Goal: Task Accomplishment & Management: Complete application form

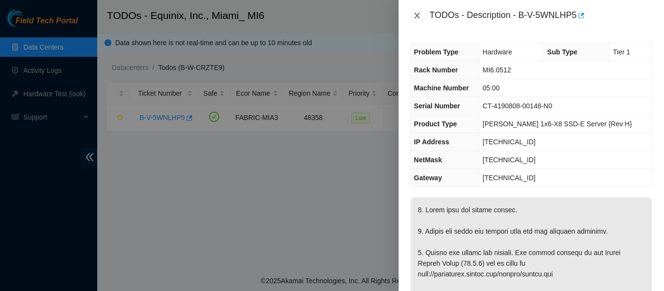
click at [419, 14] on icon "close" at bounding box center [417, 16] width 8 height 8
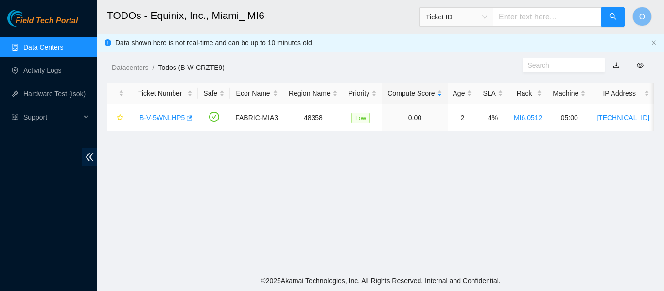
click at [40, 44] on link "Data Centers" at bounding box center [43, 47] width 40 height 8
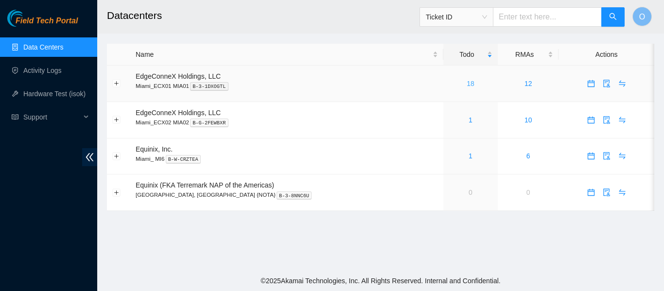
click at [467, 85] on link "18" at bounding box center [471, 84] width 8 height 8
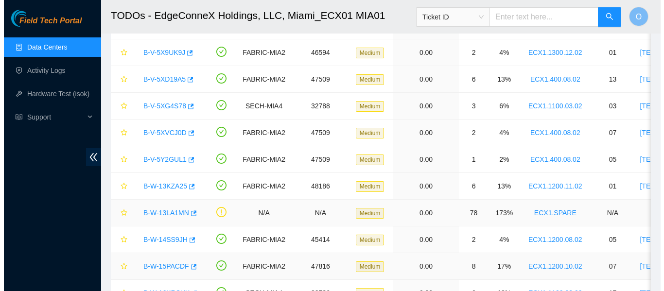
scroll to position [332, 0]
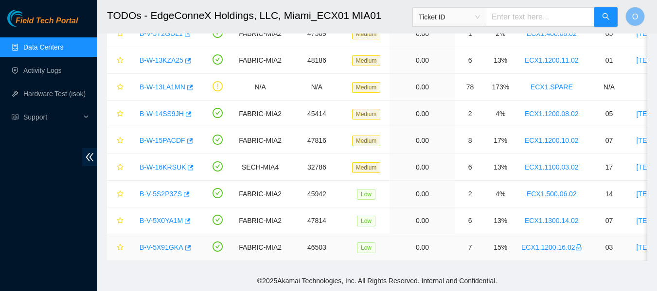
click at [170, 244] on link "B-V-5X91GKA" at bounding box center [162, 248] width 44 height 8
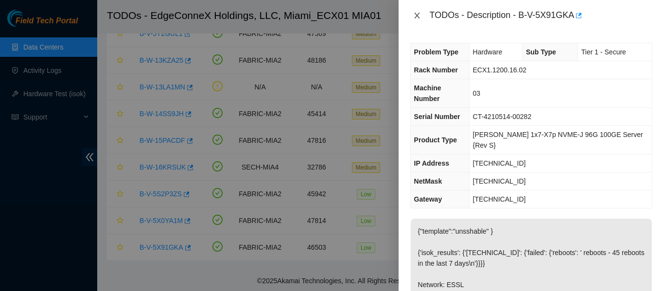
click at [418, 16] on icon "close" at bounding box center [417, 16] width 8 height 8
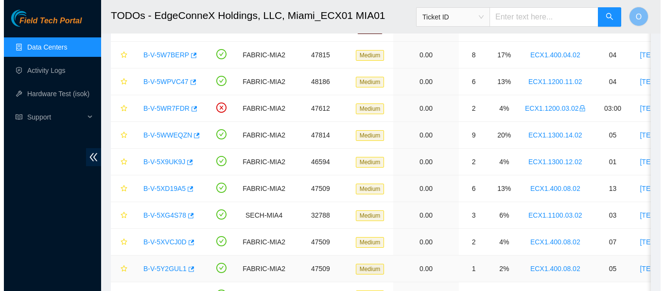
scroll to position [89, 0]
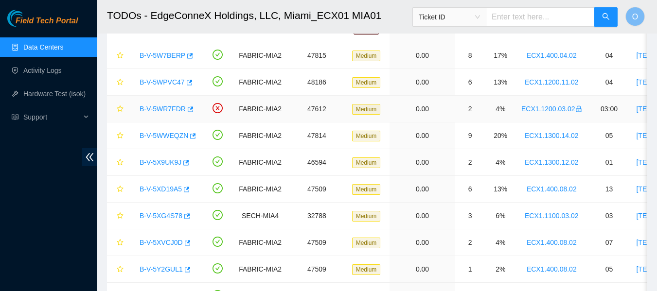
click at [170, 109] on link "B-V-5WR7FDR" at bounding box center [163, 109] width 46 height 8
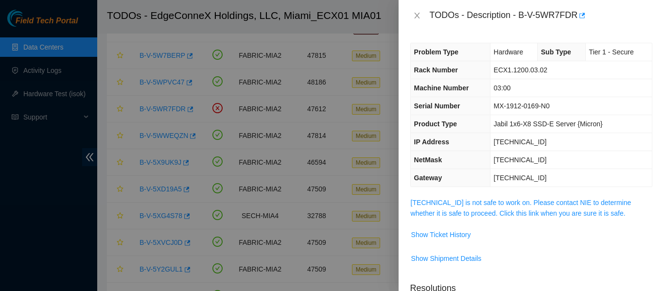
scroll to position [97, 0]
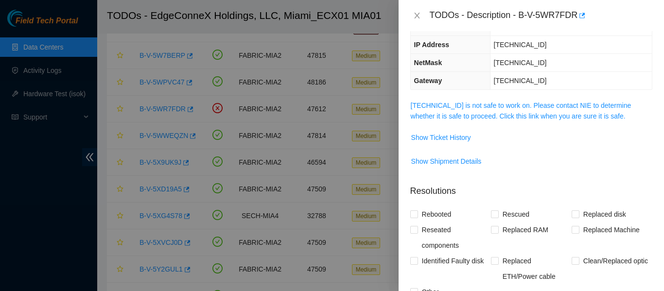
click at [501, 111] on span "23.45.154.136 is not safe to work on. Please contact NIE to determine whether i…" at bounding box center [531, 110] width 241 height 21
click at [515, 114] on link "23.45.154.136 is not safe to work on. Please contact NIE to determine whether i…" at bounding box center [521, 111] width 221 height 18
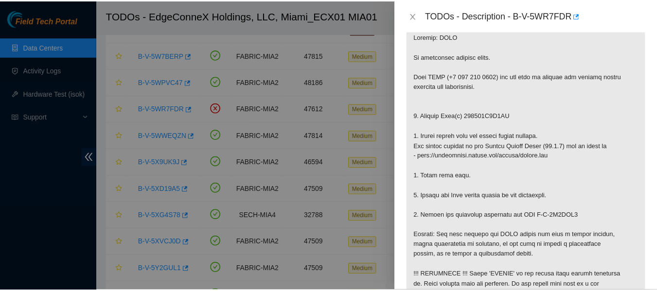
scroll to position [194, 0]
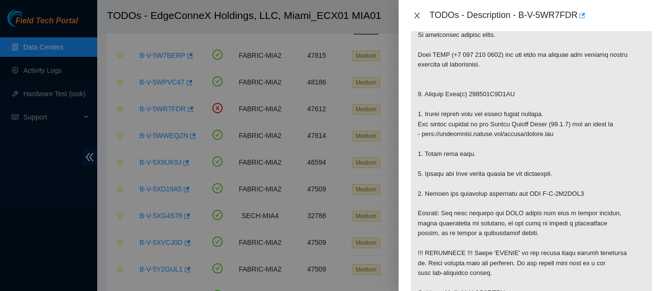
click at [415, 19] on icon "close" at bounding box center [417, 16] width 8 height 8
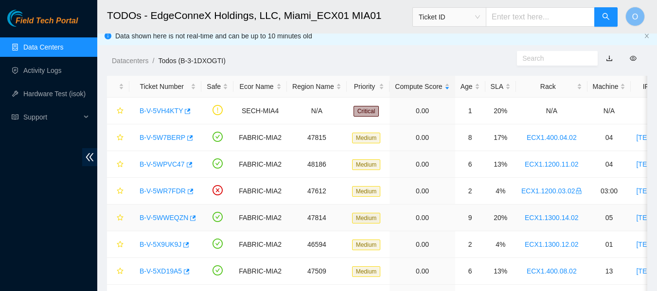
scroll to position [0, 0]
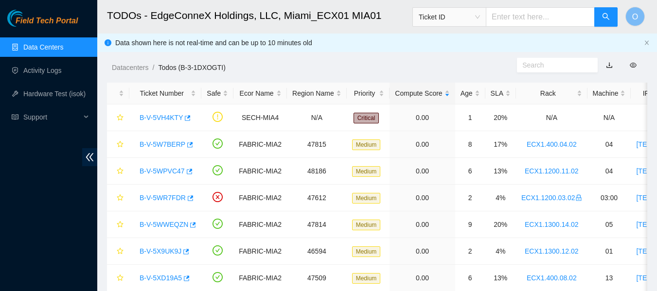
click at [40, 48] on link "Data Centers" at bounding box center [43, 47] width 40 height 8
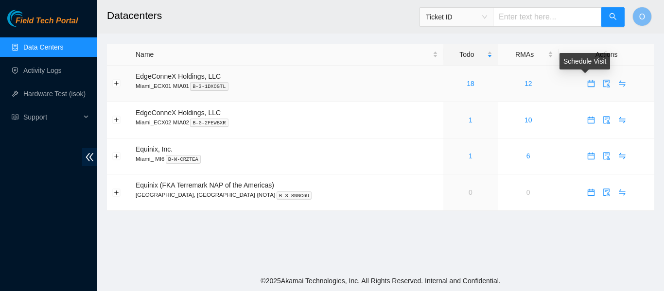
click at [587, 84] on icon "calendar" at bounding box center [591, 84] width 8 height 8
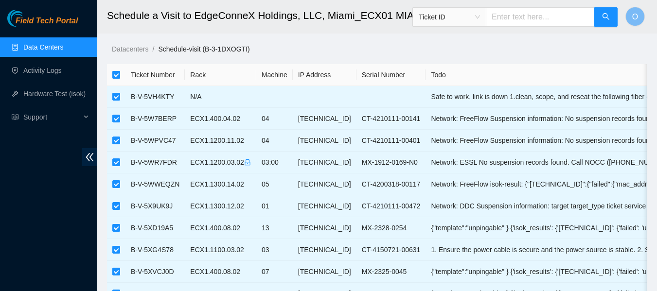
click at [118, 77] on input "checkbox" at bounding box center [116, 75] width 8 height 8
checkbox input "false"
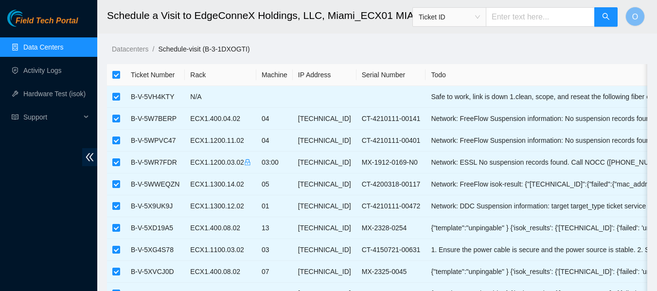
checkbox input "false"
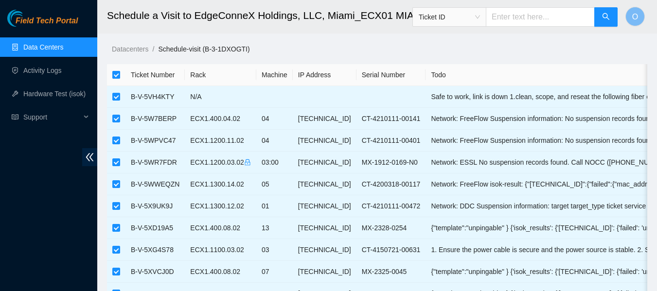
checkbox input "false"
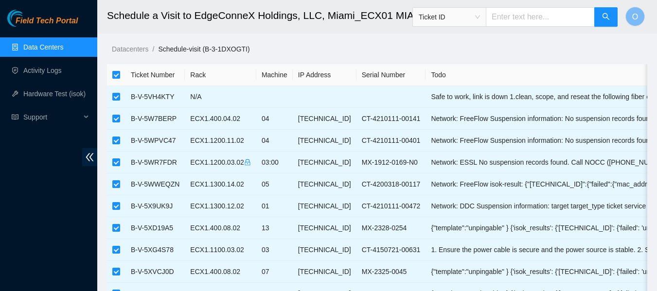
checkbox input "false"
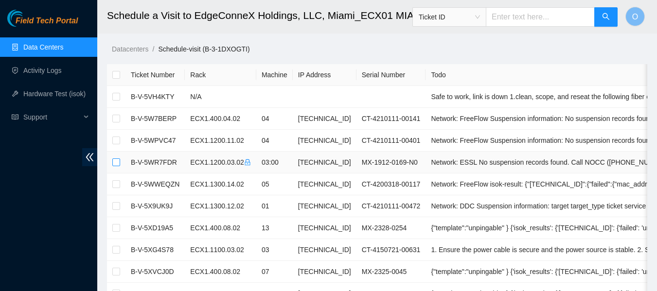
click at [114, 161] on input "checkbox" at bounding box center [116, 163] width 8 height 8
checkbox input "true"
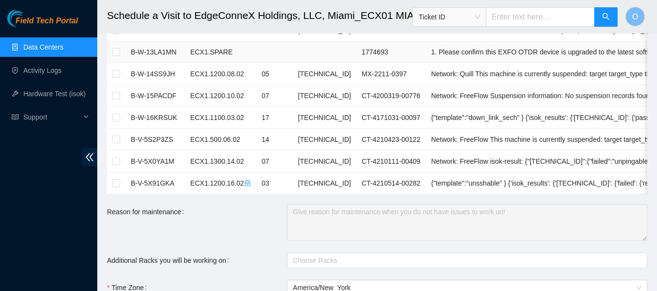
scroll to position [292, 0]
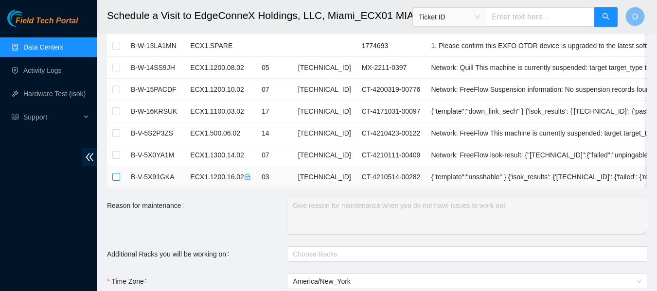
click at [114, 178] on input "checkbox" at bounding box center [116, 177] width 8 height 8
checkbox input "true"
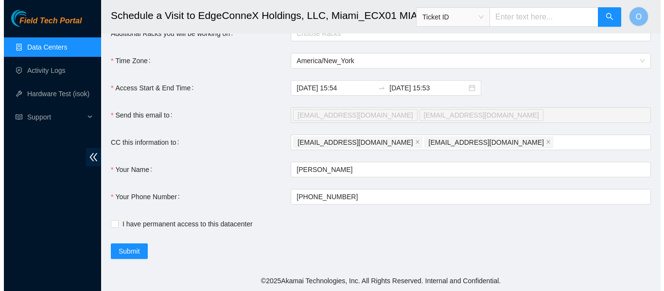
scroll to position [520, 0]
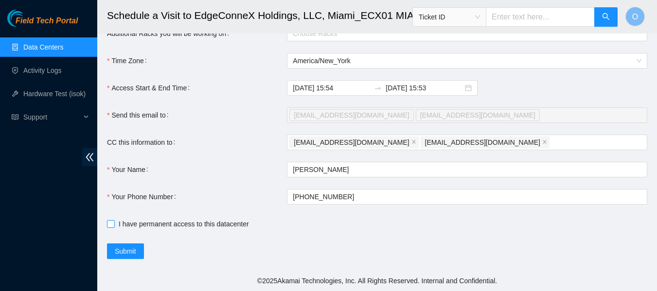
click at [110, 224] on input "I have permanent access to this datacenter" at bounding box center [110, 223] width 7 height 7
checkbox input "true"
click at [125, 252] on span "Submit" at bounding box center [125, 251] width 21 height 11
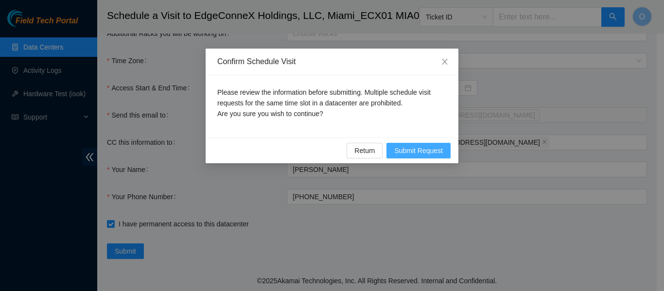
click at [415, 148] on span "Submit Request" at bounding box center [418, 150] width 49 height 11
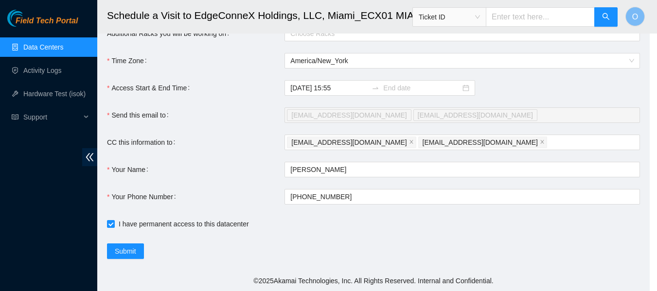
type input "2025-10-09 15:55"
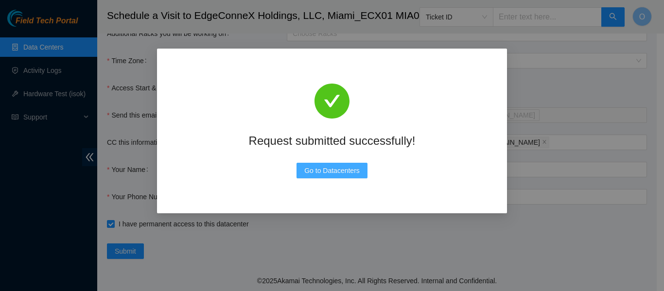
click at [316, 170] on span "Go to Datacenters" at bounding box center [331, 170] width 55 height 11
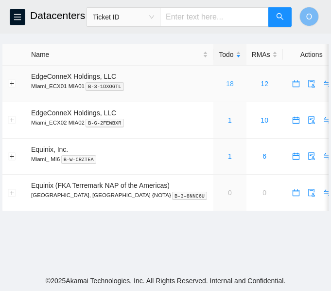
click at [226, 84] on link "18" at bounding box center [230, 84] width 8 height 8
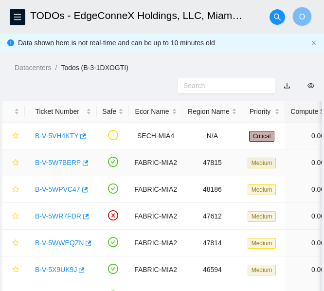
click at [53, 161] on link "B-V-5W7BERP" at bounding box center [58, 163] width 46 height 8
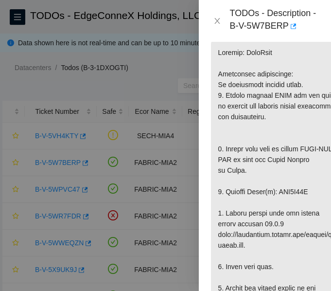
scroll to position [389, 0]
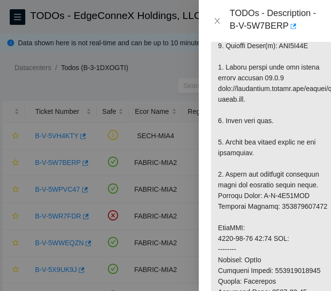
click at [300, 205] on p at bounding box center [276, 227] width 131 height 667
copy p "473665220019"
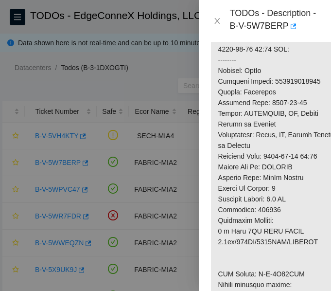
scroll to position [632, 0]
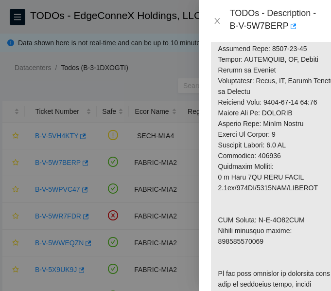
copy p "473665220020"
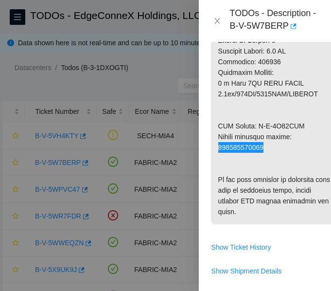
scroll to position [729, 0]
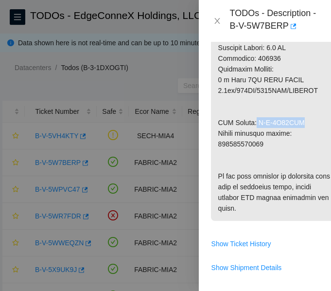
drag, startPoint x: 257, startPoint y: 124, endPoint x: 301, endPoint y: 122, distance: 44.3
copy p "B-V-5W98EBQ"
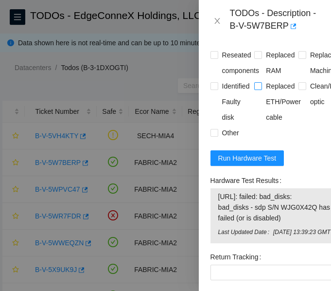
scroll to position [1167, 0]
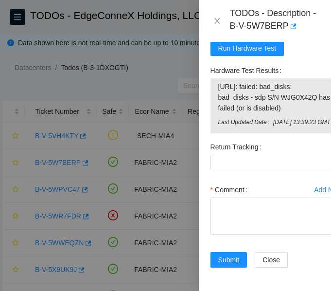
drag, startPoint x: 216, startPoint y: 96, endPoint x: 294, endPoint y: 118, distance: 80.7
click at [300, 119] on div "23.223.30.135: failed: bad_disks: bad_disks - sdp S/N WJG0X42Q has failed (or i…" at bounding box center [277, 105] width 132 height 55
copy tbody "23.223.30.135: failed: bad_disks: bad_disks - sdp S/N WJG0X42Q has failed (or i…"
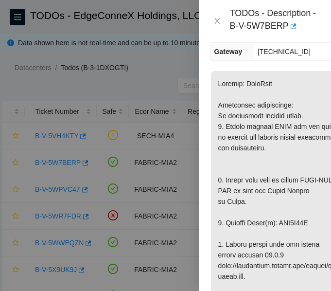
scroll to position [194, 0]
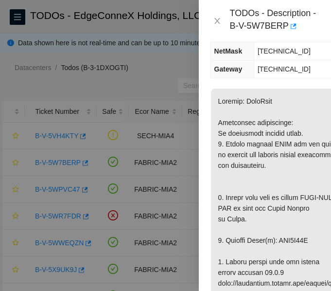
copy p "WJG0X42Q"
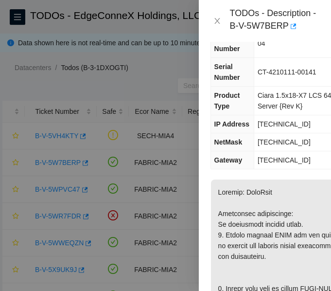
scroll to position [97, 0]
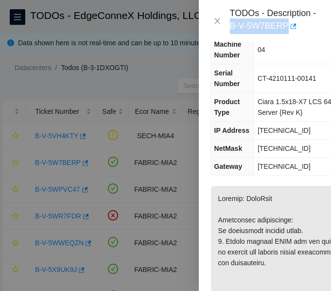
drag, startPoint x: 230, startPoint y: 23, endPoint x: 272, endPoint y: 28, distance: 42.6
click at [286, 21] on div "TODOs - Description - B-V-5W7BERP" at bounding box center [274, 21] width 89 height 26
copy div "B-V-5W7BERP"
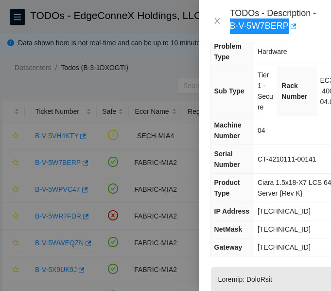
scroll to position [0, 0]
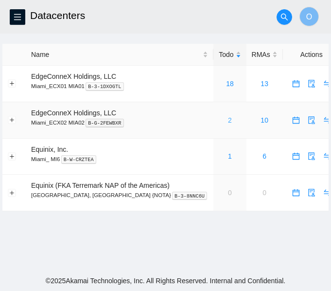
click at [228, 122] on link "2" at bounding box center [230, 120] width 4 height 8
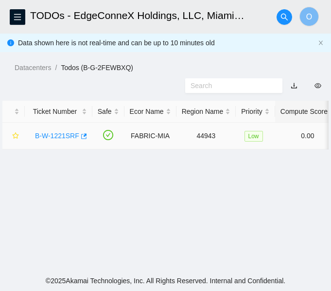
click at [71, 137] on link "B-W-1221SRF" at bounding box center [57, 136] width 44 height 8
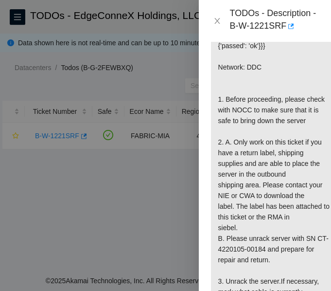
scroll to position [243, 0]
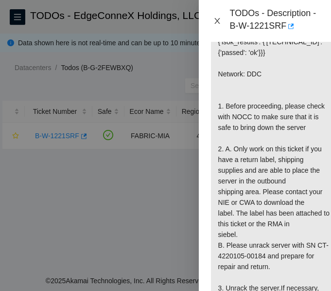
click at [218, 20] on icon "close" at bounding box center [217, 21] width 8 height 8
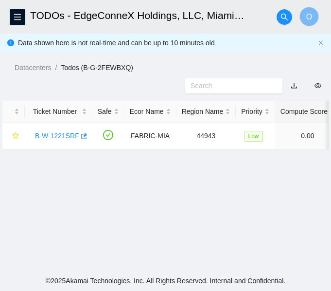
scroll to position [179, 0]
click at [16, 21] on button "button" at bounding box center [18, 17] width 16 height 16
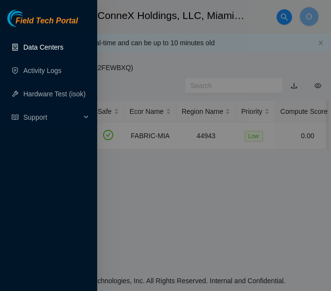
click at [34, 47] on link "Data Centers" at bounding box center [43, 47] width 40 height 8
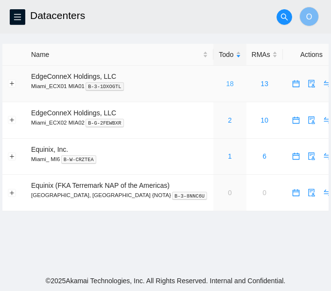
click at [226, 84] on link "18" at bounding box center [230, 84] width 8 height 8
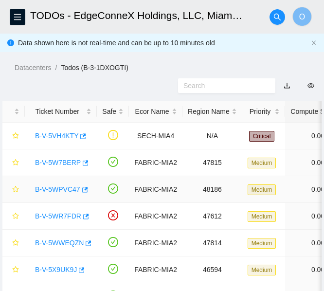
click at [60, 189] on link "B-V-5WPVC47" at bounding box center [57, 189] width 45 height 8
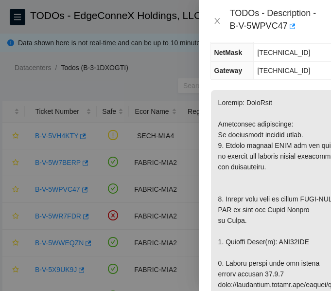
scroll to position [243, 0]
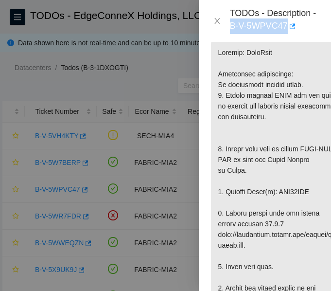
drag, startPoint x: 230, startPoint y: 27, endPoint x: 286, endPoint y: 25, distance: 56.0
click at [286, 25] on div "TODOs - Description - B-V-5WPVC47" at bounding box center [274, 21] width 89 height 26
copy div "B-V-5WPVC47"
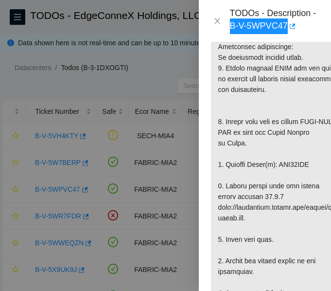
scroll to position [292, 0]
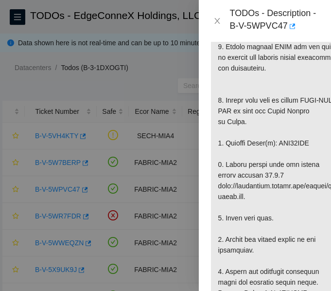
copy p "WJG13BNB"
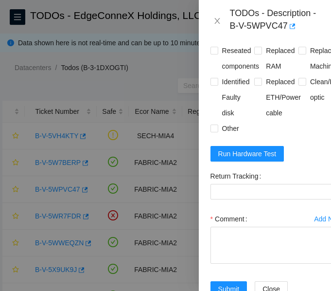
scroll to position [1117, 0]
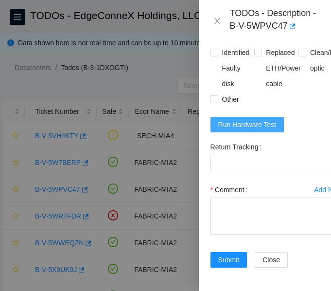
click at [254, 119] on span "Run Hardware Test" at bounding box center [247, 124] width 58 height 11
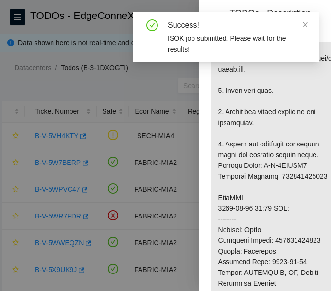
scroll to position [436, 0]
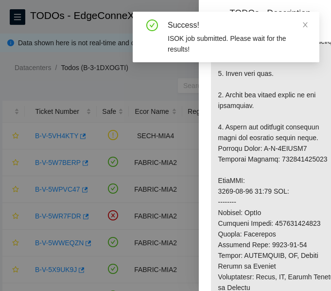
click at [298, 159] on p at bounding box center [276, 180] width 131 height 667
click at [298, 158] on p at bounding box center [276, 180] width 131 height 667
copy p "463470061748"
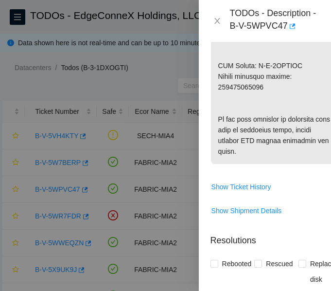
scroll to position [728, 0]
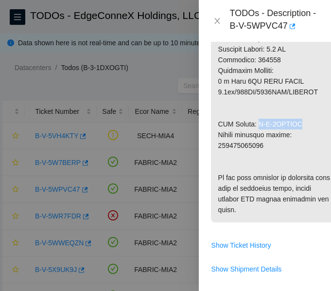
drag, startPoint x: 258, startPoint y: 125, endPoint x: 306, endPoint y: 125, distance: 48.1
copy p "B-V-5WWNSCG"
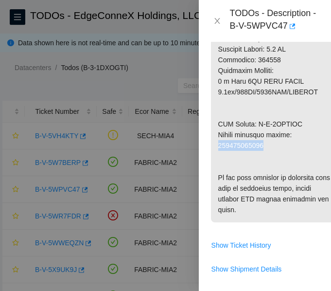
copy p "463470061759"
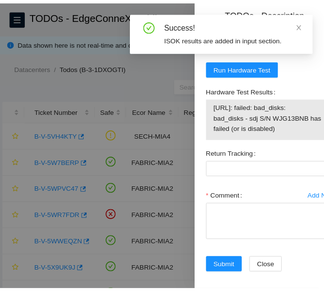
scroll to position [1117, 0]
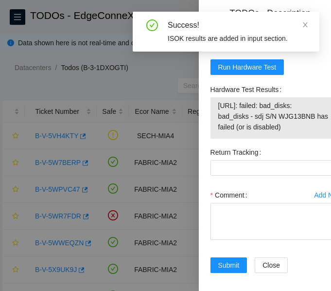
drag, startPoint x: 217, startPoint y: 143, endPoint x: 283, endPoint y: 173, distance: 72.2
click at [283, 136] on td "23.223.30.7: failed: bad_disks: bad_disks - sdj S/N WJG13BNB has failed (or is …" at bounding box center [277, 118] width 118 height 36
copy span "23.223.30.7: failed: bad_disks: bad_disks - sdj S/N WJG13BNB has failed (or is …"
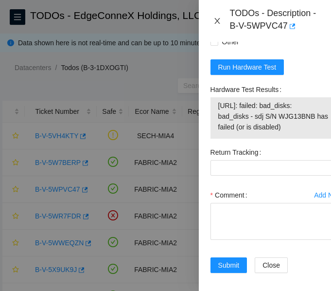
drag, startPoint x: 215, startPoint y: 21, endPoint x: 178, endPoint y: 62, distance: 55.1
click at [215, 21] on icon "close" at bounding box center [217, 21] width 8 height 8
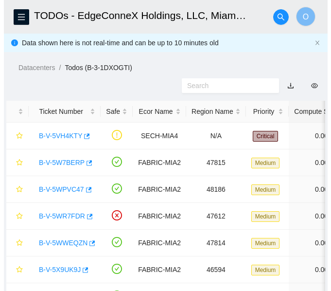
scroll to position [264, 0]
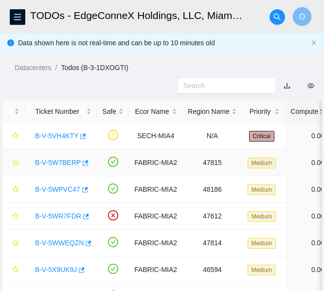
click at [57, 163] on link "B-V-5W7BERP" at bounding box center [58, 163] width 46 height 8
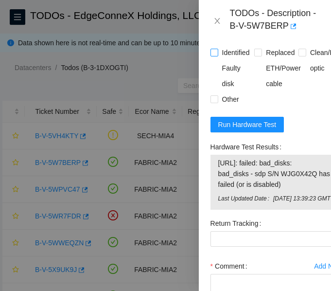
scroll to position [1042, 0]
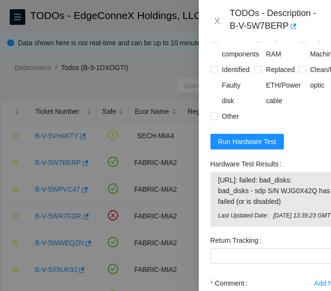
click at [215, 10] on input "Rebooted" at bounding box center [214, 6] width 7 height 7
checkbox input "true"
drag, startPoint x: 257, startPoint y: 52, endPoint x: 291, endPoint y: 52, distance: 34.0
click at [259, 10] on input "Rescued" at bounding box center [257, 6] width 7 height 7
checkbox input "true"
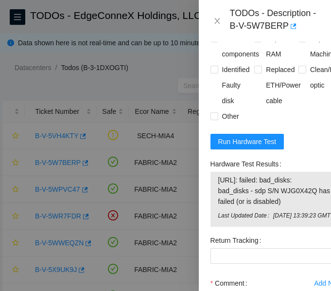
drag, startPoint x: 300, startPoint y: 50, endPoint x: 302, endPoint y: 60, distance: 9.9
click at [301, 11] on span at bounding box center [303, 7] width 8 height 8
click at [301, 10] on input "Replaced disk" at bounding box center [302, 6] width 7 height 7
checkbox input "true"
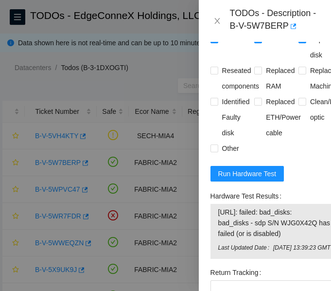
scroll to position [1008, 0]
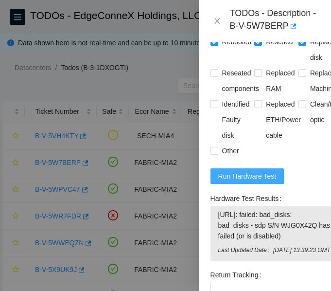
click at [250, 181] on span "Run Hardware Test" at bounding box center [247, 176] width 58 height 11
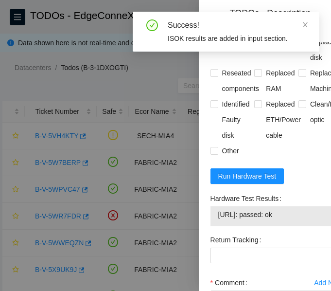
drag, startPoint x: 300, startPoint y: 259, endPoint x: 223, endPoint y: 259, distance: 76.8
click at [218, 220] on span "23.223.30.135: passed: ok" at bounding box center [276, 214] width 117 height 11
copy span "23.223.30.135: passed: ok"
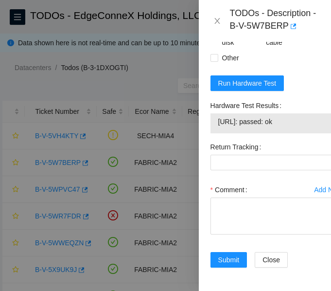
scroll to position [1154, 0]
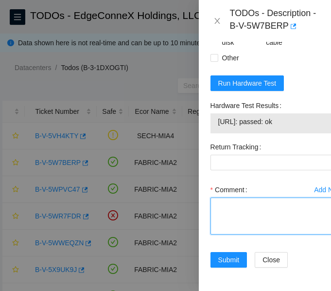
click at [217, 206] on textarea "Comment" at bounding box center [277, 215] width 132 height 37
paste textarea "-Verified ticket is safe to work on: YES -NOCC Authorized: YES -Located server …"
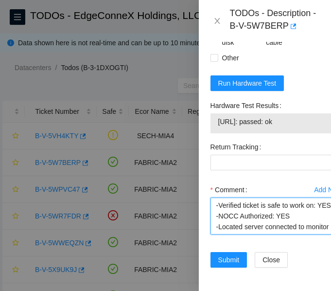
scroll to position [265, 0]
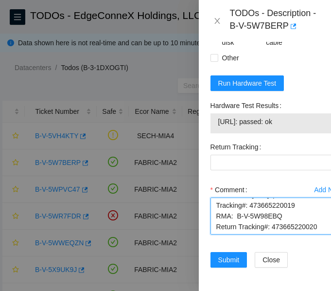
type textarea "-Verified ticket is safe to work on: YES -NOCC Authorized: YES -Located server …"
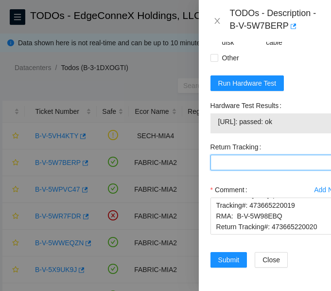
paste Tracking "473665220020"
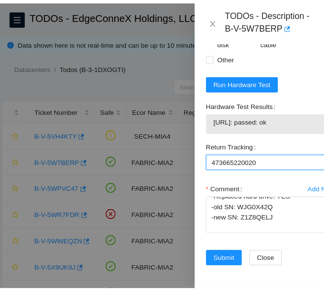
scroll to position [1158, 0]
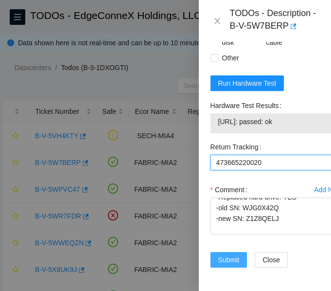
type Tracking "473665220020"
click at [226, 254] on span "Submit" at bounding box center [228, 259] width 21 height 11
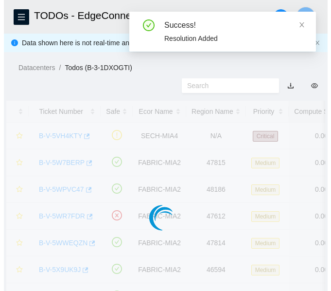
scroll to position [326, 0]
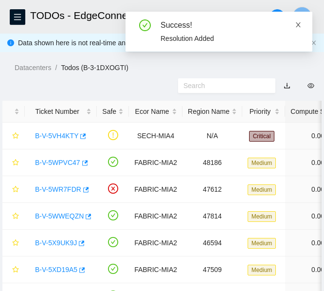
click at [300, 24] on icon "close" at bounding box center [298, 24] width 7 height 7
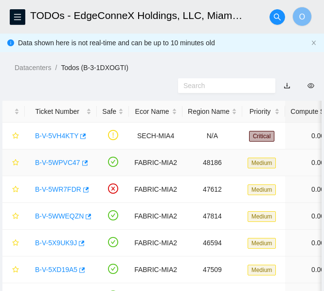
click at [59, 163] on link "B-V-5WPVC47" at bounding box center [57, 163] width 45 height 8
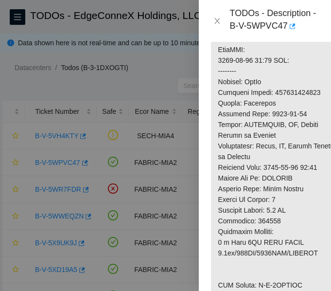
scroll to position [522, 0]
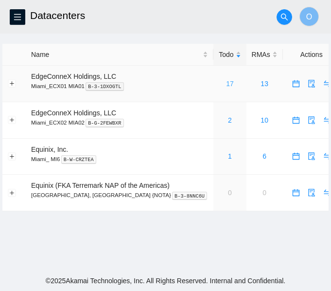
click at [226, 82] on link "17" at bounding box center [230, 84] width 8 height 8
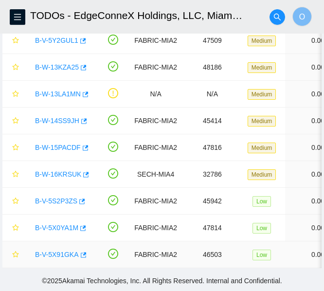
click at [59, 250] on link "B-V-5X91GKA" at bounding box center [57, 254] width 44 height 8
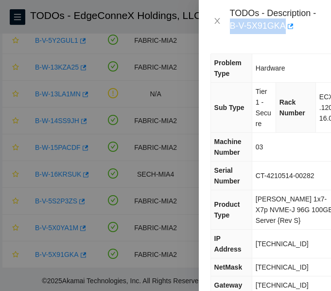
drag, startPoint x: 229, startPoint y: 28, endPoint x: 284, endPoint y: 26, distance: 55.5
click at [284, 26] on div "TODOs - Description - B-V-5X91GKA" at bounding box center [265, 21] width 109 height 26
copy div "B-V-5X91GKA"
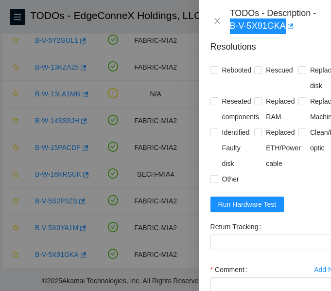
scroll to position [681, 0]
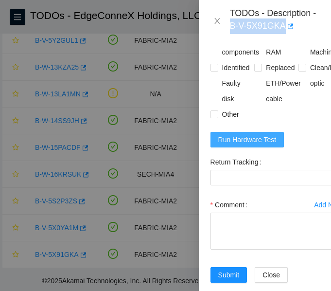
click at [254, 145] on span "Run Hardware Test" at bounding box center [247, 139] width 58 height 11
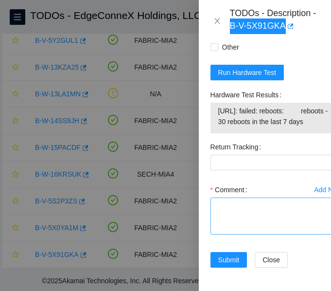
scroll to position [794, 0]
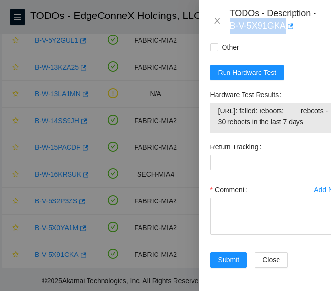
drag, startPoint x: 215, startPoint y: 87, endPoint x: 278, endPoint y: 110, distance: 66.9
click at [278, 110] on div "[URL]: failed: reboots: reboots - 30 reboots in the last 7 days" at bounding box center [277, 118] width 132 height 31
copy tbody "[URL]: failed: reboots: reboots - 30 reboots in the last 7 days"
click at [295, 41] on div "TODOs - Description - B-V-5X91GKA" at bounding box center [265, 21] width 132 height 42
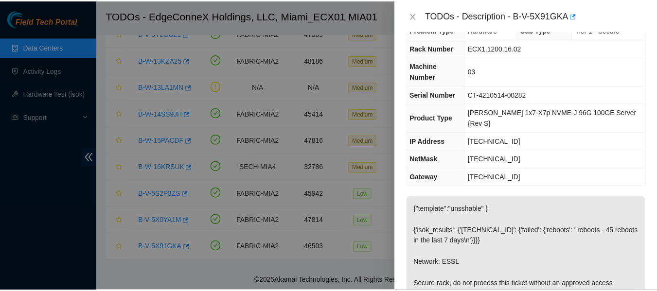
scroll to position [0, 0]
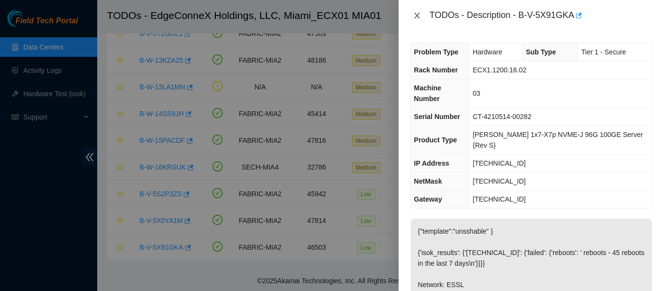
click at [331, 17] on icon "close" at bounding box center [416, 16] width 5 height 6
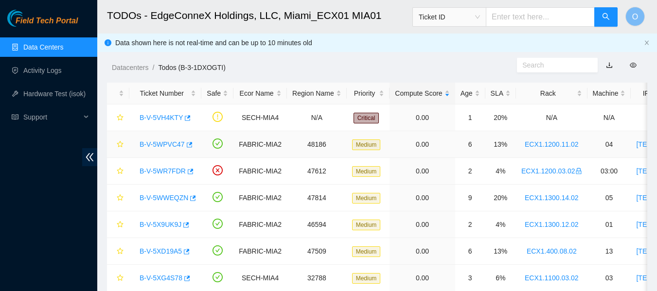
click at [168, 142] on link "B-V-5WPVC47" at bounding box center [162, 145] width 45 height 8
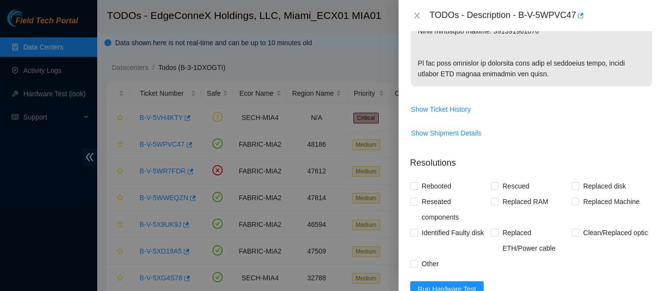
scroll to position [827, 0]
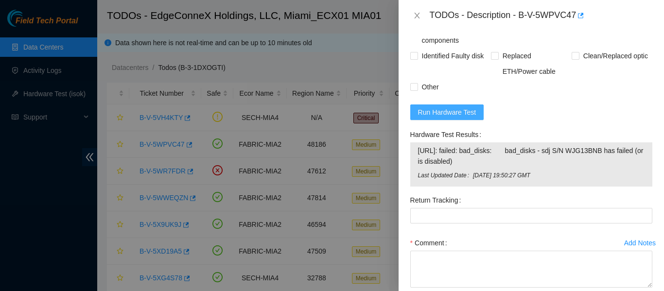
click at [331, 118] on span "Run Hardware Test" at bounding box center [447, 112] width 58 height 11
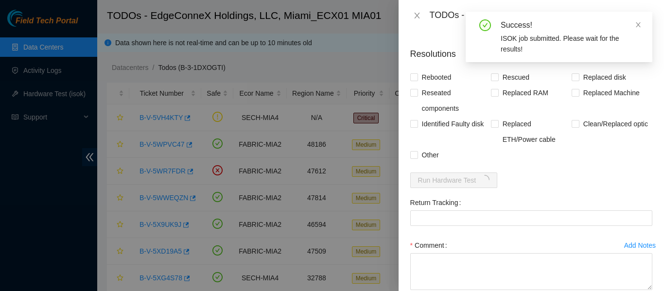
scroll to position [681, 0]
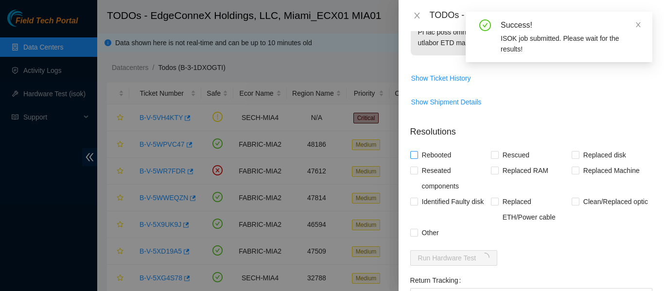
click at [331, 158] on input "Rebooted" at bounding box center [413, 154] width 7 height 7
checkbox input "true"
click at [331, 158] on input "Rescued" at bounding box center [494, 154] width 7 height 7
checkbox input "true"
click at [331, 158] on input "Replaced disk" at bounding box center [575, 154] width 7 height 7
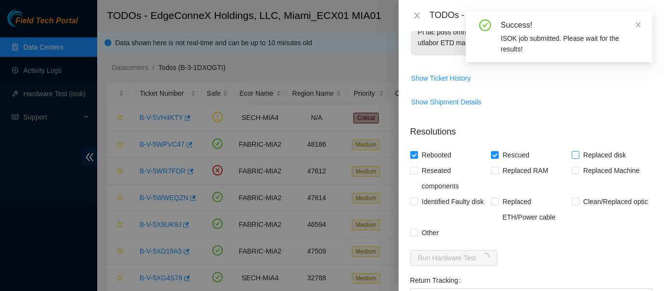
checkbox input "true"
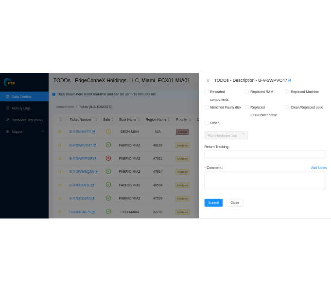
scroll to position [1076, 0]
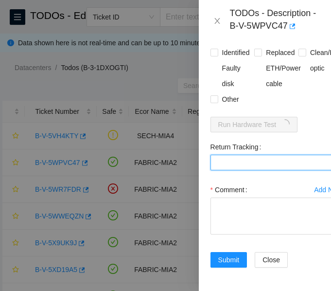
click at [231, 170] on Tracking "Return Tracking" at bounding box center [277, 163] width 132 height 16
paste Tracking "463470061759"
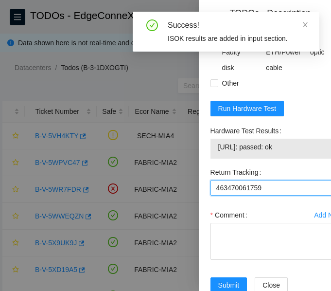
type Tracking "463470061759"
drag, startPoint x: 294, startPoint y: 189, endPoint x: 219, endPoint y: 194, distance: 74.6
click at [219, 152] on span "23.223.30.7: passed: ok" at bounding box center [276, 146] width 117 height 11
copy span "23.223.30.7: passed: ok"
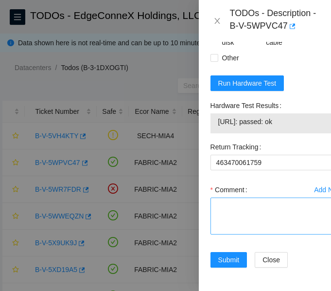
scroll to position [1158, 0]
click at [238, 197] on textarea "Comment" at bounding box center [277, 215] width 132 height 37
paste textarea "-Verified ticket is safe to work on: YES -NOCC Authorized: YES -Located server …"
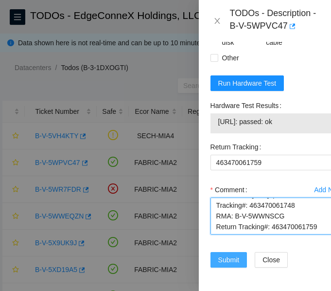
type textarea "-Verified ticket is safe to work on: YES -NOCC Authorized: YES -Located server …"
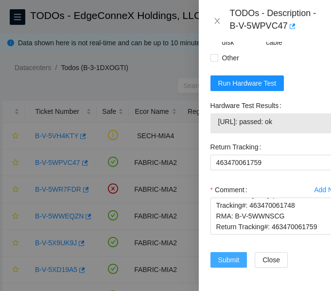
click at [230, 254] on span "Submit" at bounding box center [228, 259] width 21 height 11
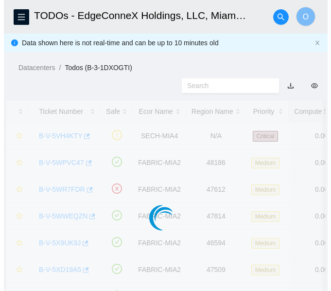
scroll to position [326, 0]
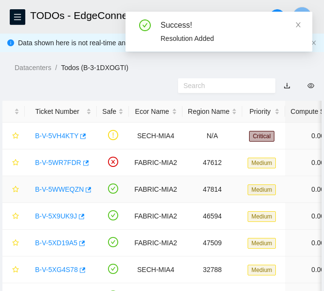
click at [63, 190] on link "B-V-5WWEQZN" at bounding box center [59, 189] width 49 height 8
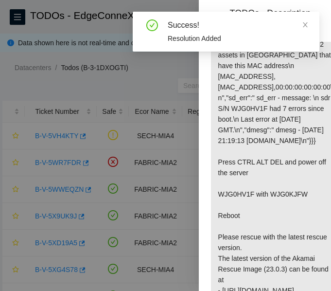
scroll to position [860, 0]
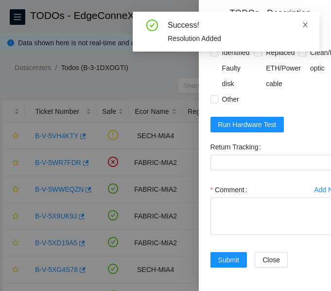
click at [308, 26] on icon "close" at bounding box center [305, 24] width 7 height 7
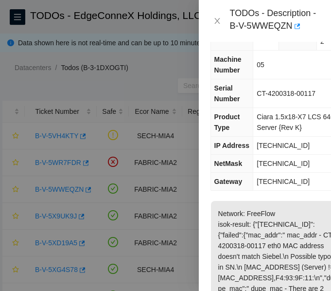
scroll to position [0, 0]
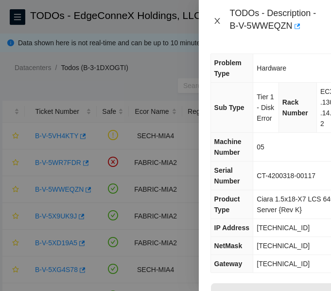
click at [218, 19] on icon "close" at bounding box center [217, 21] width 8 height 8
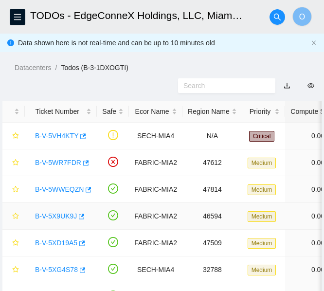
drag, startPoint x: 59, startPoint y: 216, endPoint x: 326, endPoint y: 111, distance: 287.3
click at [59, 215] on link "B-V-5X9UK9J" at bounding box center [56, 216] width 42 height 8
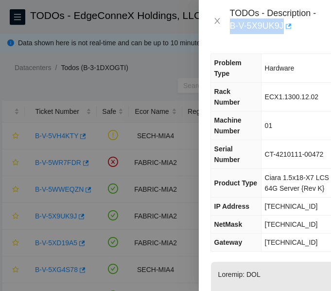
drag, startPoint x: 230, startPoint y: 25, endPoint x: 283, endPoint y: 26, distance: 53.0
click at [283, 26] on div "TODOs - Description - B-V-5X9UK9J" at bounding box center [274, 21] width 89 height 26
copy div "B-V-5X9UK9J"
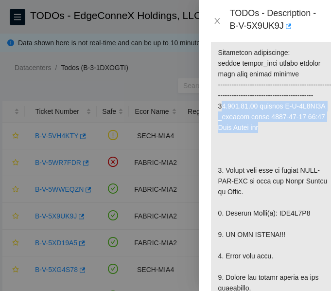
drag, startPoint x: 254, startPoint y: 103, endPoint x: 288, endPoint y: 131, distance: 44.6
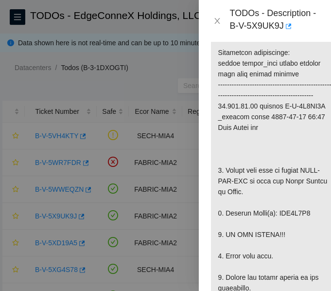
drag, startPoint x: 290, startPoint y: 134, endPoint x: 244, endPoint y: 106, distance: 54.0
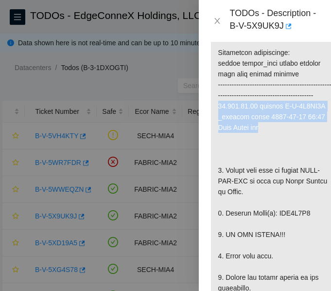
drag, startPoint x: 218, startPoint y: 106, endPoint x: 279, endPoint y: 132, distance: 65.8
copy p "23.223.30.36 machine B-V-5X9UK9J _default mglod 2025-10-01 22:28 Disk Error ddc"
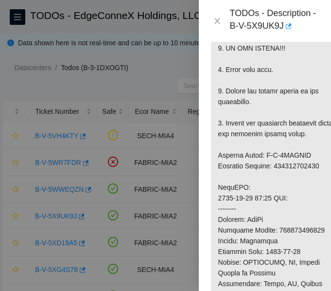
scroll to position [438, 0]
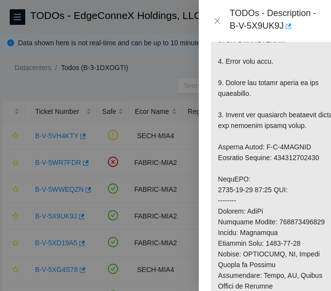
click at [301, 158] on p at bounding box center [276, 173] width 131 height 699
click at [301, 157] on p at bounding box center [276, 173] width 131 height 699
copy p "463470063225"
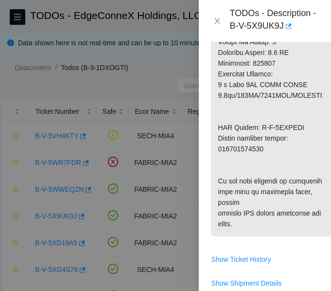
scroll to position [729, 0]
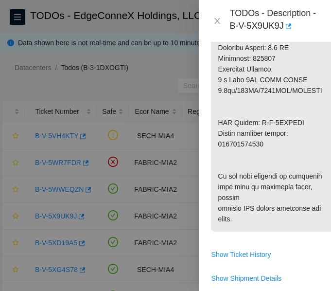
copy p "463470063236"
drag, startPoint x: 257, startPoint y: 123, endPoint x: 301, endPoint y: 122, distance: 44.2
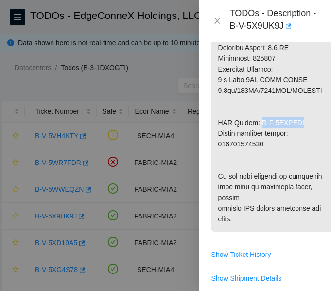
copy p "B-V-5XCRNQT"
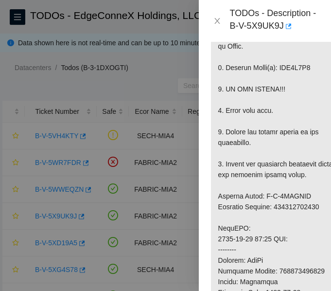
scroll to position [389, 0]
click at [290, 66] on p at bounding box center [276, 222] width 131 height 699
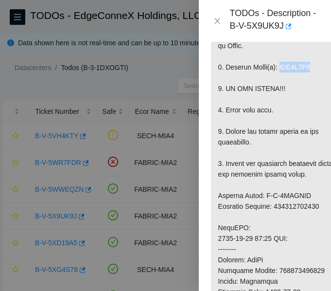
click at [290, 66] on p at bounding box center [276, 222] width 131 height 699
copy p "WJG0J7F3"
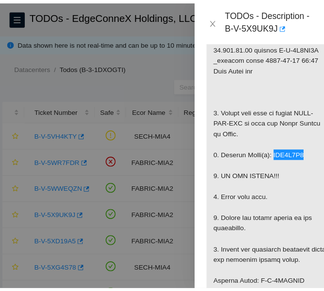
scroll to position [302, 0]
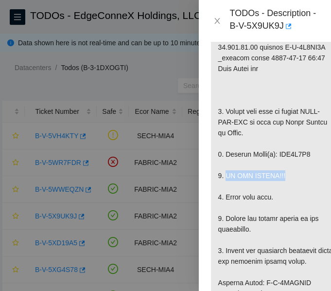
drag, startPoint x: 225, startPoint y: 176, endPoint x: 287, endPoint y: 178, distance: 61.8
copy p "DO NOT RESCUE!!!"
click at [217, 19] on icon "close" at bounding box center [217, 21] width 8 height 8
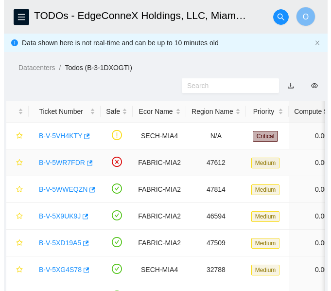
scroll to position [290, 0]
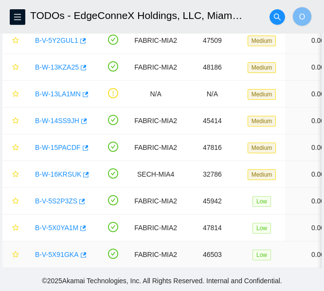
click at [65, 250] on link "B-V-5X91GKA" at bounding box center [57, 254] width 44 height 8
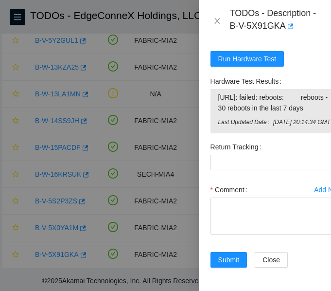
scroll to position [797, 0]
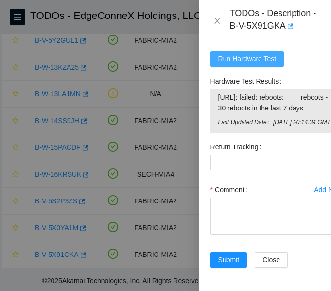
click at [255, 53] on span "Run Hardware Test" at bounding box center [247, 58] width 58 height 11
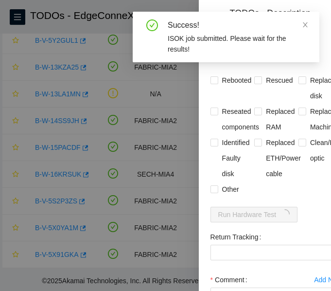
scroll to position [606, 0]
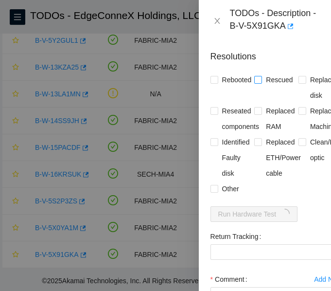
click at [258, 83] on input "Rescued" at bounding box center [257, 79] width 7 height 7
checkbox input "false"
click at [218, 84] on span at bounding box center [215, 80] width 8 height 8
click at [217, 83] on input "Rebooted" at bounding box center [214, 79] width 7 height 7
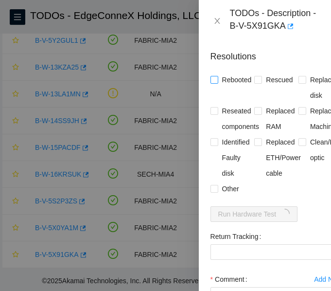
checkbox input "true"
click at [258, 83] on input "Rescued" at bounding box center [257, 79] width 7 height 7
checkbox input "true"
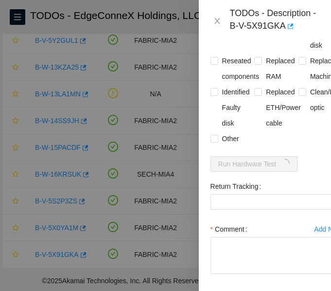
scroll to position [732, 0]
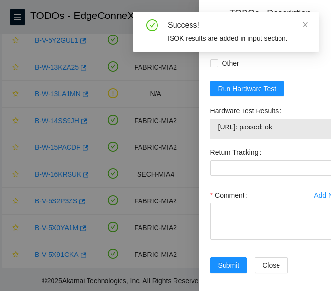
drag, startPoint x: 300, startPoint y: 147, endPoint x: 216, endPoint y: 152, distance: 83.3
click at [216, 139] on div "[URL]: passed: ok" at bounding box center [277, 129] width 132 height 20
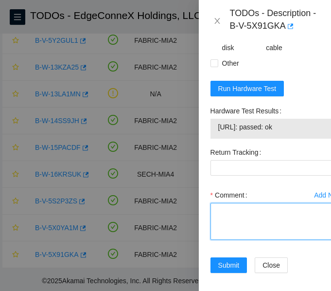
click at [243, 233] on textarea "Comment" at bounding box center [277, 221] width 132 height 37
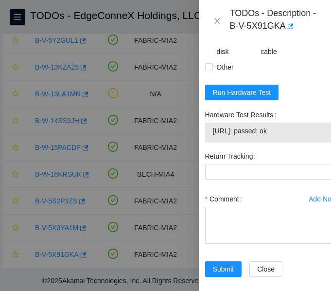
scroll to position [741, 5]
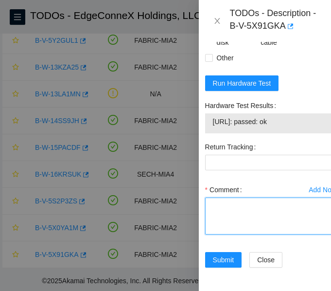
click at [234, 223] on textarea "Comment" at bounding box center [271, 215] width 132 height 37
paste textarea "Secure Rack Access request: B-V-5Y97QKZ B-V-5Y98CWB B-V-5Y91PYX NOCC agent unlo…"
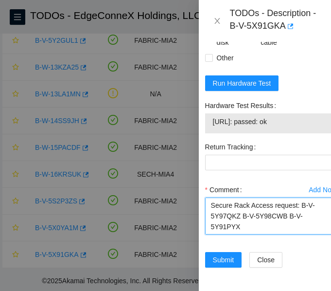
scroll to position [244, 0]
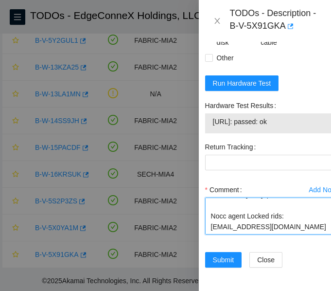
type textarea "Secure Rack Access request: B-V-5Y97QKZ B-V-5Y98CWB B-V-5Y91PYX NOCC agent unlo…"
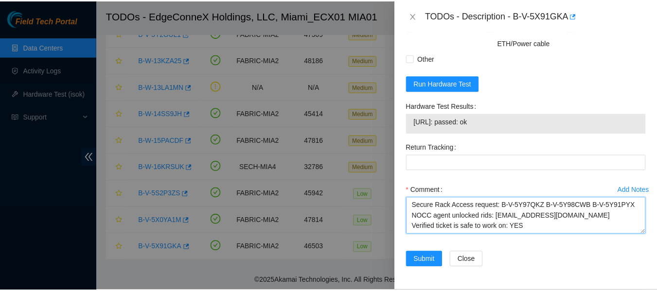
scroll to position [139, 0]
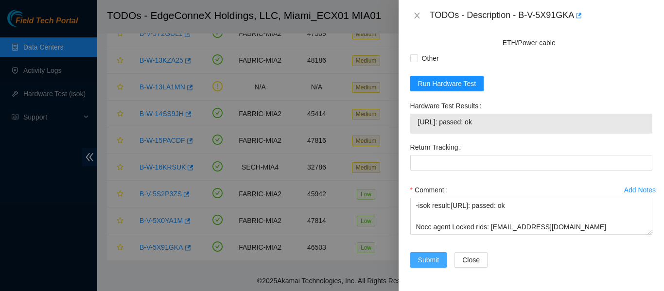
click at [331, 265] on span "Submit" at bounding box center [428, 260] width 21 height 11
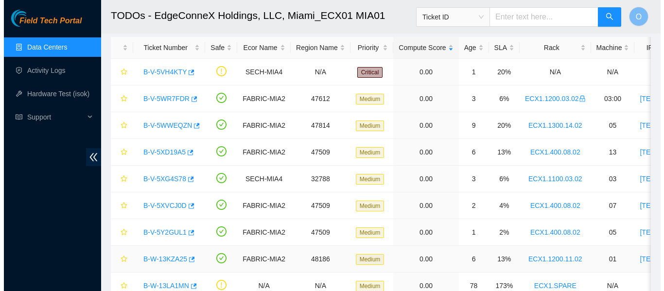
scroll to position [41, 0]
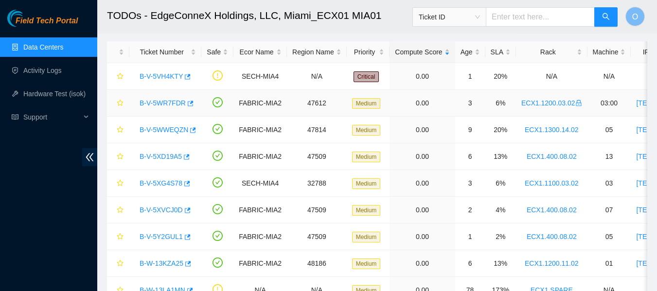
click at [162, 107] on link "B-V-5WR7FDR" at bounding box center [163, 103] width 46 height 8
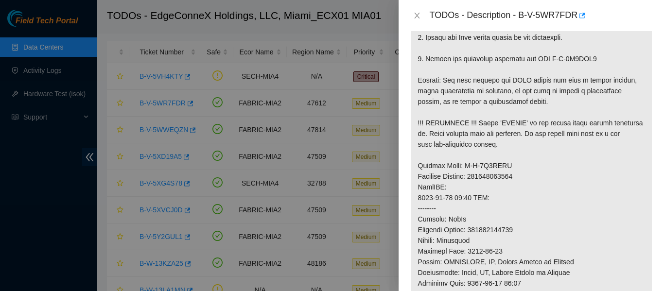
scroll to position [343, 0]
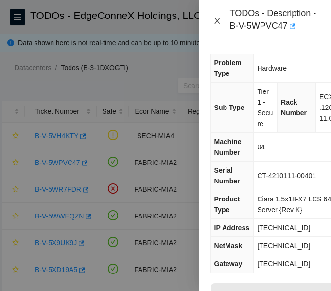
click at [218, 20] on icon "close" at bounding box center [216, 21] width 5 height 6
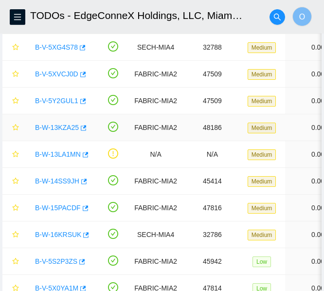
click at [67, 126] on link "B-W-13KZA25" at bounding box center [57, 128] width 44 height 8
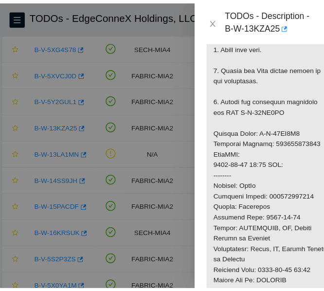
scroll to position [504, 0]
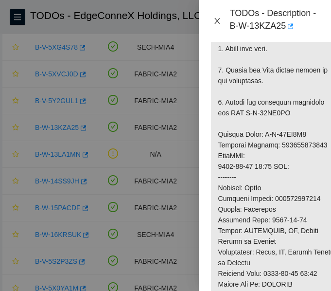
click at [218, 21] on icon "close" at bounding box center [217, 21] width 8 height 8
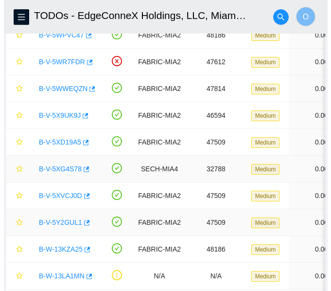
scroll to position [126, 0]
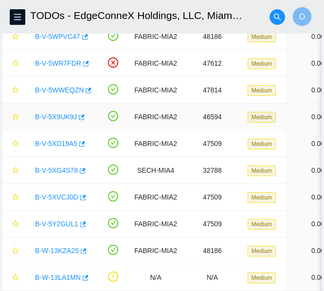
click at [63, 117] on link "B-V-5X9UK9J" at bounding box center [56, 117] width 42 height 8
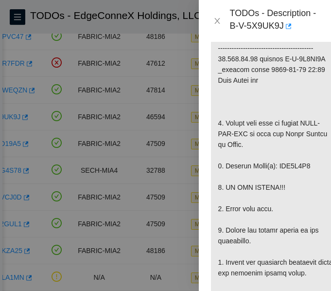
scroll to position [0, 0]
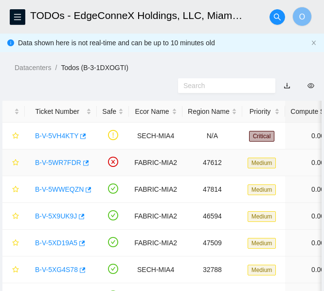
click at [69, 163] on link "B-V-5WR7FDR" at bounding box center [58, 163] width 46 height 8
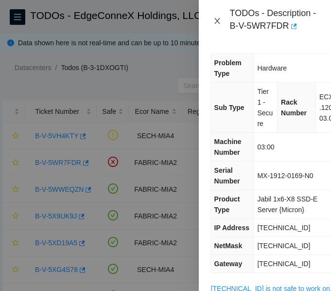
click at [216, 20] on icon "close" at bounding box center [216, 21] width 5 height 6
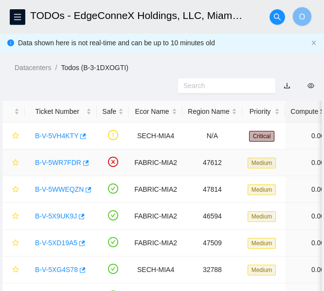
click at [66, 160] on link "B-V-5WR7FDR" at bounding box center [58, 163] width 46 height 8
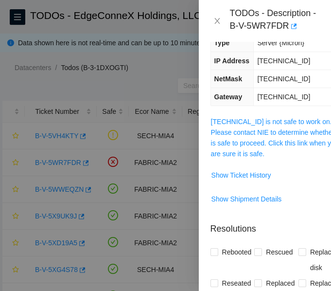
scroll to position [167, 0]
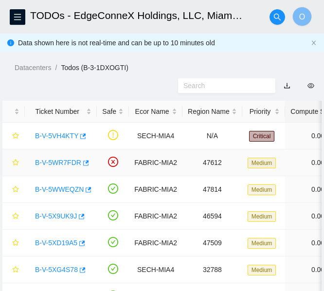
click at [62, 160] on link "B-V-5WR7FDR" at bounding box center [58, 163] width 46 height 8
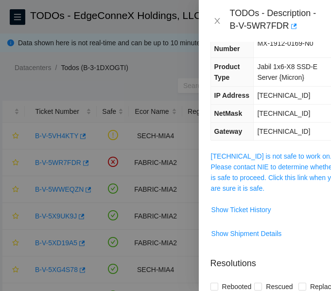
scroll to position [134, 0]
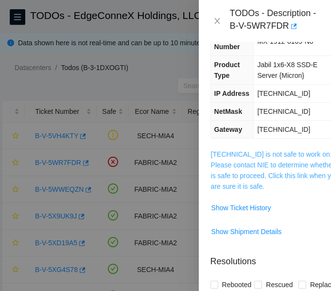
click at [258, 171] on link "[TECHNICAL_ID] is not safe to work on. Please contact NIE to determine whether …" at bounding box center [275, 170] width 129 height 40
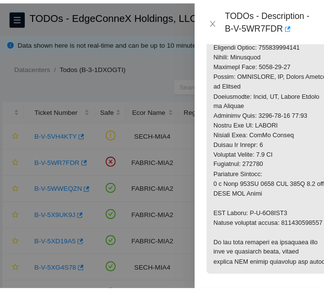
scroll to position [706, 0]
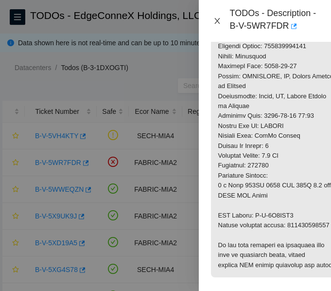
click at [219, 21] on icon "close" at bounding box center [217, 21] width 8 height 8
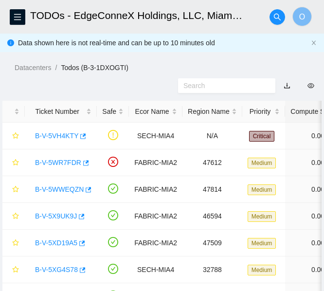
scroll to position [326, 0]
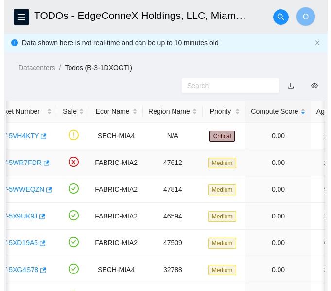
scroll to position [0, 38]
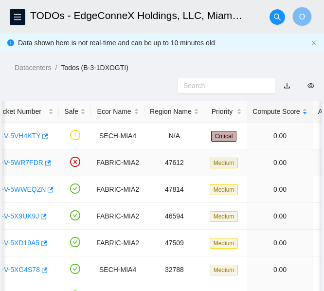
click at [28, 164] on link "B-V-5WR7FDR" at bounding box center [20, 163] width 46 height 8
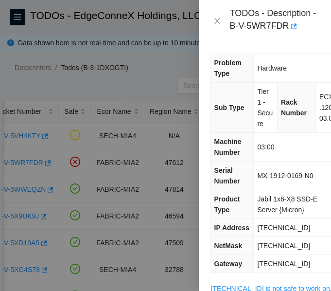
click at [254, 195] on td "Jabil 1x6-X8 SSD-E Server {Micron}" at bounding box center [298, 204] width 88 height 29
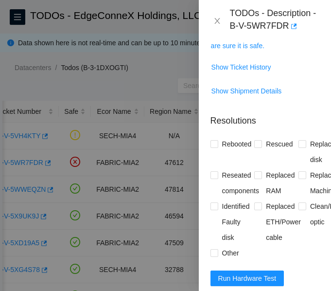
scroll to position [275, 0]
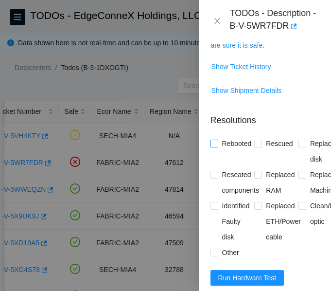
click at [214, 144] on input "Rebooted" at bounding box center [214, 143] width 7 height 7
checkbox input "true"
click at [258, 147] on span at bounding box center [258, 144] width 8 height 8
click at [258, 146] on input "Rescued" at bounding box center [257, 143] width 7 height 7
checkbox input "true"
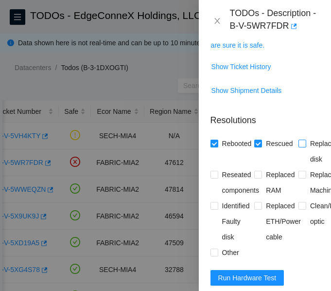
click at [299, 145] on input "Replaced disk" at bounding box center [302, 143] width 7 height 7
checkbox input "true"
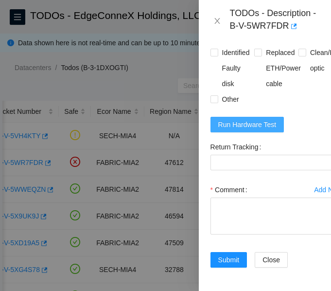
click at [236, 119] on span "Run Hardware Test" at bounding box center [247, 124] width 58 height 11
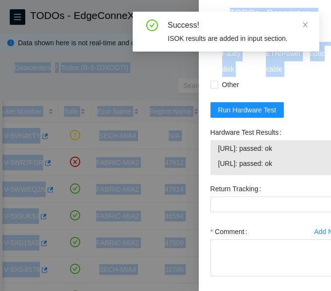
drag, startPoint x: 306, startPoint y: 78, endPoint x: 259, endPoint y: -59, distance: 145.2
click at [259, 0] on html "FTP Data Centers Activity Logs Hardware Test (isok) Support TODOs - EdgeConneX …" at bounding box center [165, 145] width 331 height 291
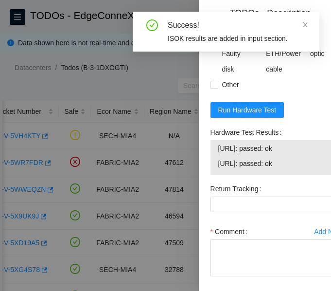
click at [310, 96] on form "Resolutions Rebooted Rescued Replaced disk Reseated components Replaced RAM Rep…" at bounding box center [277, 129] width 132 height 383
drag, startPoint x: 216, startPoint y: 147, endPoint x: 300, endPoint y: 167, distance: 86.3
click at [300, 167] on div "[URL]: passed: ok [URL]: passed: ok" at bounding box center [277, 157] width 132 height 35
copy tbody "[URL]: passed: ok [URL]: passed: ok"
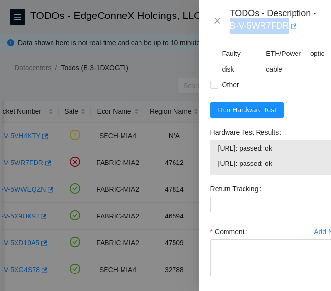
drag, startPoint x: 230, startPoint y: 24, endPoint x: 288, endPoint y: 26, distance: 58.4
click at [288, 26] on div "TODOs - Description - B-V-5WR7FDR" at bounding box center [274, 21] width 89 height 26
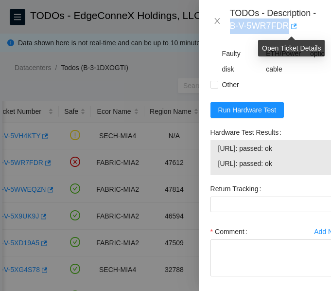
copy div "B-V-5WR7FDR"
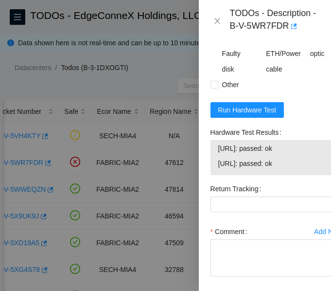
click at [211, 41] on div "TODOs - Description - B-V-5WR7FDR" at bounding box center [265, 21] width 132 height 42
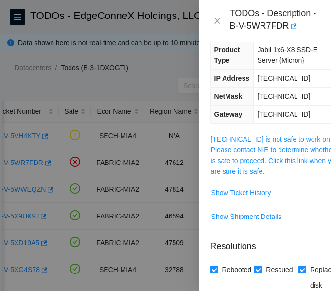
scroll to position [148, 0]
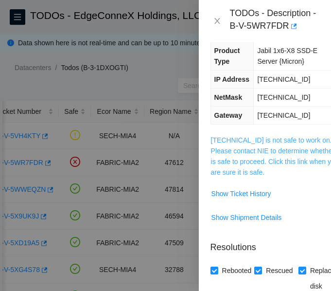
click at [261, 151] on link "[TECHNICAL_ID] is not safe to work on. Please contact NIE to determine whether …" at bounding box center [275, 156] width 129 height 40
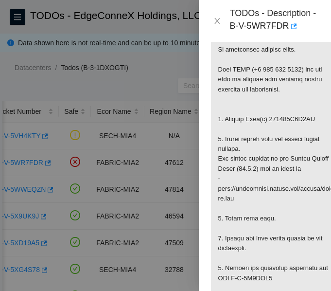
scroll to position [265, 0]
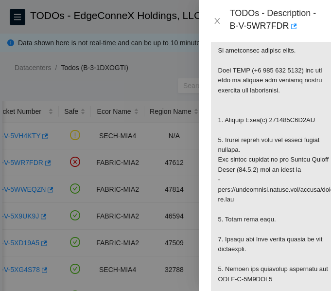
copy p "190620B6F3CC"
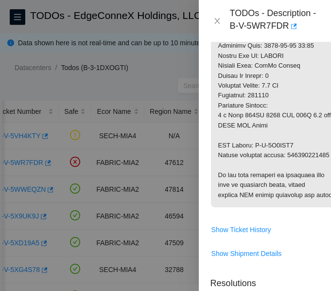
scroll to position [776, 0]
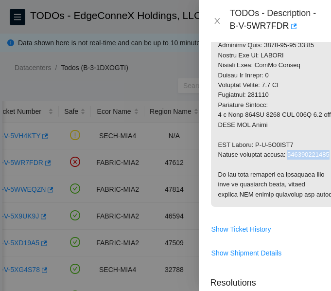
copy p "463470062858"
drag, startPoint x: 294, startPoint y: 145, endPoint x: 254, endPoint y: 145, distance: 39.9
copy p "B-V-5X9BVY5"
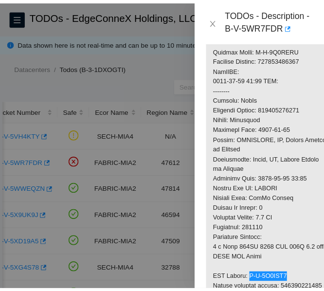
scroll to position [642, 0]
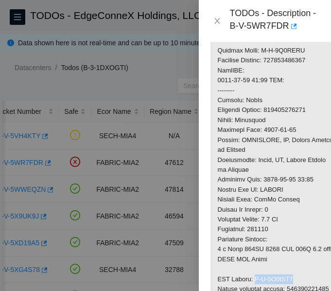
copy p "463470062847"
click at [216, 22] on icon "close" at bounding box center [216, 21] width 5 height 6
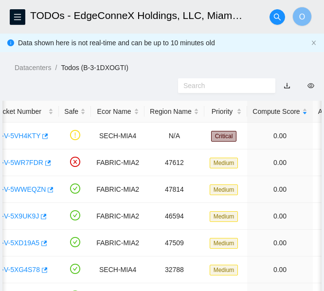
scroll to position [326, 0]
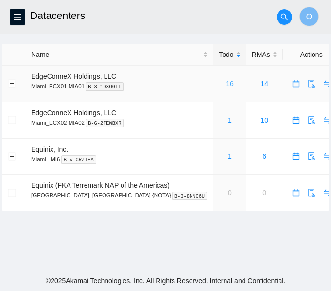
click at [226, 82] on link "16" at bounding box center [230, 84] width 8 height 8
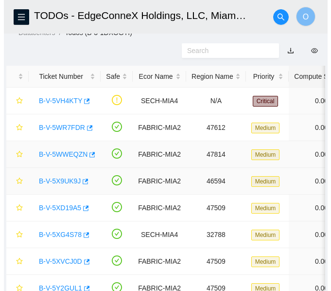
scroll to position [35, 0]
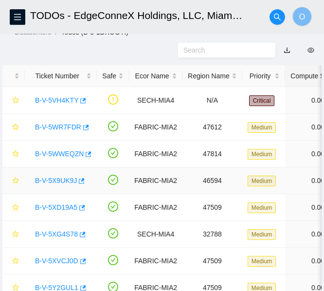
click at [56, 178] on link "B-V-5X9UK9J" at bounding box center [56, 181] width 42 height 8
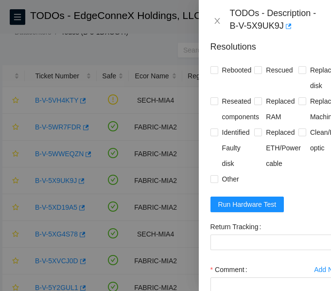
scroll to position [992, 0]
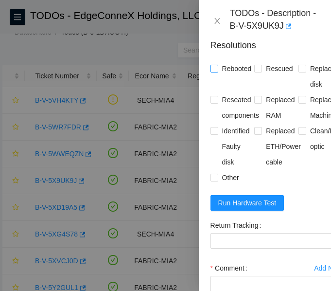
click at [211, 71] on input "Rebooted" at bounding box center [214, 68] width 7 height 7
checkbox input "true"
click at [299, 71] on input "Replaced disk" at bounding box center [302, 68] width 7 height 7
checkbox input "true"
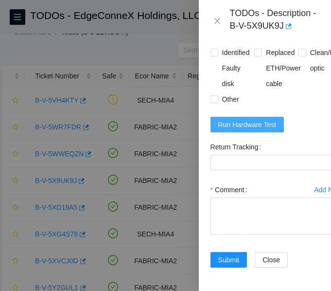
click at [263, 119] on span "Run Hardware Test" at bounding box center [247, 124] width 58 height 11
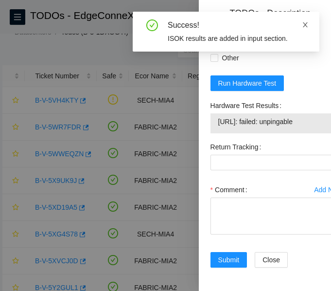
click at [307, 25] on icon "close" at bounding box center [305, 24] width 7 height 7
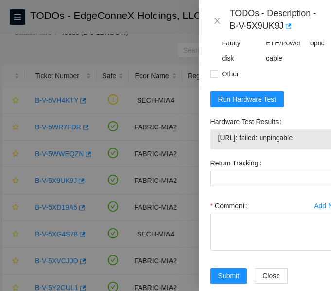
scroll to position [1096, 0]
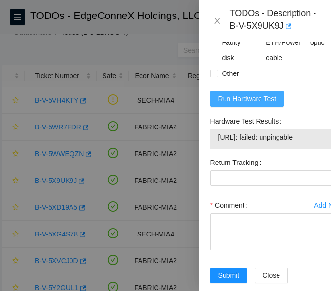
click at [247, 104] on span "Run Hardware Test" at bounding box center [247, 98] width 58 height 11
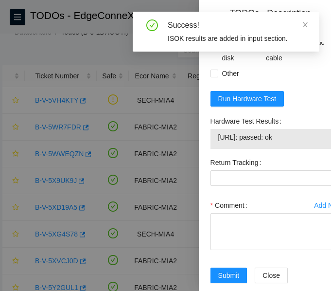
drag, startPoint x: 299, startPoint y: 169, endPoint x: 215, endPoint y: 166, distance: 84.2
click at [215, 149] on div "23.223.30.36: passed: ok" at bounding box center [277, 139] width 132 height 20
copy tbody "23.223.30.36: passed: ok"
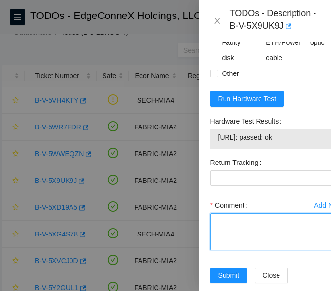
click at [257, 250] on textarea "Comment" at bounding box center [277, 231] width 132 height 37
paste textarea "-Verified ticket is safe to work on: YES -NOCC Authorized: YES -Located server …"
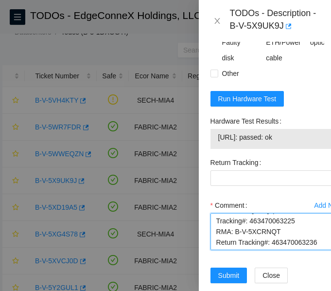
scroll to position [1101, 0]
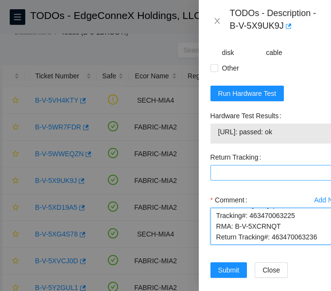
type textarea "-Verified ticket is safe to work on: YES -NOCC Authorized: YES -Located server …"
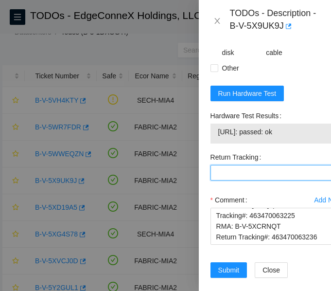
click at [247, 180] on Tracking "Return Tracking" at bounding box center [277, 173] width 132 height 16
click at [277, 180] on Tracking "Return Tracking" at bounding box center [277, 173] width 132 height 16
paste Tracking "463470063236"
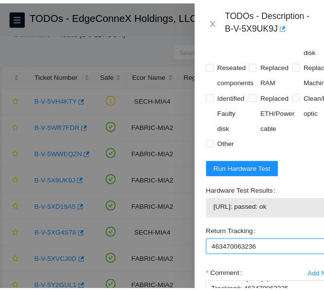
scroll to position [1158, 0]
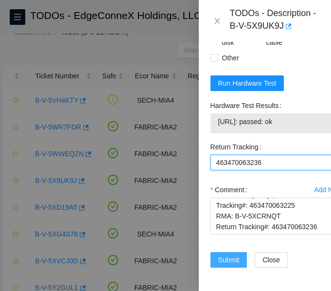
type Tracking "463470063236"
click at [226, 254] on span "Submit" at bounding box center [228, 259] width 21 height 11
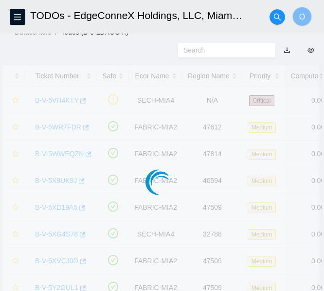
scroll to position [326, 0]
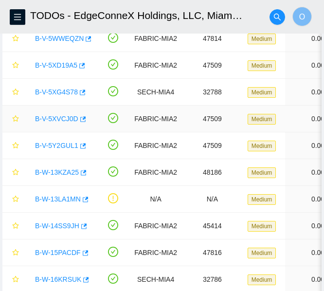
scroll to position [263, 0]
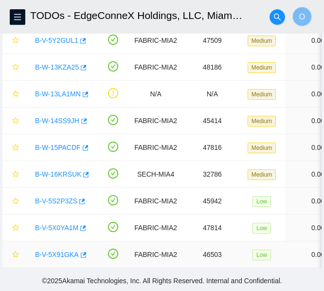
click at [59, 250] on link "B-V-5X91GKA" at bounding box center [57, 254] width 44 height 8
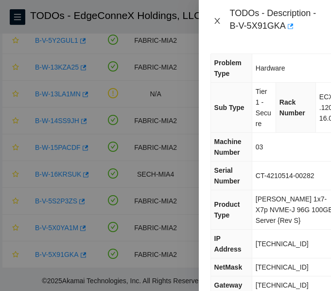
click at [219, 22] on icon "close" at bounding box center [217, 21] width 8 height 8
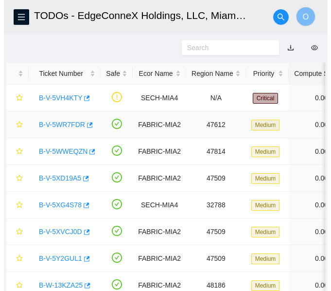
scroll to position [37, 0]
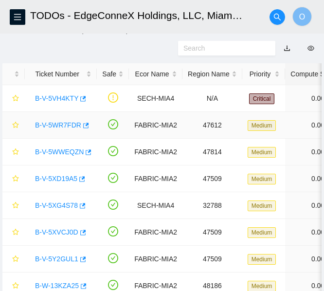
click at [67, 123] on link "B-V-5WR7FDR" at bounding box center [58, 125] width 46 height 8
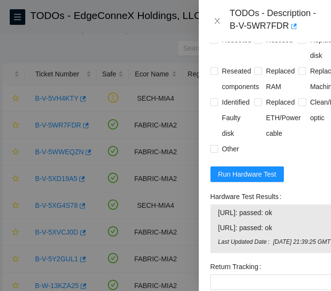
scroll to position [1115, 0]
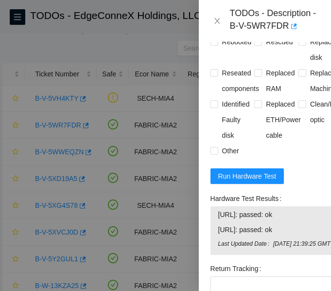
drag, startPoint x: 209, startPoint y: 65, endPoint x: 221, endPoint y: 64, distance: 12.2
click at [209, 65] on div "Problem Type Hardware Sub Type Tier 1 - Secure Rack Number ECX1.1200.03.02 Mach…" at bounding box center [277, 166] width 156 height 249
click at [258, 45] on input "Rescued" at bounding box center [257, 41] width 7 height 7
checkbox input "true"
click at [306, 64] on span "Replaced disk" at bounding box center [324, 49] width 36 height 31
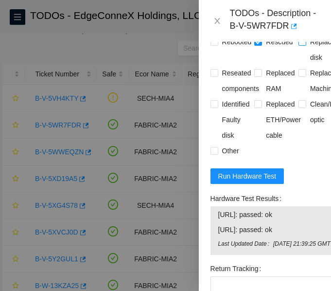
click at [302, 45] on input "Replaced disk" at bounding box center [302, 41] width 7 height 7
checkbox input "true"
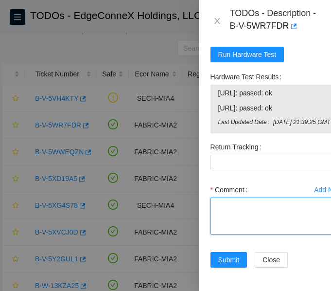
click at [246, 206] on textarea "Comment" at bounding box center [277, 215] width 132 height 37
paste textarea "Secure Rack Access request: B-V-5Y97QKZ B-V-5Y98CWB B-V-5Y91PYX NOCC agent unlo…"
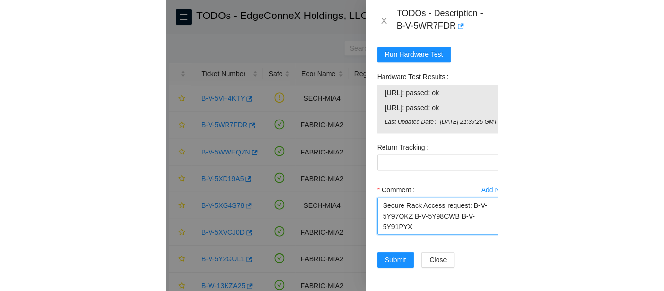
scroll to position [318, 0]
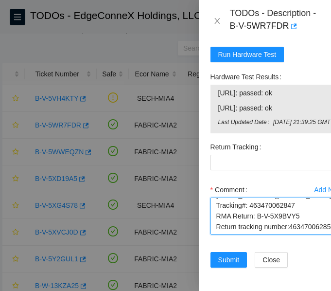
click at [273, 204] on textarea "Secure Rack Access request: B-V-5Y97QKZ B-V-5Y98CWB B-V-5Y91PYX NOCC agent unlo…" at bounding box center [277, 215] width 132 height 37
type textarea "Secure Rack Access request: B-V-5Y97QKZ B-V-5Y98CWB B-V-5Y91PYX NOCC agent unlo…"
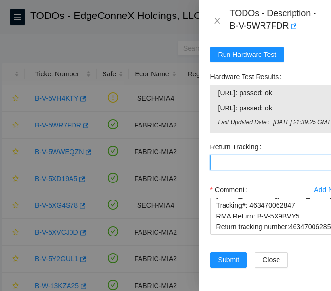
click at [263, 155] on Tracking "Return Tracking" at bounding box center [277, 163] width 132 height 16
paste Tracking "463470062858"
type Tracking "463470062858"
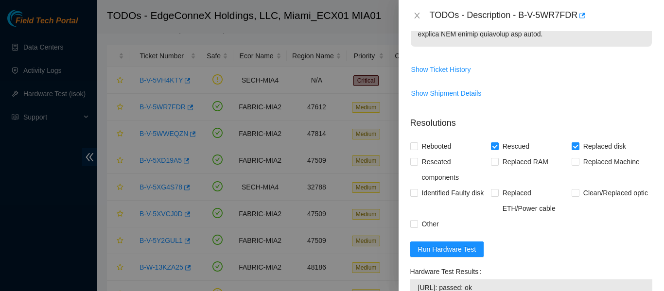
scroll to position [732, 0]
click at [331, 148] on input "Rebooted" at bounding box center [413, 146] width 7 height 7
checkbox input "true"
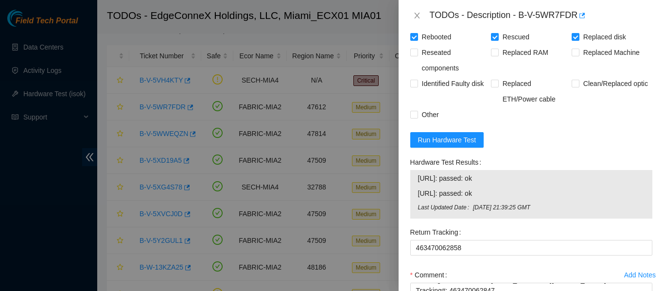
scroll to position [927, 0]
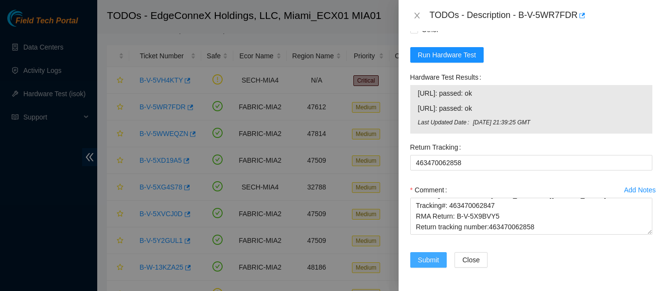
click at [331, 260] on button "Submit" at bounding box center [428, 260] width 37 height 16
click at [331, 259] on button "Close" at bounding box center [484, 260] width 33 height 16
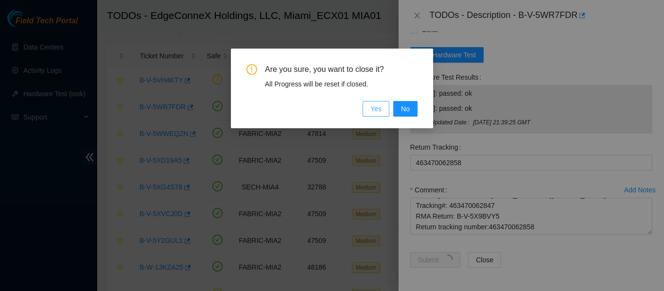
click at [331, 105] on span "Yes" at bounding box center [376, 109] width 11 height 11
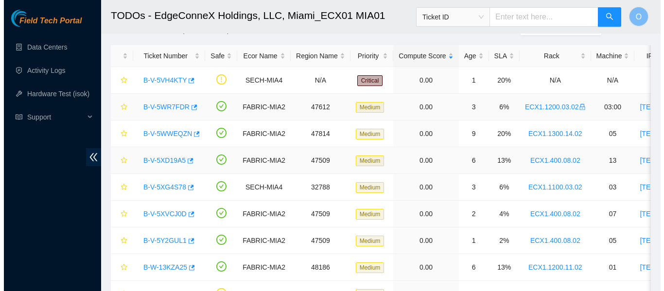
scroll to position [315, 0]
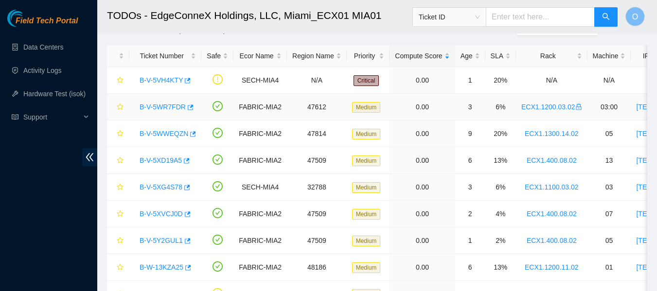
click at [177, 106] on link "B-V-5WR7FDR" at bounding box center [163, 107] width 46 height 8
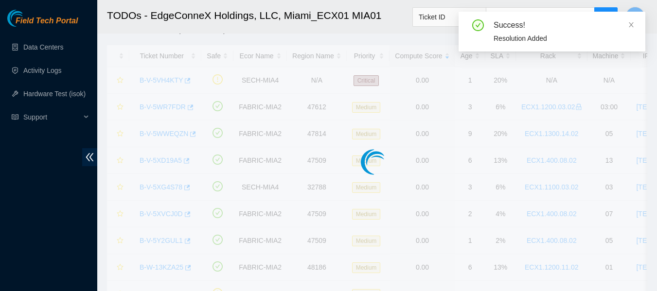
scroll to position [231, 0]
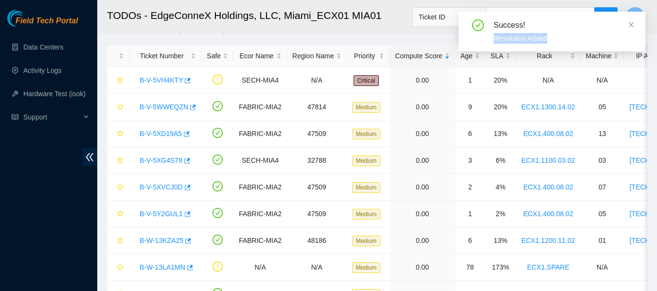
drag, startPoint x: 631, startPoint y: 27, endPoint x: 626, endPoint y: 22, distance: 6.5
click at [331, 22] on div "Success! Resolution Added" at bounding box center [552, 32] width 187 height 40
click at [331, 24] on icon "close" at bounding box center [631, 24] width 7 height 7
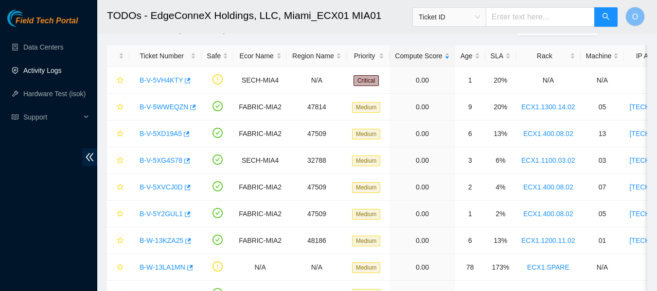
click at [48, 69] on link "Activity Logs" at bounding box center [42, 71] width 38 height 8
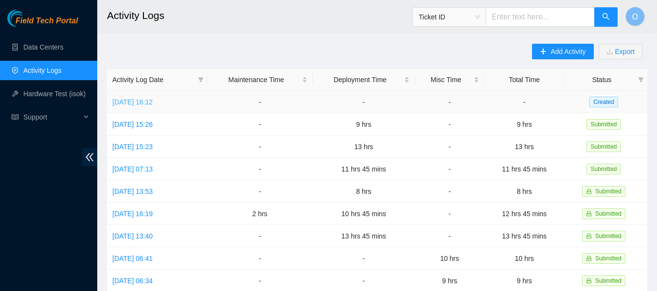
click at [153, 100] on link "[DATE] 16:12" at bounding box center [132, 102] width 40 height 8
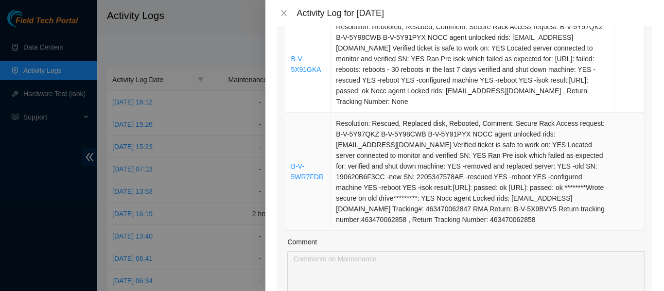
scroll to position [455, 0]
click at [331, 236] on div "Comment" at bounding box center [465, 243] width 357 height 15
click at [282, 14] on icon "close" at bounding box center [284, 13] width 8 height 8
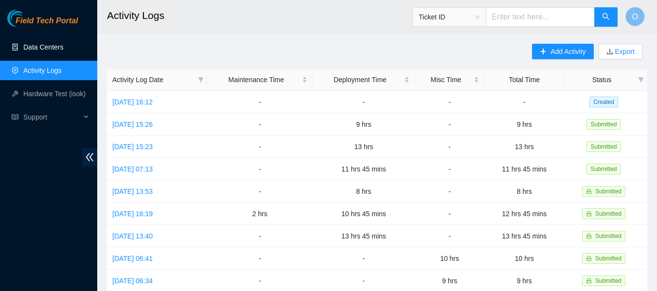
click at [49, 44] on link "Data Centers" at bounding box center [43, 47] width 40 height 8
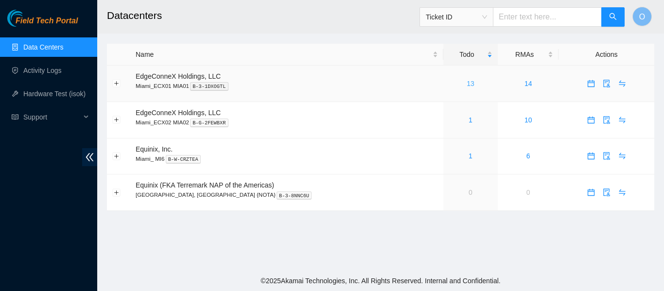
click at [331, 85] on link "13" at bounding box center [471, 84] width 8 height 8
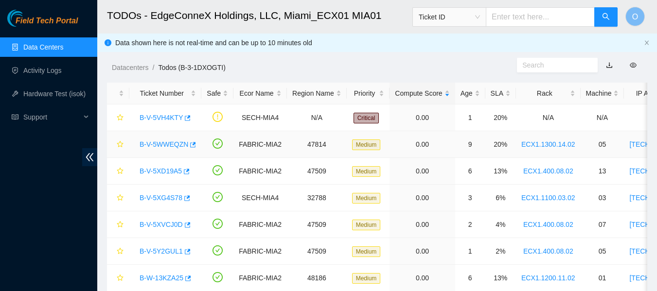
click at [180, 145] on link "B-V-5WWEQZN" at bounding box center [164, 145] width 49 height 8
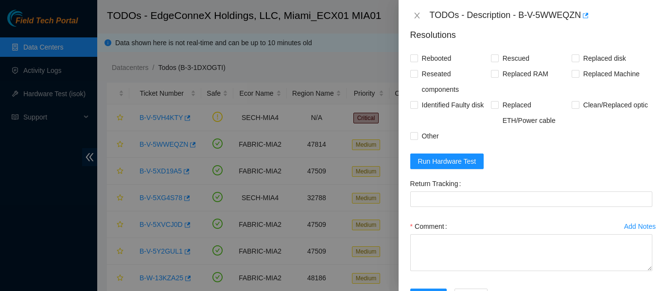
scroll to position [511, 0]
click at [331, 162] on button "Run Hardware Test" at bounding box center [447, 161] width 74 height 16
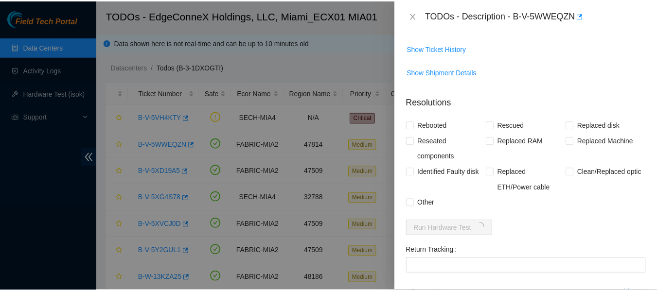
scroll to position [547, 0]
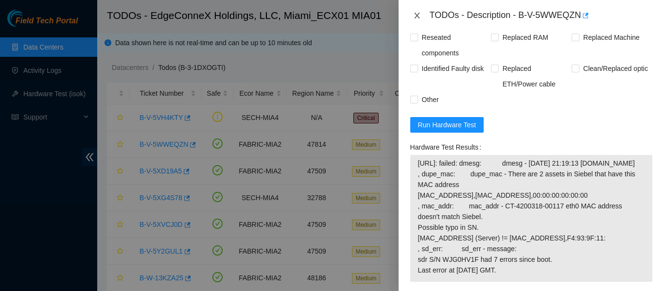
click at [331, 17] on icon "close" at bounding box center [417, 16] width 8 height 8
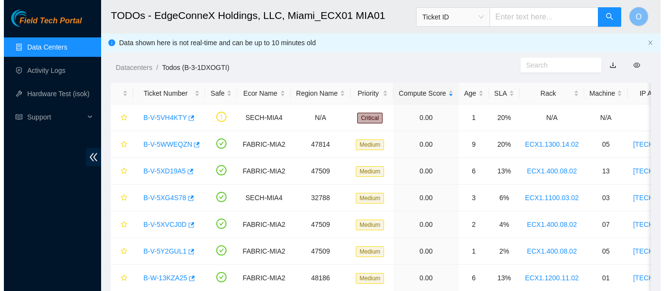
scroll to position [304, 0]
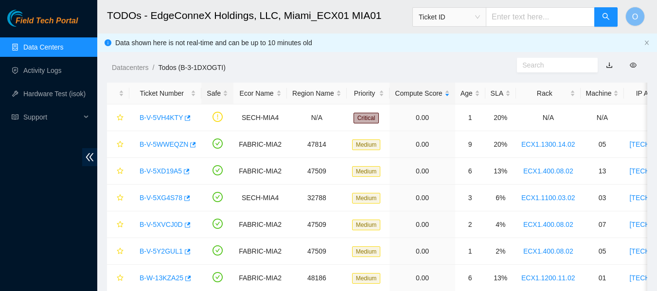
click at [208, 104] on th "Safe" at bounding box center [217, 94] width 32 height 22
click at [168, 173] on link "B-V-5WWEQZN" at bounding box center [164, 171] width 49 height 8
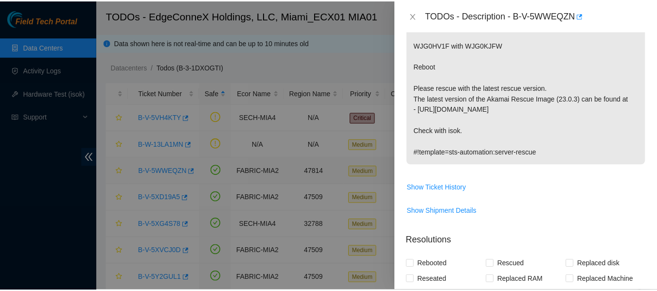
scroll to position [547, 0]
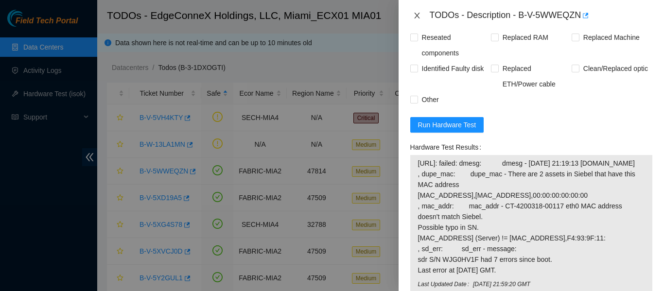
click at [331, 15] on icon "close" at bounding box center [417, 16] width 8 height 8
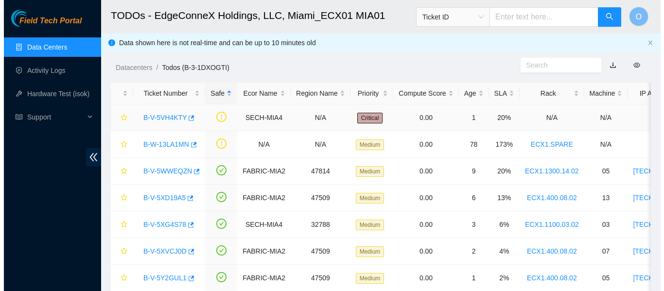
scroll to position [304, 0]
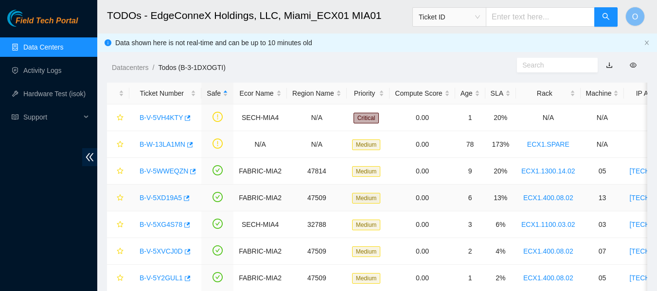
click at [163, 195] on link "B-V-5XD19A5" at bounding box center [161, 198] width 42 height 8
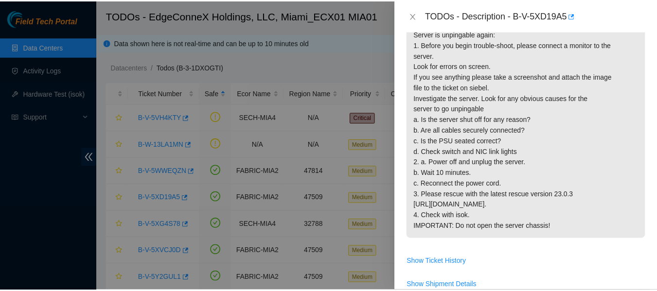
scroll to position [250, 0]
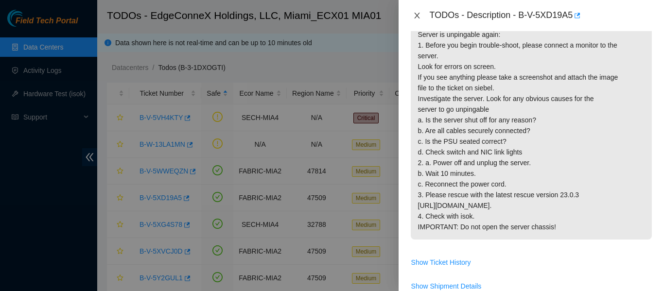
click at [331, 18] on icon "close" at bounding box center [417, 16] width 8 height 8
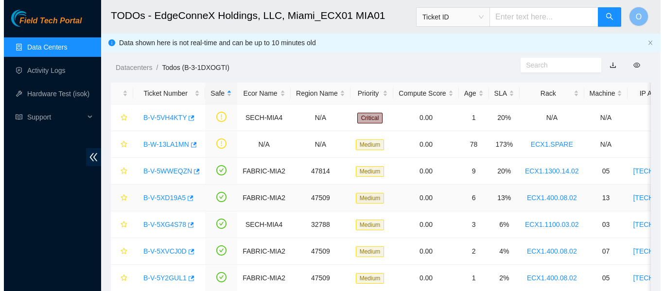
scroll to position [243, 0]
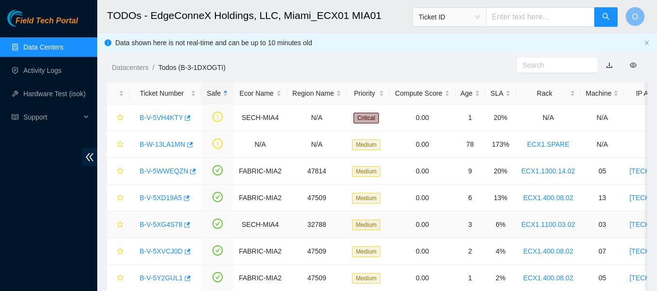
click at [174, 223] on link "B-V-5XG4S78" at bounding box center [161, 225] width 43 height 8
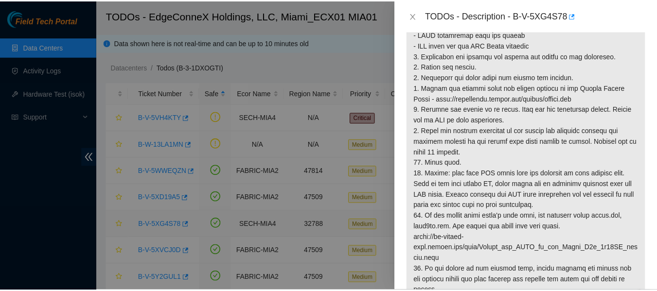
scroll to position [211, 0]
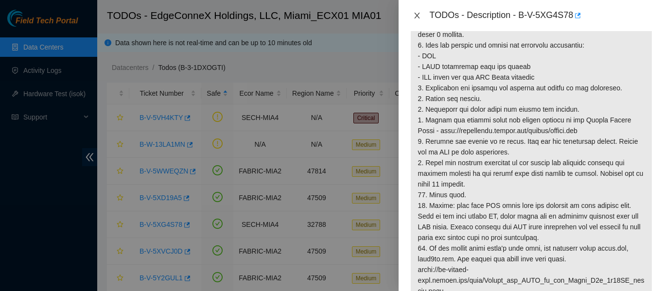
click at [331, 16] on icon "close" at bounding box center [416, 16] width 5 height 6
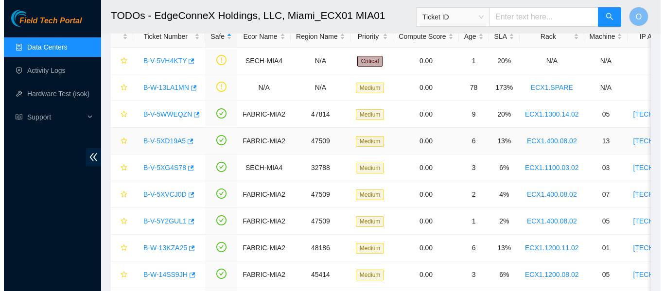
scroll to position [58, 0]
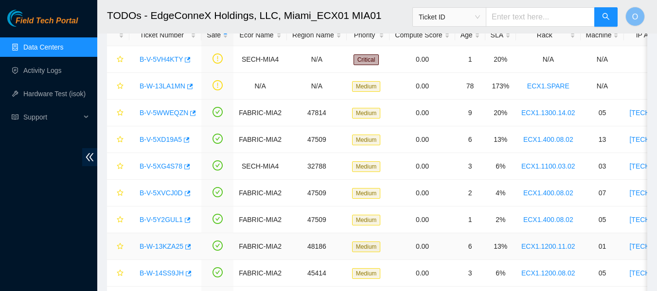
click at [161, 246] on link "B-W-13KZA25" at bounding box center [162, 247] width 44 height 8
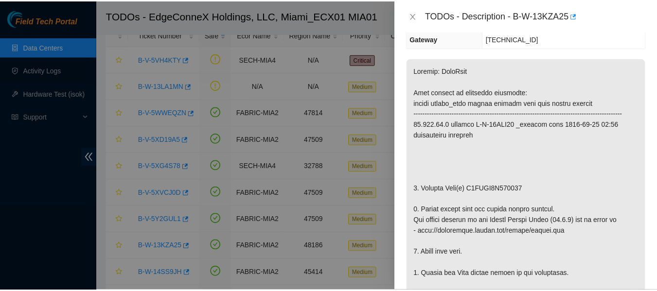
scroll to position [99, 0]
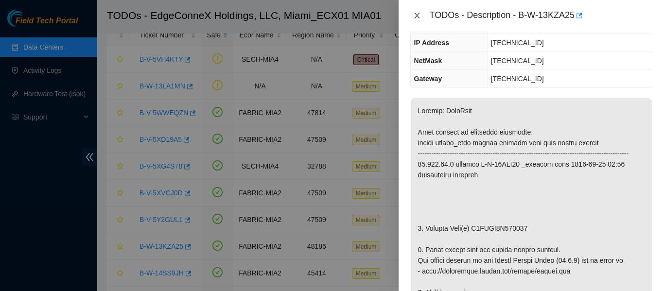
click at [331, 13] on icon "close" at bounding box center [417, 16] width 8 height 8
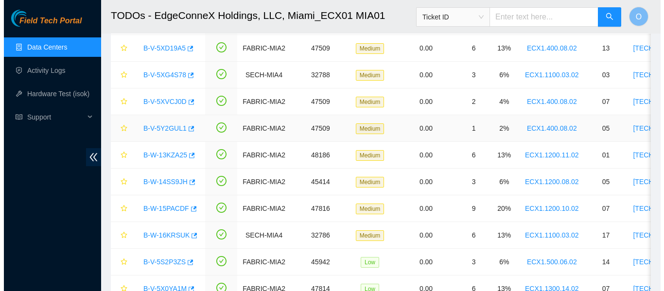
scroll to position [152, 0]
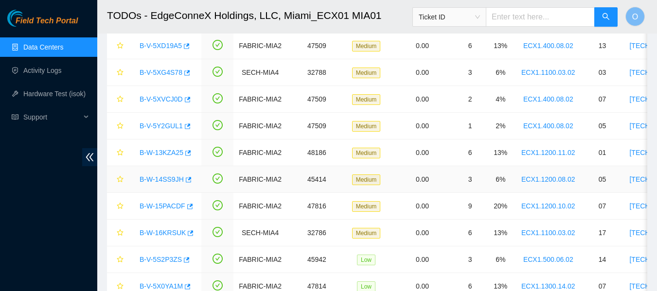
click at [167, 181] on link "B-W-14SS9JH" at bounding box center [162, 180] width 44 height 8
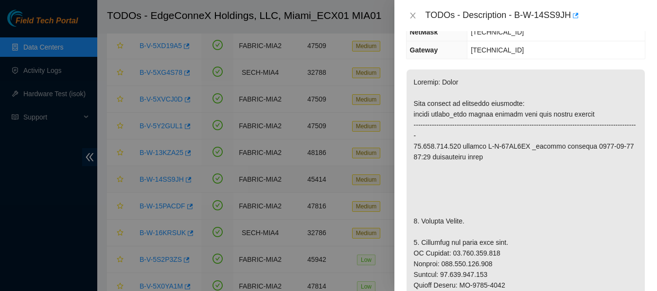
scroll to position [121, 0]
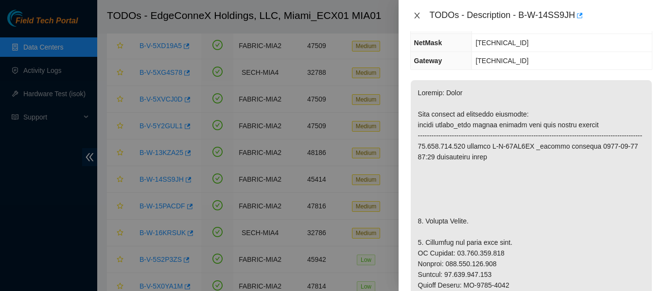
click at [331, 15] on icon "close" at bounding box center [417, 16] width 8 height 8
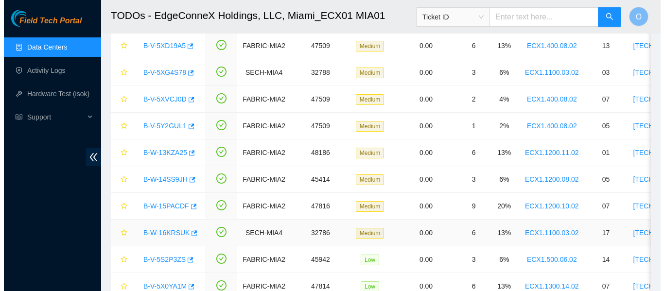
scroll to position [198, 0]
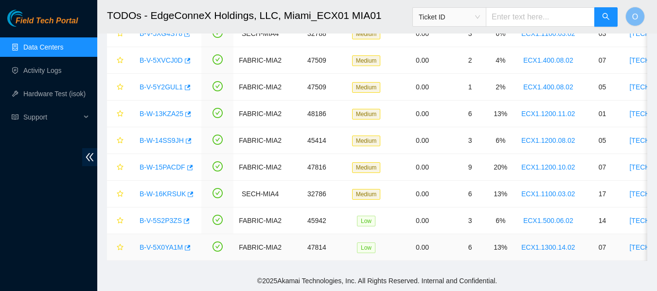
click at [168, 244] on link "B-V-5X0YA1M" at bounding box center [161, 248] width 43 height 8
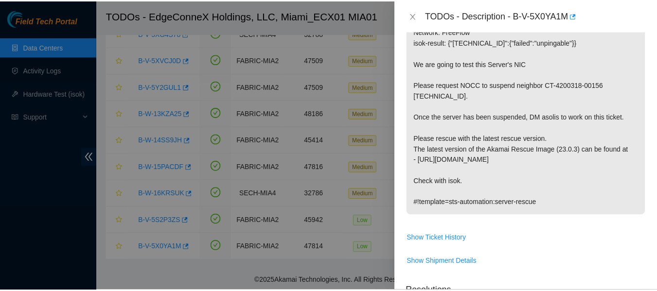
scroll to position [182, 0]
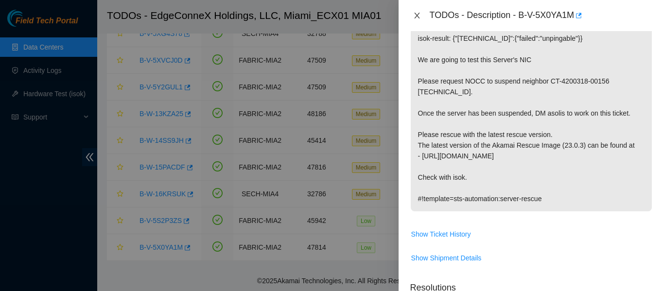
click at [331, 18] on icon "close" at bounding box center [417, 16] width 8 height 8
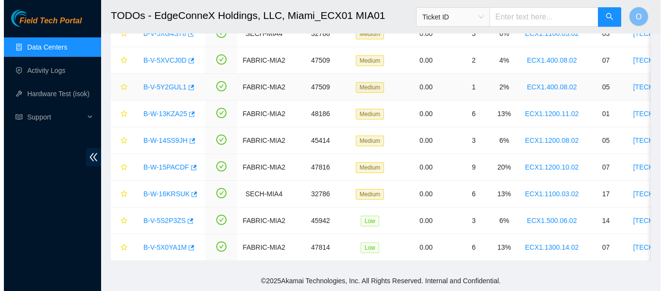
scroll to position [196, 0]
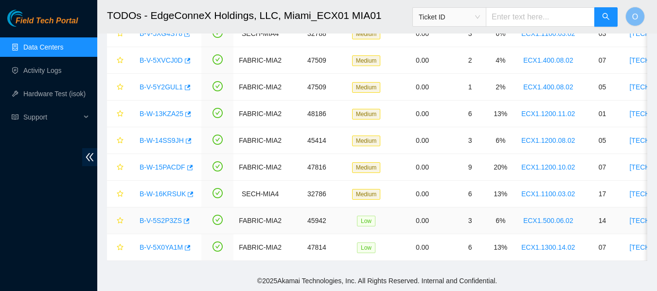
click at [166, 217] on link "B-V-5S2P3ZS" at bounding box center [161, 221] width 42 height 8
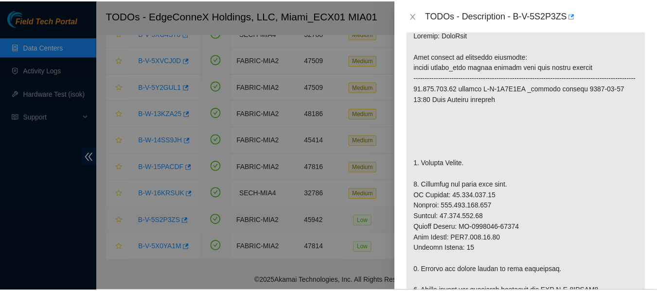
scroll to position [204, 0]
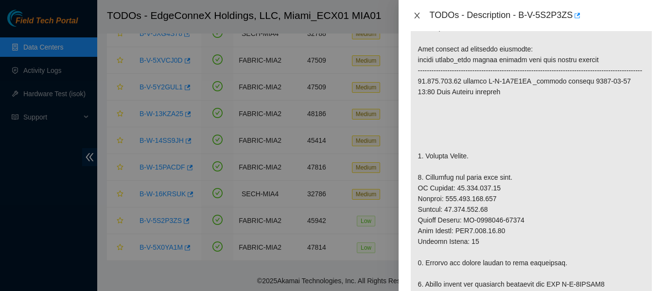
click at [331, 15] on icon "close" at bounding box center [417, 16] width 8 height 8
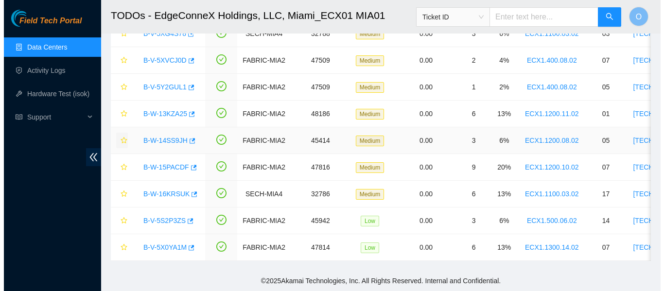
scroll to position [196, 0]
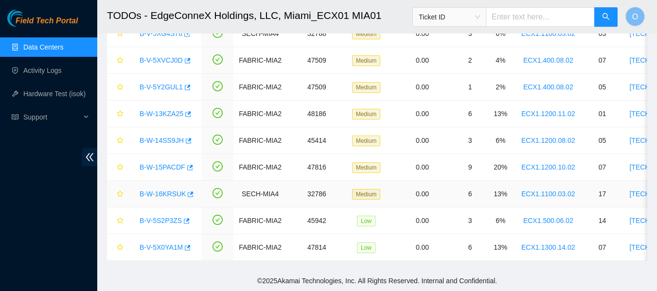
click at [178, 190] on link "B-W-16KRSUK" at bounding box center [163, 194] width 46 height 8
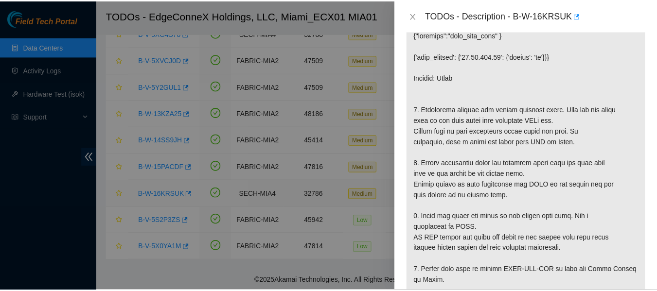
scroll to position [204, 0]
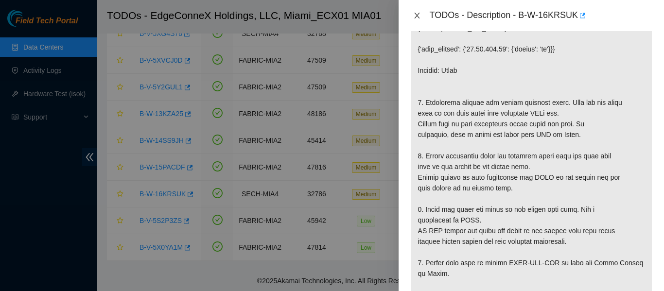
click at [331, 17] on icon "close" at bounding box center [417, 16] width 8 height 8
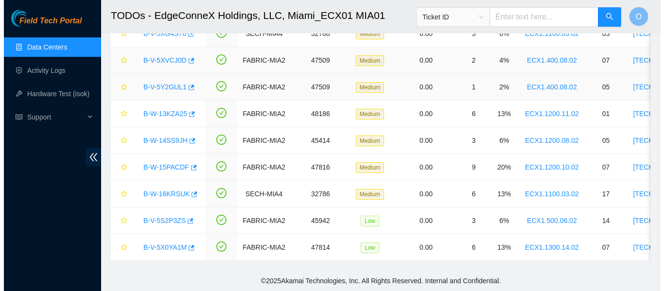
scroll to position [196, 0]
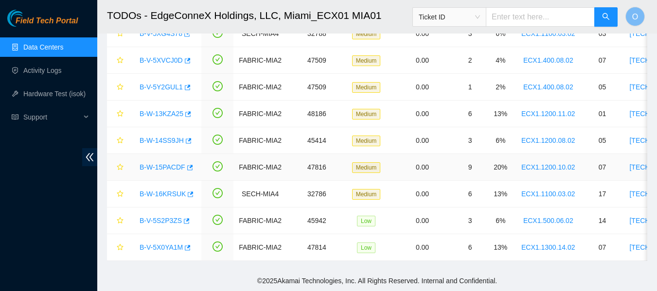
click at [167, 163] on link "B-W-15PACDF" at bounding box center [163, 167] width 46 height 8
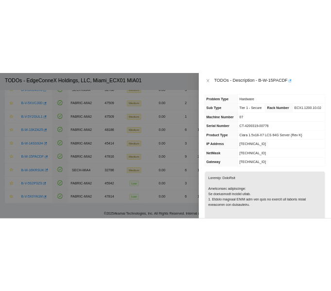
scroll to position [188, 0]
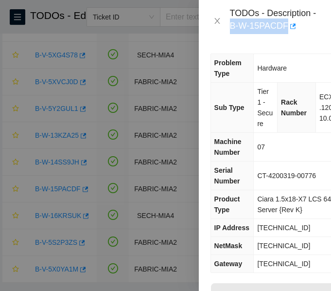
drag, startPoint x: 231, startPoint y: 23, endPoint x: 285, endPoint y: 27, distance: 54.6
click at [285, 27] on div "TODOs - Description - B-W-15PACDF" at bounding box center [274, 21] width 89 height 26
copy div "B-W-15PACDF"
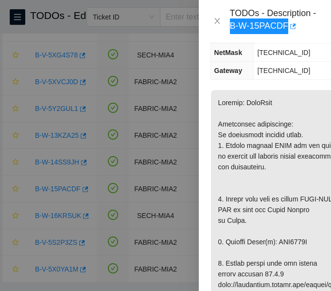
scroll to position [194, 0]
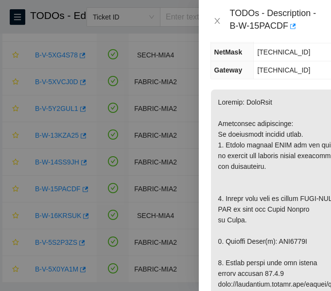
copy p "WJG0661L"
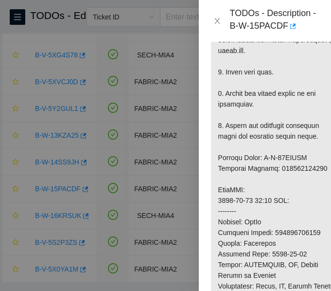
scroll to position [438, 0]
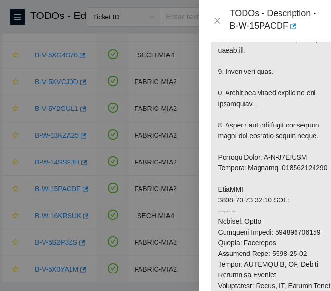
click at [303, 169] on p at bounding box center [276, 184] width 131 height 678
copy p "463470053706"
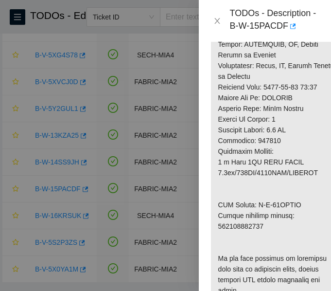
scroll to position [659, 0]
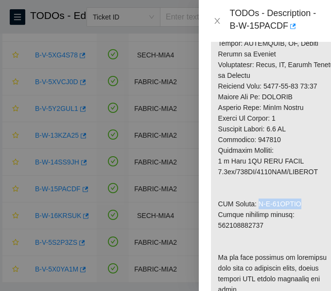
drag, startPoint x: 257, startPoint y: 206, endPoint x: 301, endPoint y: 202, distance: 43.9
copy p "B-W-15PPHPU"
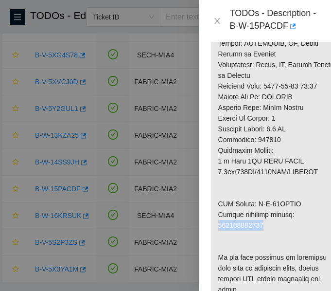
copy p "463470053717"
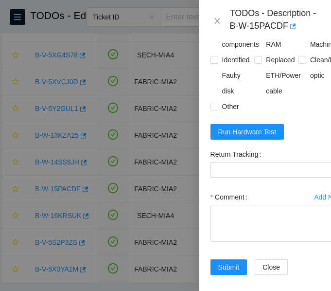
scroll to position [1107, 0]
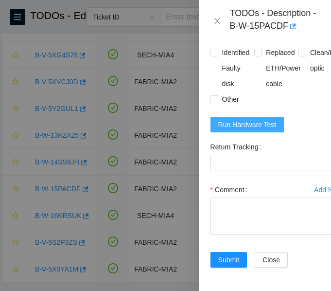
click at [255, 130] on span "Run Hardware Test" at bounding box center [247, 124] width 58 height 11
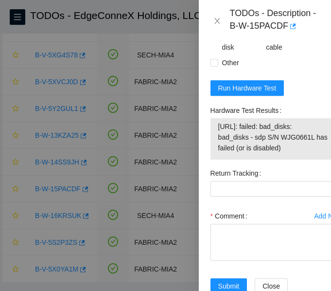
drag, startPoint x: 215, startPoint y: 169, endPoint x: 288, endPoint y: 199, distance: 78.9
click at [288, 159] on div "23.50.122.234: failed: bad_disks: bad_disks - sdp S/N WJG0661L has failed (or i…" at bounding box center [277, 138] width 132 height 41
copy tbody "23.50.122.234: failed: bad_disks: bad_disks - sdp S/N WJG0661L has failed (or i…"
click at [313, 71] on div "Rebooted Rescued Replaced disk Reseated components Replaced RAM Replaced Machin…" at bounding box center [277, 8] width 132 height 124
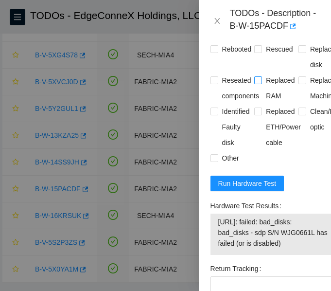
scroll to position [1009, 0]
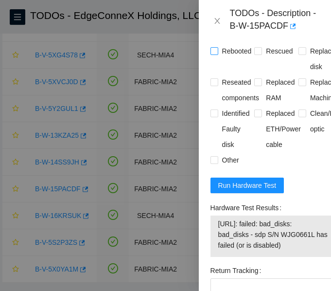
click at [212, 54] on input "Rebooted" at bounding box center [214, 50] width 7 height 7
checkbox input "true"
click at [257, 54] on input "Rescued" at bounding box center [257, 50] width 7 height 7
checkbox input "true"
click at [299, 54] on input "Replaced disk" at bounding box center [302, 50] width 7 height 7
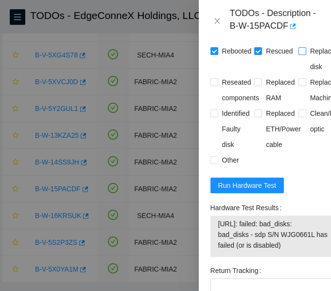
checkbox input "true"
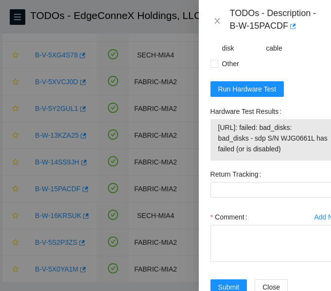
scroll to position [1110, 0]
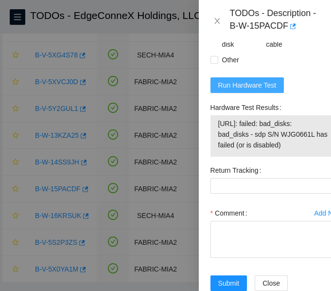
click at [256, 90] on span "Run Hardware Test" at bounding box center [247, 85] width 58 height 11
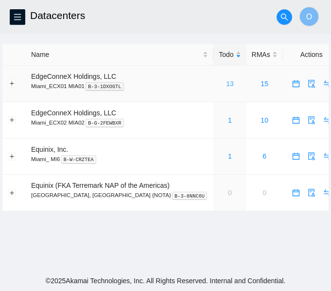
click at [226, 81] on link "13" at bounding box center [230, 84] width 8 height 8
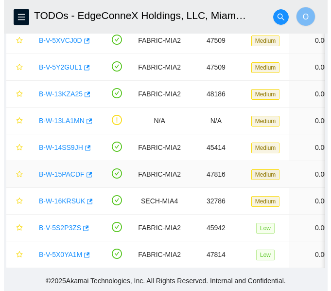
scroll to position [210, 0]
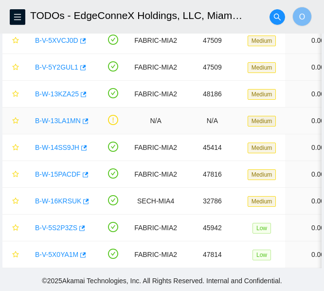
click at [68, 117] on link "B-W-13LA1MN" at bounding box center [58, 121] width 46 height 8
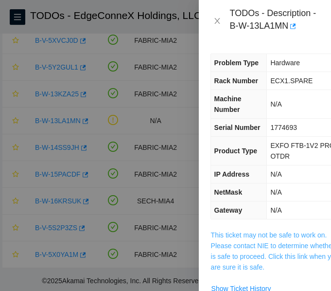
click at [252, 236] on link "This ticket may not be safe to work on. Please contact NIE to determine whether…" at bounding box center [275, 251] width 129 height 40
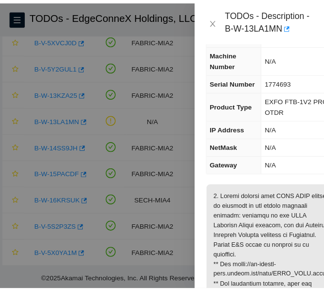
scroll to position [97, 0]
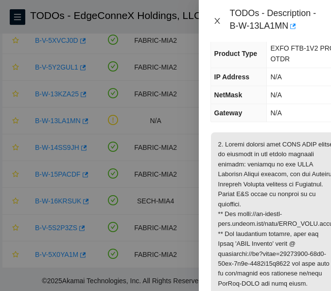
click at [219, 18] on icon "close" at bounding box center [216, 21] width 5 height 6
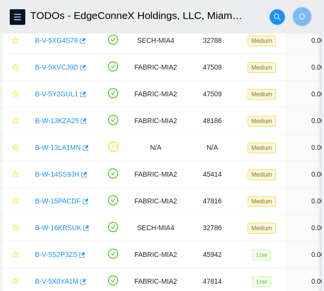
scroll to position [194, 0]
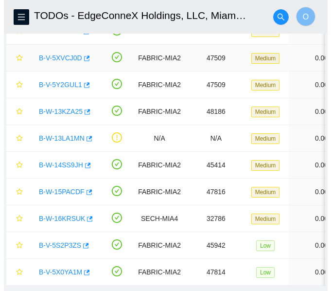
scroll to position [185, 0]
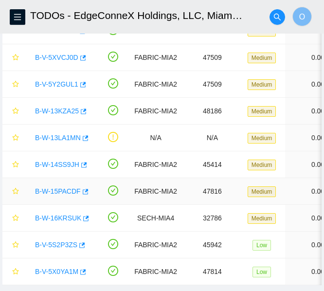
click at [52, 191] on link "B-W-15PACDF" at bounding box center [58, 191] width 46 height 8
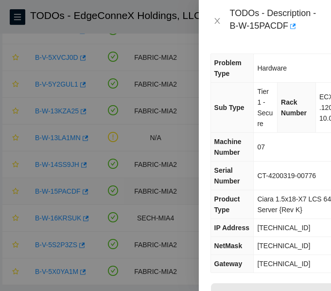
click at [52, 191] on div at bounding box center [165, 145] width 331 height 291
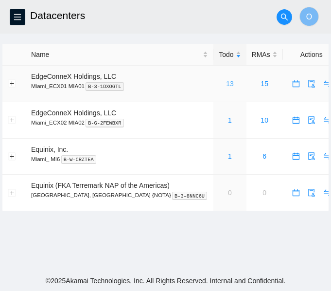
click at [226, 86] on link "13" at bounding box center [230, 84] width 8 height 8
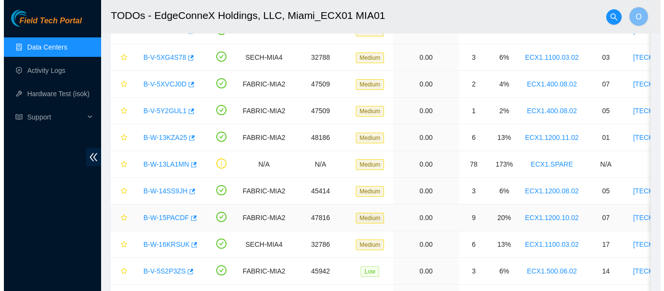
scroll to position [146, 0]
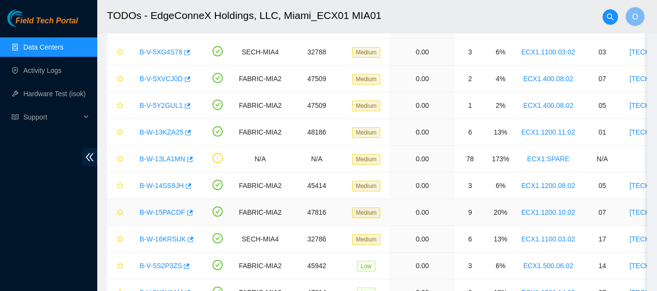
click at [162, 213] on link "B-W-15PACDF" at bounding box center [163, 213] width 46 height 8
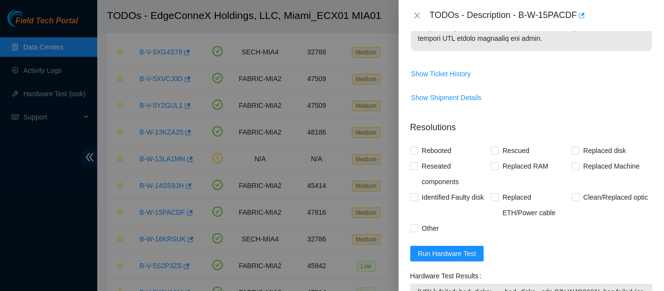
scroll to position [875, 0]
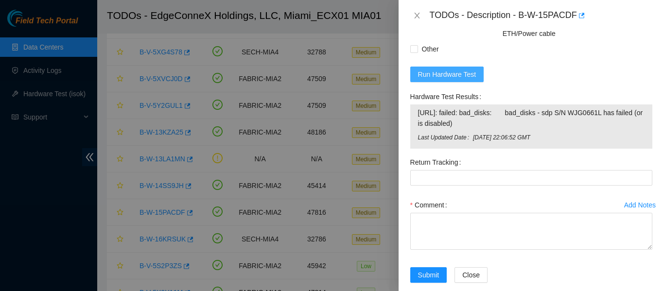
click at [331, 80] on span "Run Hardware Test" at bounding box center [447, 74] width 58 height 11
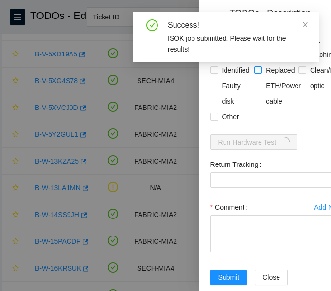
scroll to position [900, 0]
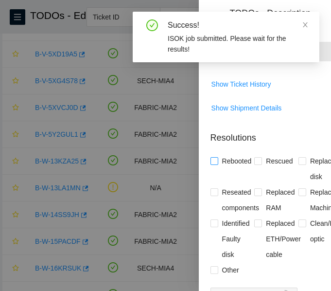
click at [214, 164] on input "Rebooted" at bounding box center [214, 160] width 7 height 7
checkbox input "true"
click at [256, 164] on input "Rescued" at bounding box center [257, 160] width 7 height 7
checkbox input "true"
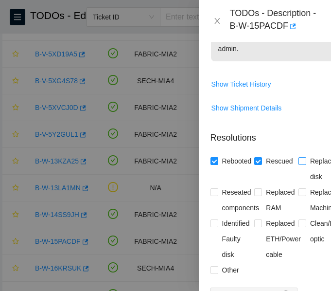
click at [299, 164] on input "Replaced disk" at bounding box center [302, 160] width 7 height 7
checkbox input "true"
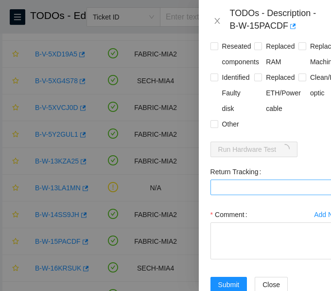
scroll to position [1128, 0]
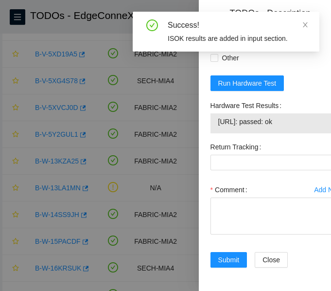
drag, startPoint x: 301, startPoint y: 147, endPoint x: 212, endPoint y: 152, distance: 89.1
click at [212, 133] on div "23.50.122.234: passed: ok" at bounding box center [277, 123] width 132 height 20
copy tbody "23.50.122.234: passed: ok"
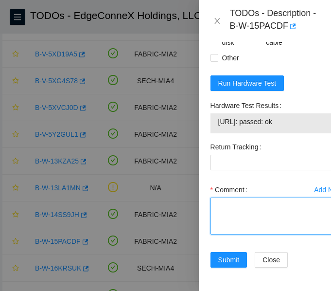
paste textarea "-Verified ticket is safe to work on: YES -NOCC Authorized: YES -Located server …"
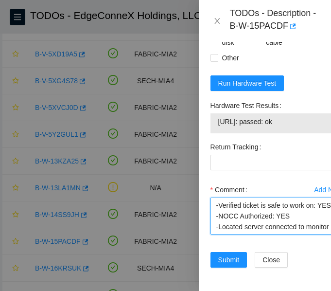
scroll to position [254, 0]
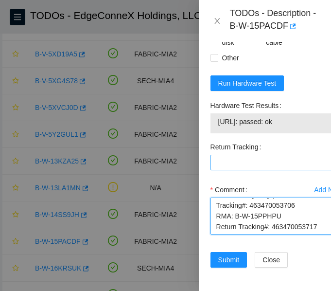
type textarea "-Verified ticket is safe to work on: YES -NOCC Authorized: YES -Located server …"
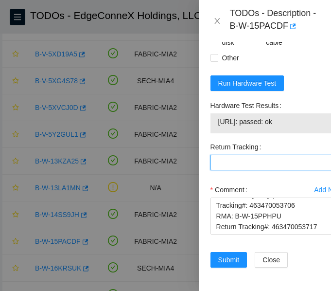
click at [268, 170] on Tracking "Return Tracking" at bounding box center [277, 163] width 132 height 16
paste Tracking "463470053717"
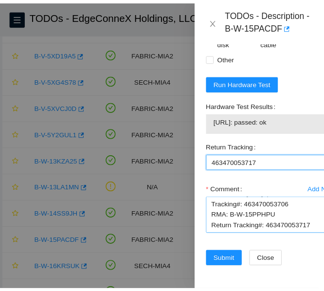
scroll to position [1169, 0]
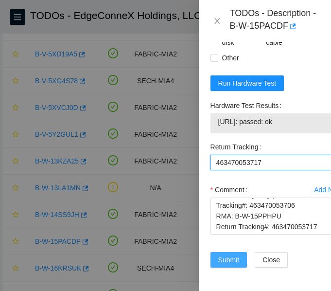
type Tracking "463470053717"
click at [231, 254] on span "Submit" at bounding box center [228, 259] width 21 height 11
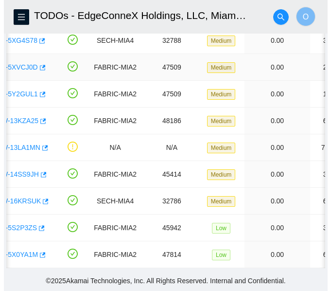
scroll to position [0, 45]
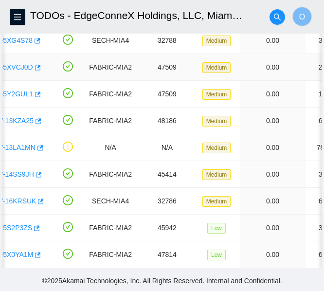
click at [21, 63] on link "B-V-5XVCJ0D" at bounding box center [11, 67] width 43 height 8
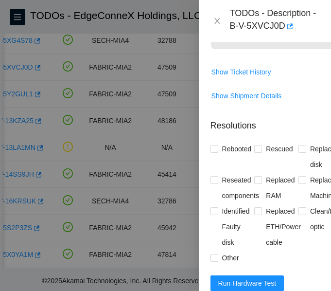
scroll to position [219, 0]
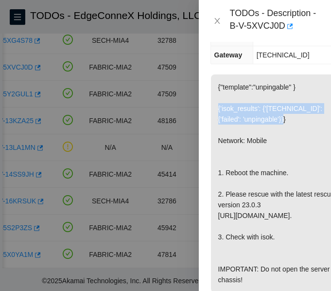
drag, startPoint x: 217, startPoint y: 95, endPoint x: 292, endPoint y: 109, distance: 75.7
click at [292, 109] on p "{"template":"unpingable" } {'isok_results': {'23.219.152.10': {'failed': 'unpin…" at bounding box center [276, 183] width 131 height 218
copy p "{'isok_results': {'23.219.152.10': {'failed': 'unpingable'}}}"
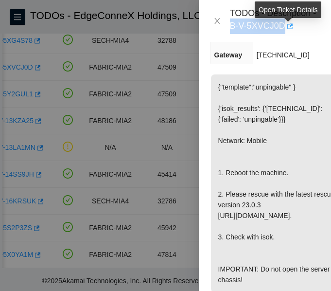
drag, startPoint x: 231, startPoint y: 24, endPoint x: 284, endPoint y: 24, distance: 53.0
click at [284, 24] on div "TODOs - Description - B-V-5XVCJ0D" at bounding box center [274, 21] width 89 height 26
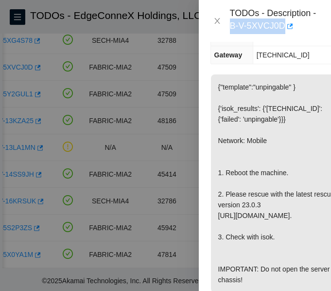
copy div "B-V-5XVCJ0D"
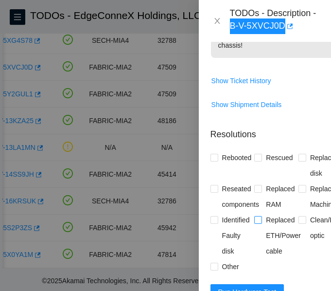
scroll to position [511, 0]
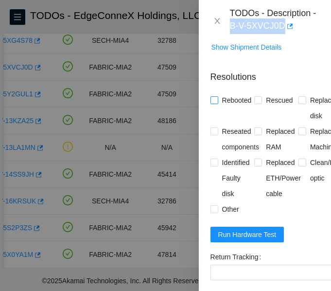
click at [215, 103] on input "Rebooted" at bounding box center [214, 99] width 7 height 7
checkbox input "true"
click at [254, 103] on input "Rescued" at bounding box center [257, 99] width 7 height 7
checkbox input "true"
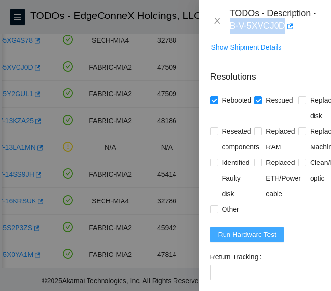
click at [249, 240] on span "Run Hardware Test" at bounding box center [247, 234] width 58 height 11
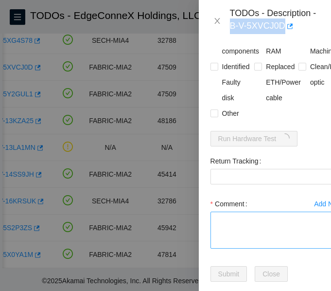
scroll to position [657, 0]
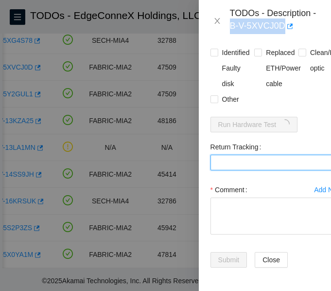
click at [243, 155] on Tracking "Return Tracking" at bounding box center [277, 163] width 132 height 16
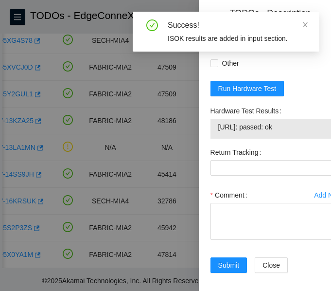
drag, startPoint x: 305, startPoint y: 151, endPoint x: 219, endPoint y: 144, distance: 85.8
click at [219, 132] on span "23.219.152.10: passed: ok" at bounding box center [276, 127] width 117 height 11
copy span "23.219.152.10: passed: ok"
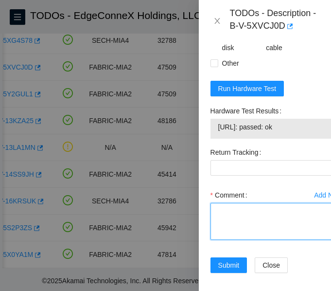
paste textarea "-Verified ticket is safe to work on: YES -NOCC Authorized: YES -Located server …"
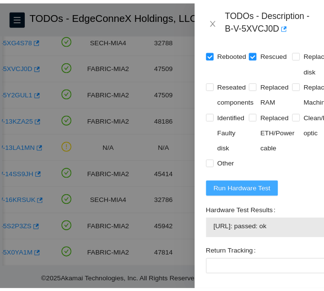
scroll to position [681, 0]
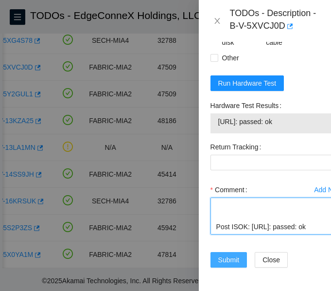
type textarea "-Verified ticket is safe to work on: YES -NOCC Authorized: YES -Located server …"
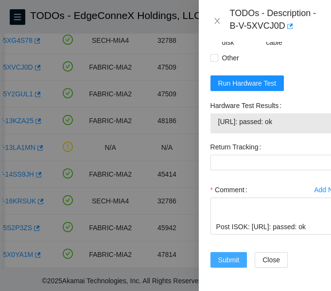
click at [225, 257] on span "Submit" at bounding box center [228, 259] width 21 height 11
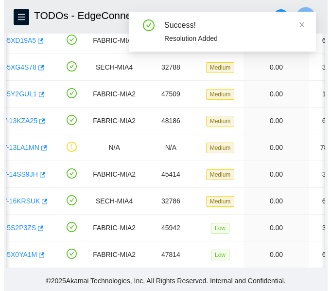
scroll to position [156, 0]
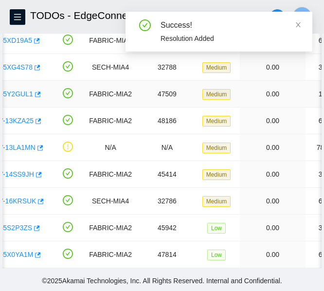
click at [20, 90] on link "B-V-5Y2GUL1" at bounding box center [11, 94] width 43 height 8
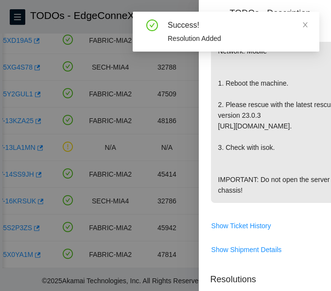
scroll to position [639, 0]
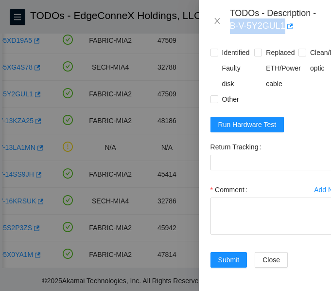
drag, startPoint x: 229, startPoint y: 26, endPoint x: 300, endPoint y: 29, distance: 71.6
click at [300, 29] on div "TODOs - Description - B-V-5Y2GUL1" at bounding box center [265, 21] width 109 height 26
copy div "B-V-5Y2GUL1"
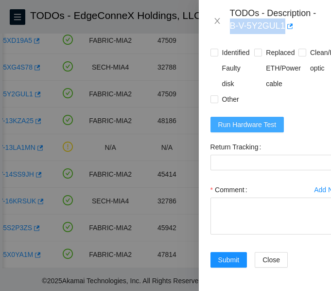
click at [246, 124] on span "Run Hardware Test" at bounding box center [247, 124] width 58 height 11
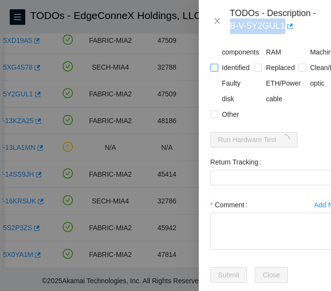
scroll to position [494, 0]
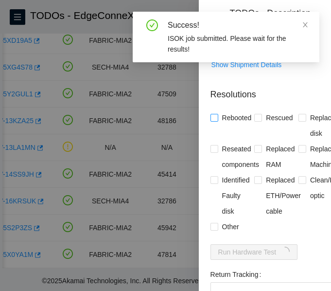
drag, startPoint x: 216, startPoint y: 142, endPoint x: 227, endPoint y: 136, distance: 12.6
click at [216, 121] on input "Rebooted" at bounding box center [214, 117] width 7 height 7
checkbox input "true"
click at [255, 121] on input "Rescued" at bounding box center [257, 117] width 7 height 7
checkbox input "true"
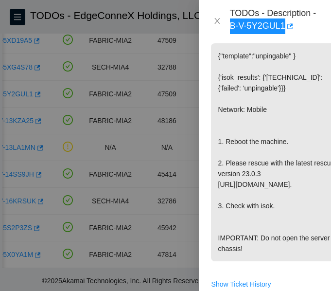
scroll to position [153, 0]
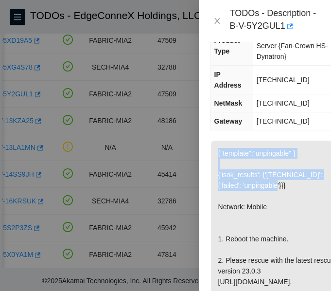
drag, startPoint x: 215, startPoint y: 144, endPoint x: 282, endPoint y: 177, distance: 73.7
click at [282, 177] on p "{"template":"unpingable" } {'isok_results': {'23.219.152.8': {'failed': 'unping…" at bounding box center [276, 250] width 131 height 218
copy p "{"template":"unpingable" } {'isok_results': {'23.219.152.8': {'failed': 'unping…"
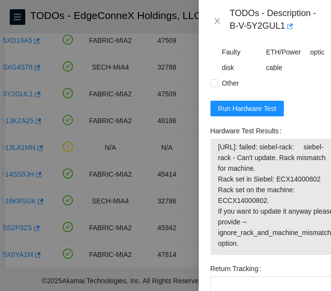
scroll to position [688, 0]
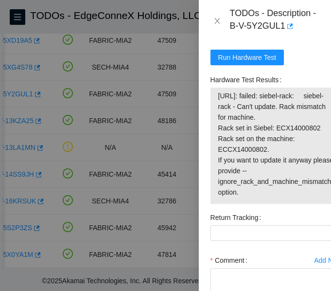
drag, startPoint x: 219, startPoint y: 117, endPoint x: 304, endPoint y: 226, distance: 138.9
click at [304, 197] on span "23.219.152.8: failed: siebel-rack: siebel-rack - Can't update. Rack mismatch fo…" at bounding box center [276, 143] width 117 height 107
copy span "23.219.152.8: failed: siebel-rack: siebel-rack - Can't update. Rack mismatch fo…"
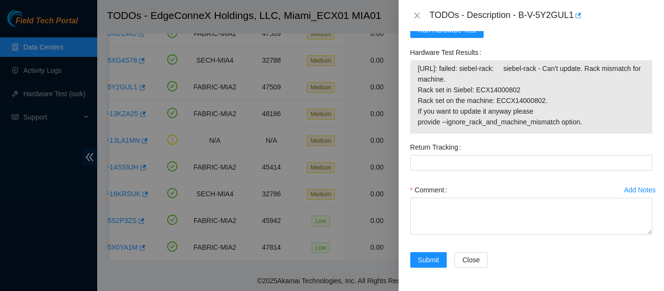
scroll to position [576, 0]
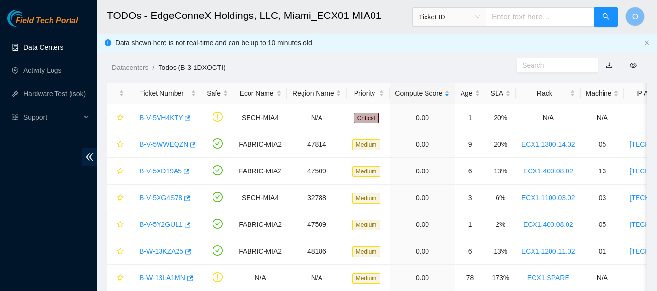
click at [39, 50] on link "Data Centers" at bounding box center [43, 47] width 40 height 8
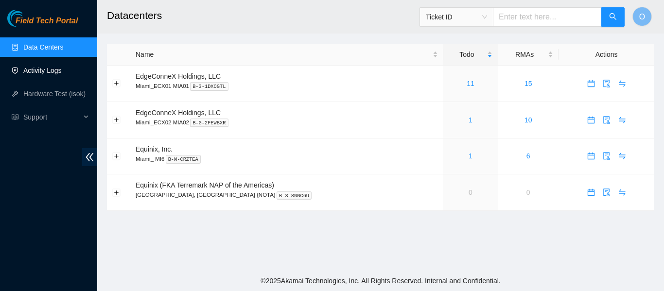
click at [49, 67] on link "Activity Logs" at bounding box center [42, 71] width 38 height 8
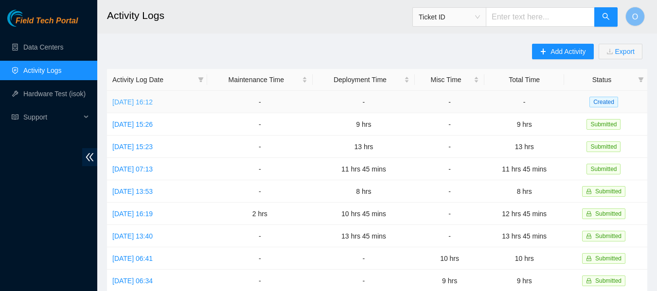
click at [151, 103] on link "[DATE] 16:12" at bounding box center [132, 102] width 40 height 8
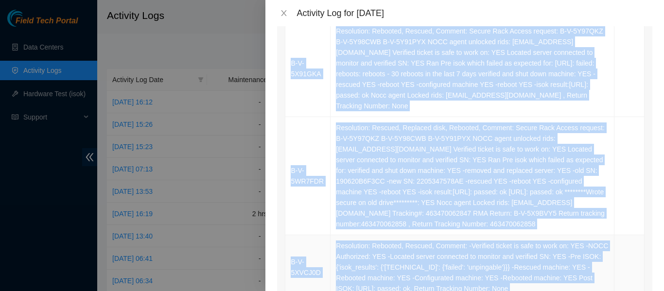
scroll to position [568, 0]
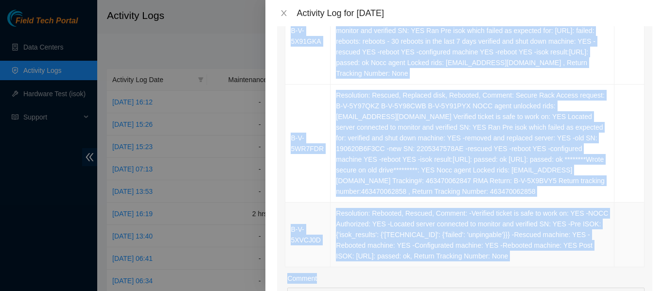
drag, startPoint x: 290, startPoint y: 76, endPoint x: 506, endPoint y: 243, distance: 272.8
copy tbody "B-V-5W7BERP Resolution: Rebooted, Rescued, Replaced disk, Comment: -Verified ti…"
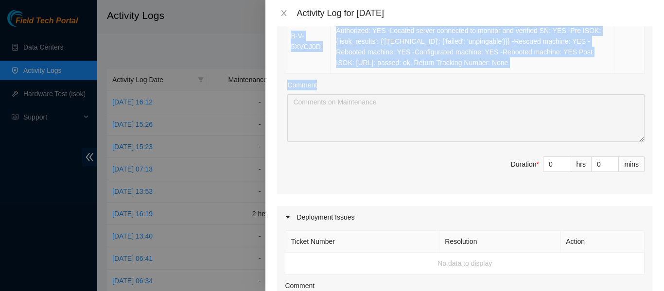
scroll to position [763, 0]
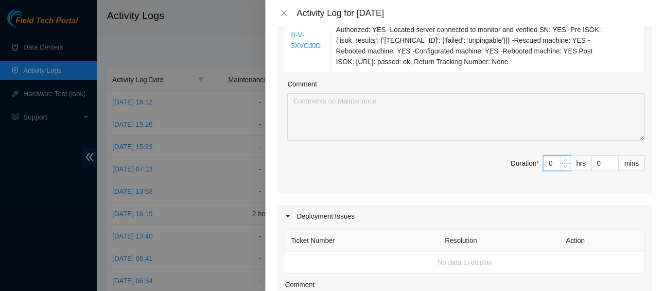
drag, startPoint x: 548, startPoint y: 153, endPoint x: 531, endPoint y: 153, distance: 16.5
click at [531, 156] on span "Duration * 0 hrs 0 mins" at bounding box center [465, 169] width 360 height 27
type input "4"
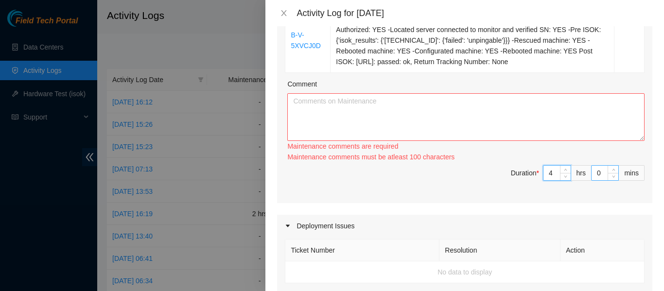
type input "4"
click at [592, 166] on input "0" at bounding box center [605, 173] width 27 height 15
type input "7"
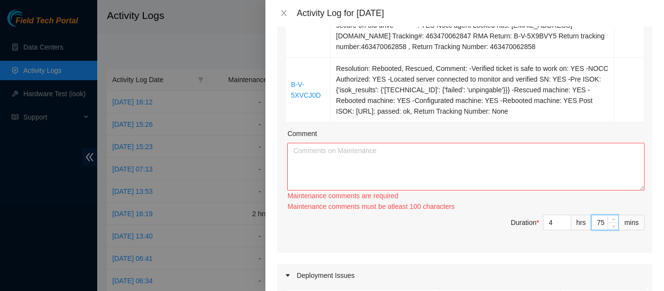
scroll to position [666, 0]
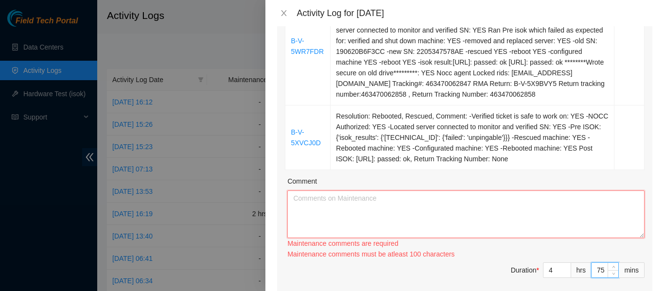
type input "59"
paste textarea "B-V-5W7BERP Resolution: Rebooted, Rescued, Replaced disk, Comment: -Verified ti…"
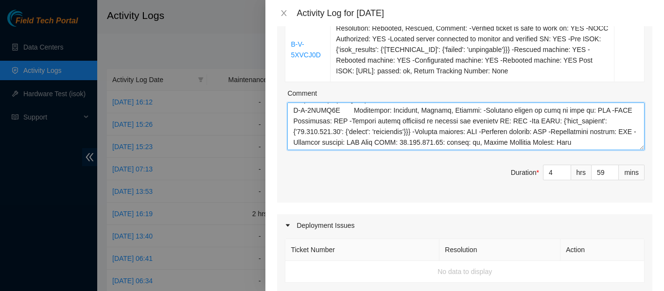
scroll to position [763, 0]
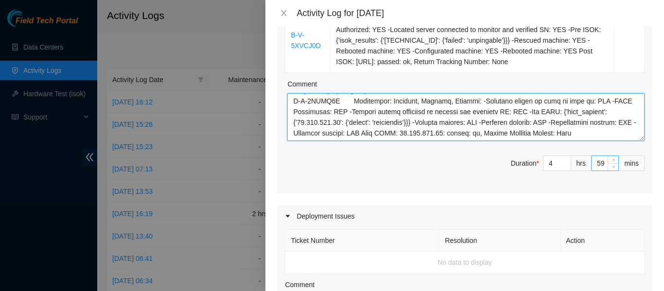
type textarea "B-V-5W7BERP Resolution: Rebooted, Rescued, Replaced disk, Comment: -Verified ti…"
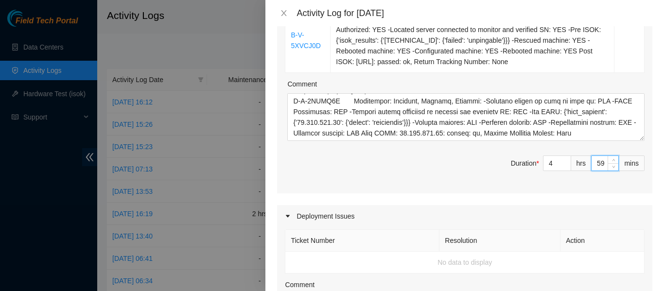
drag, startPoint x: 599, startPoint y: 154, endPoint x: 589, endPoint y: 154, distance: 9.7
click at [592, 156] on input "59" at bounding box center [605, 163] width 27 height 15
type input "4"
type input "45"
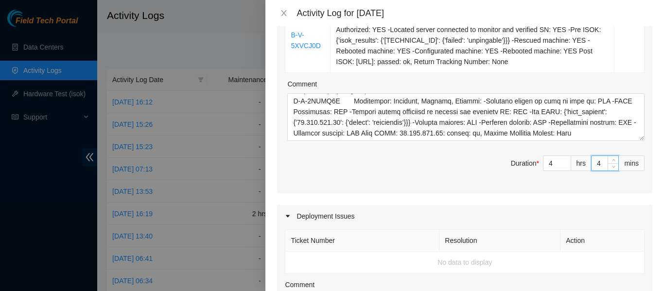
type input "45"
click at [330, 156] on span "Duration * 4 hrs 45 mins" at bounding box center [465, 169] width 360 height 27
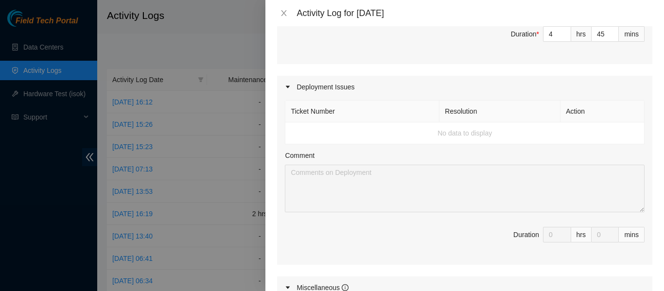
scroll to position [909, 0]
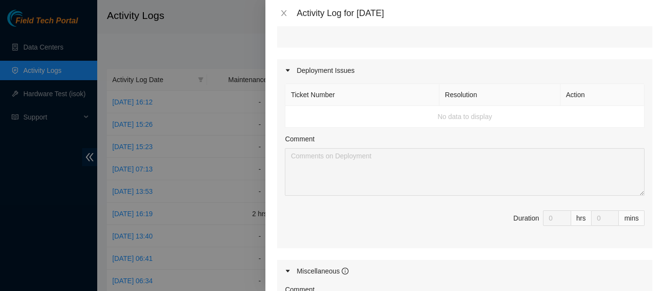
click at [350, 109] on td "No data to display" at bounding box center [464, 117] width 359 height 22
click at [288, 68] on icon "caret-right" at bounding box center [288, 71] width 6 height 6
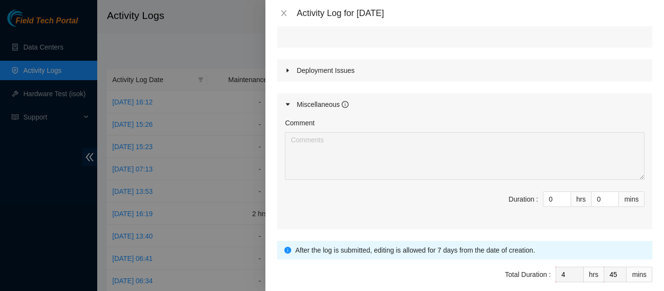
click at [288, 69] on icon "caret-right" at bounding box center [288, 71] width 2 height 4
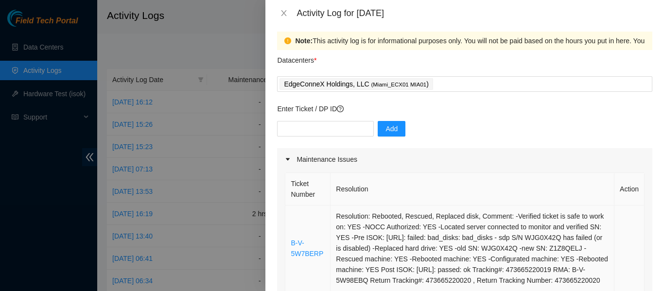
scroll to position [0, 0]
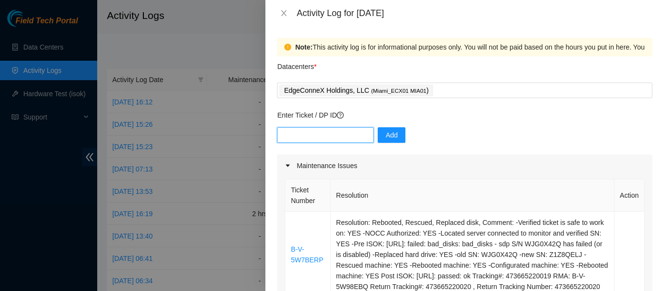
click at [309, 137] on input "text" at bounding box center [325, 135] width 97 height 16
type input "DP77889"
click at [386, 135] on span "Add" at bounding box center [392, 135] width 12 height 11
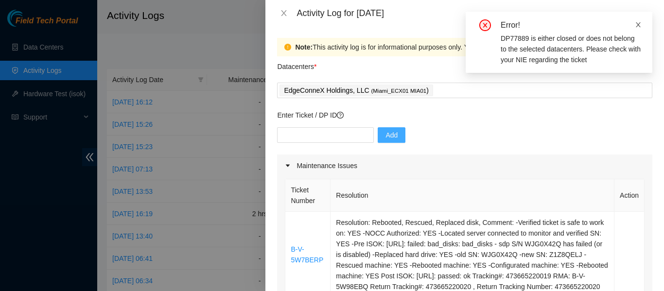
click at [640, 23] on icon "close" at bounding box center [638, 24] width 7 height 7
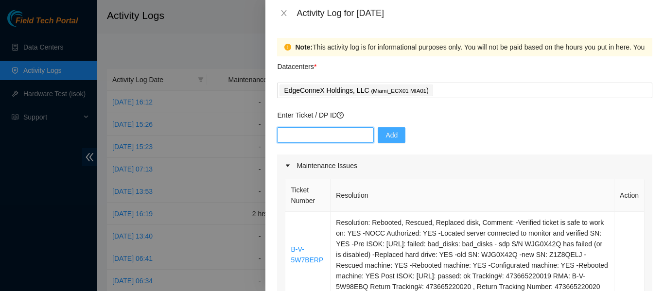
click at [319, 135] on input "text" at bounding box center [325, 135] width 97 height 16
type input "DP77888"
click at [386, 131] on span "Add" at bounding box center [392, 135] width 12 height 11
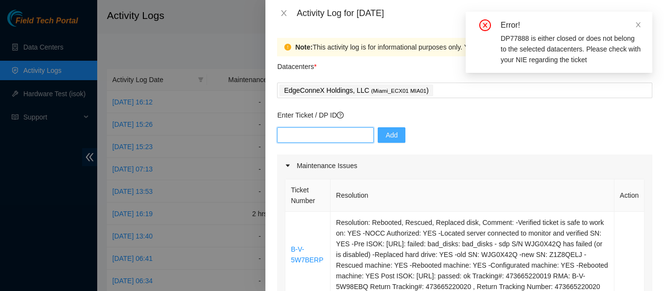
click at [291, 134] on input "text" at bounding box center [325, 135] width 97 height 16
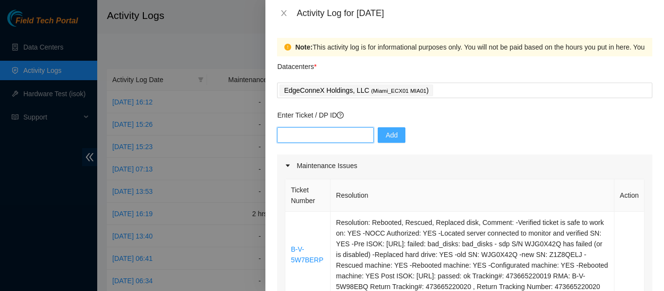
type input "B-V-5E67AZN)"
click at [386, 138] on span "Add" at bounding box center [392, 135] width 12 height 11
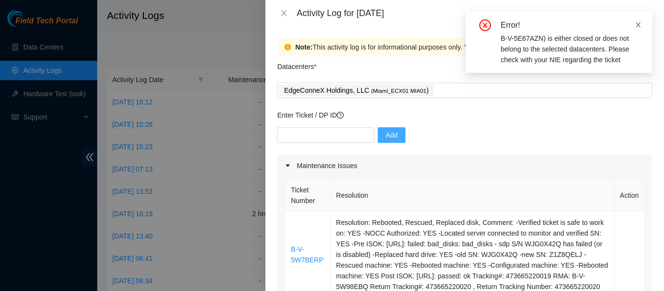
click at [637, 23] on icon "close" at bounding box center [638, 24] width 7 height 7
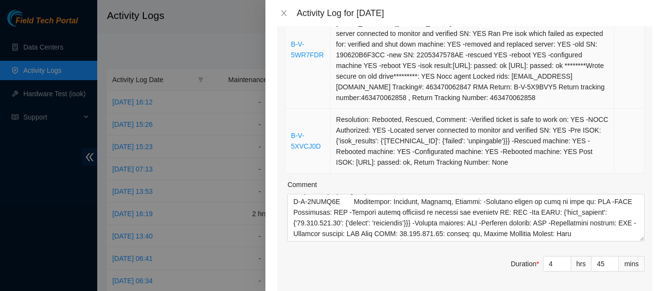
scroll to position [681, 0]
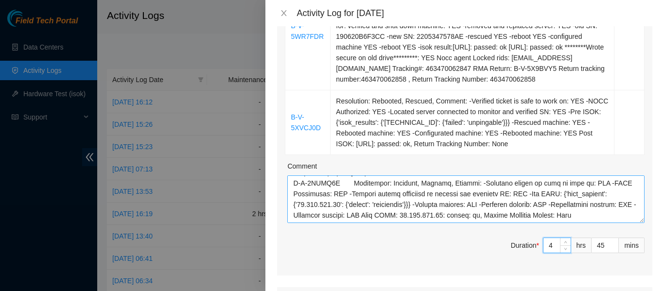
drag, startPoint x: 546, startPoint y: 236, endPoint x: 526, endPoint y: 212, distance: 32.1
click at [544, 238] on input "4" at bounding box center [557, 245] width 27 height 15
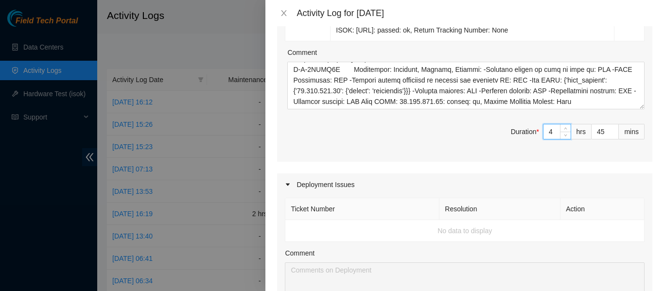
scroll to position [875, 0]
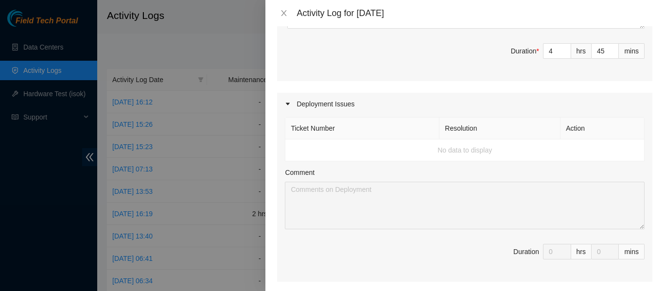
click at [380, 140] on td "No data to display" at bounding box center [464, 151] width 359 height 22
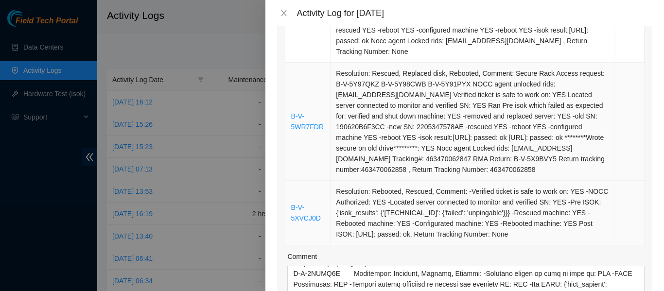
scroll to position [681, 0]
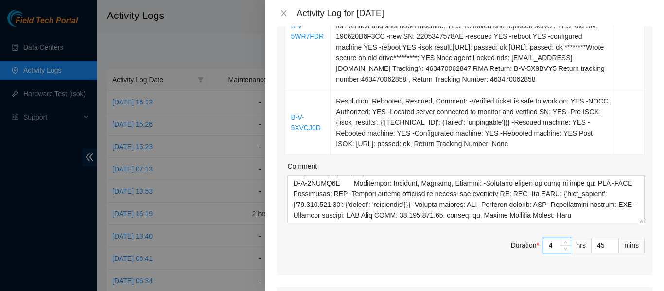
drag, startPoint x: 547, startPoint y: 235, endPoint x: 535, endPoint y: 235, distance: 12.6
click at [535, 238] on span "Duration * 4 hrs 45 mins" at bounding box center [465, 251] width 360 height 27
type input "1"
type input "13"
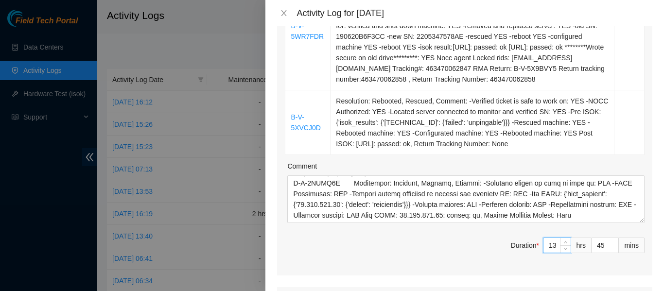
type input "13"
drag, startPoint x: 599, startPoint y: 231, endPoint x: 578, endPoint y: 230, distance: 20.5
click at [578, 238] on span "Duration * 13 hrs 45 mins" at bounding box center [465, 251] width 360 height 27
type input "0"
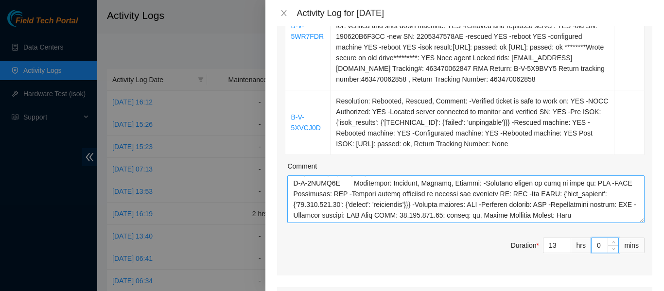
type input "0"
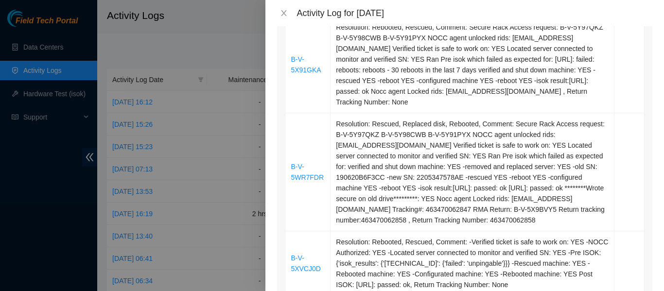
scroll to position [632, 0]
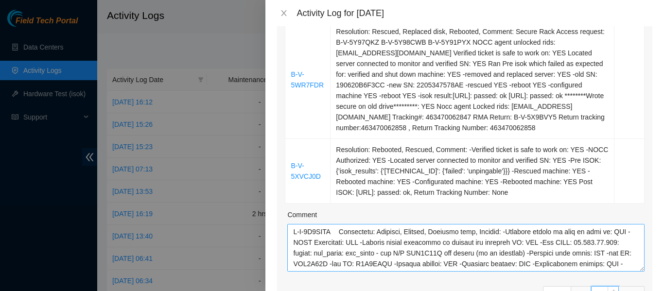
type input "0"
click at [292, 224] on textarea "Comment" at bounding box center [465, 248] width 357 height 48
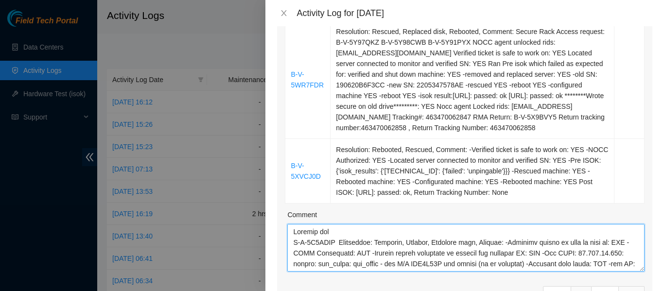
click at [343, 224] on textarea "Comment" at bounding box center [465, 248] width 357 height 48
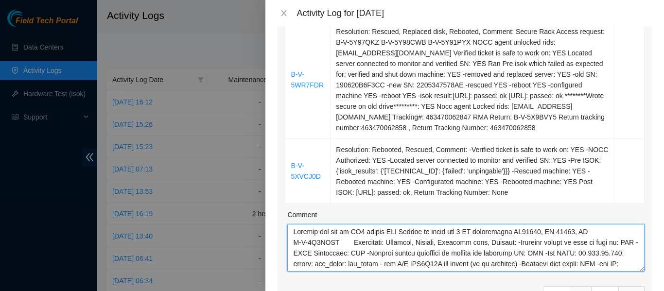
drag, startPoint x: 549, startPoint y: 219, endPoint x: 558, endPoint y: 219, distance: 8.3
click at [551, 224] on textarea "Comment" at bounding box center [465, 248] width 357 height 48
click at [578, 224] on textarea "Comment" at bounding box center [465, 248] width 357 height 48
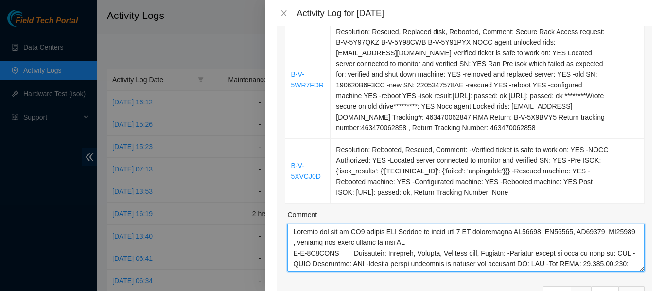
click at [422, 231] on textarea "Comment" at bounding box center [465, 248] width 357 height 48
click at [439, 233] on textarea "Comment" at bounding box center [465, 248] width 357 height 48
click at [380, 233] on textarea "Comment" at bounding box center [465, 248] width 357 height 48
click at [463, 231] on textarea "Comment" at bounding box center [465, 248] width 357 height 48
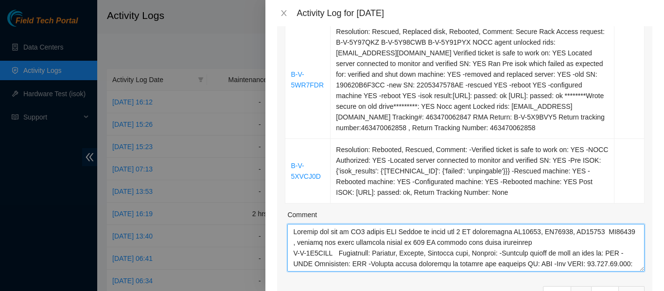
type textarea "Started the day at MI6 worked [PERSON_NAME] to check all 4 DP connections DP778…"
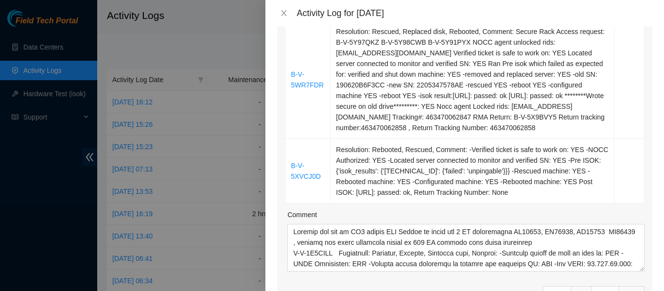
click at [651, 96] on div "Note: This activity log is for informational purposes only. You will not be pai…" at bounding box center [464, 158] width 399 height 265
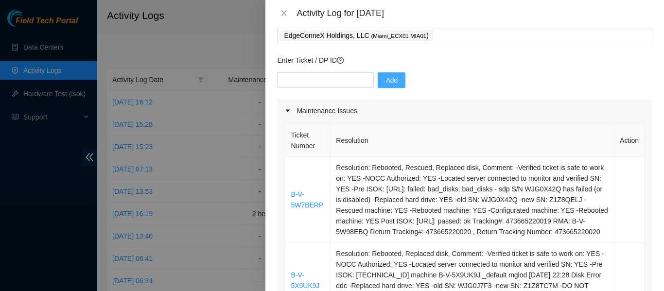
scroll to position [0, 0]
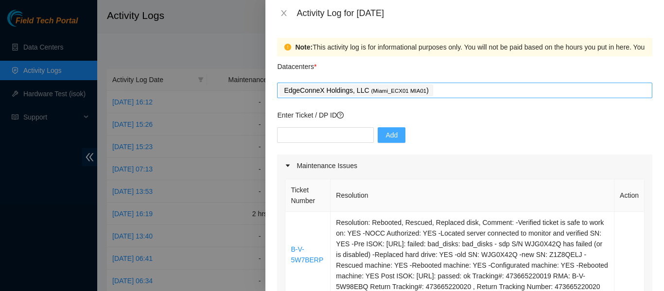
click at [431, 91] on div "EdgeConneX Holdings, LLC ( Miami_ECX01 MIA01 )" at bounding box center [465, 91] width 371 height 14
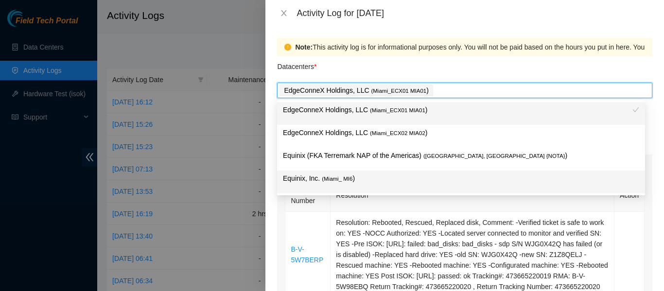
click at [350, 178] on span "( Miami_ MI6" at bounding box center [337, 179] width 31 height 6
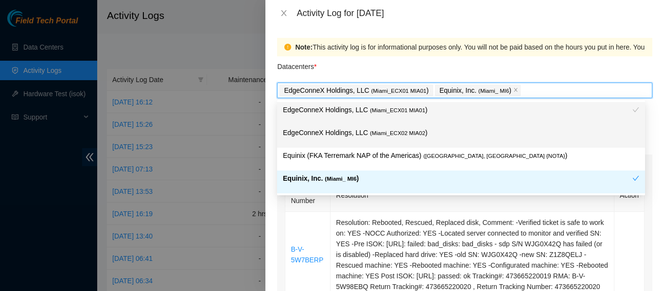
click at [525, 69] on div "Datacenters *" at bounding box center [464, 69] width 375 height 26
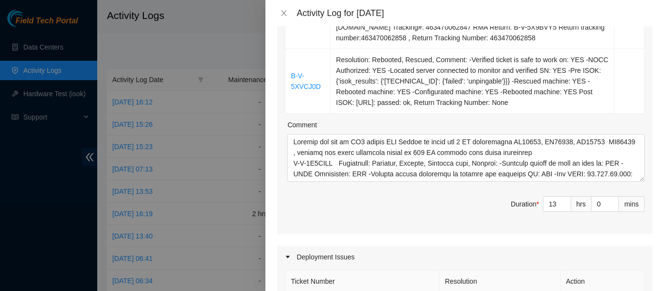
scroll to position [729, 0]
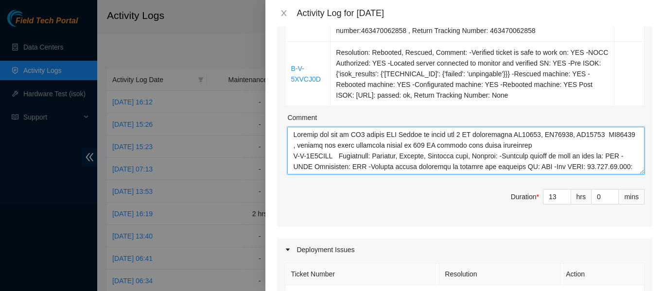
drag, startPoint x: 570, startPoint y: 123, endPoint x: 596, endPoint y: 123, distance: 26.3
click at [596, 127] on textarea "Comment" at bounding box center [465, 151] width 357 height 48
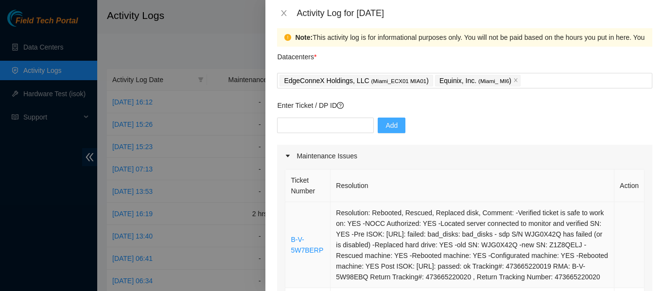
scroll to position [0, 0]
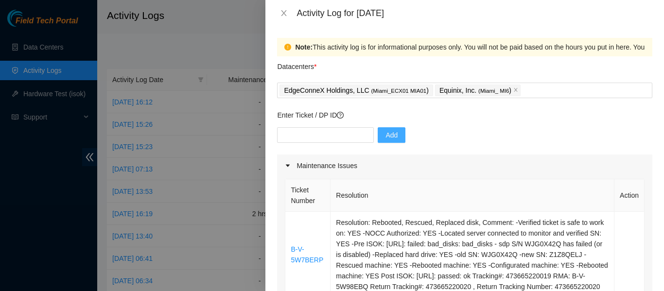
drag, startPoint x: 303, startPoint y: 136, endPoint x: 500, endPoint y: 162, distance: 198.6
click at [499, 162] on div "Maintenance Issues" at bounding box center [464, 166] width 375 height 22
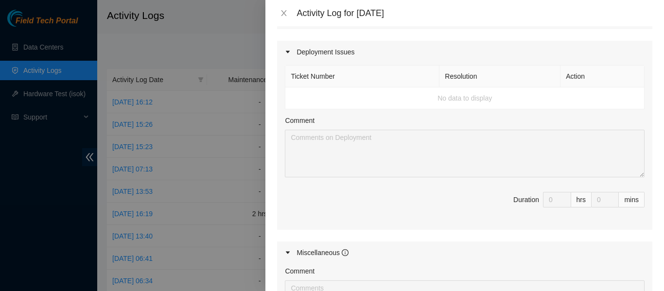
scroll to position [98, 0]
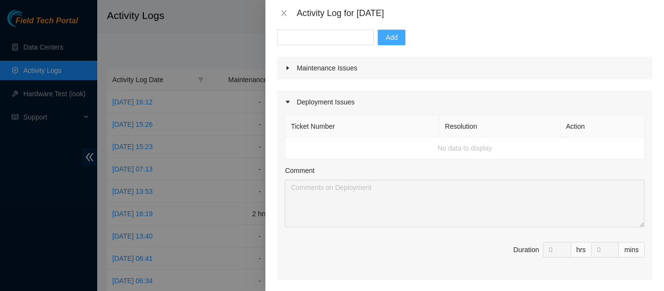
click at [288, 99] on div at bounding box center [291, 102] width 12 height 11
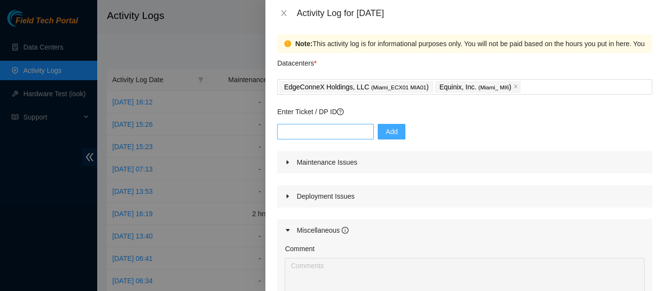
scroll to position [0, 0]
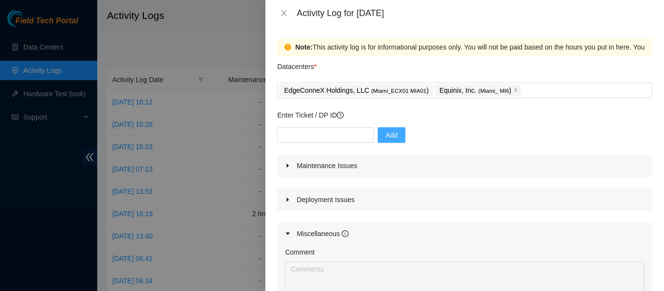
click at [290, 162] on div at bounding box center [291, 165] width 12 height 11
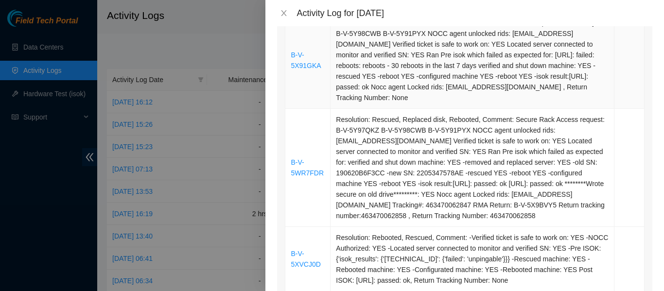
scroll to position [729, 0]
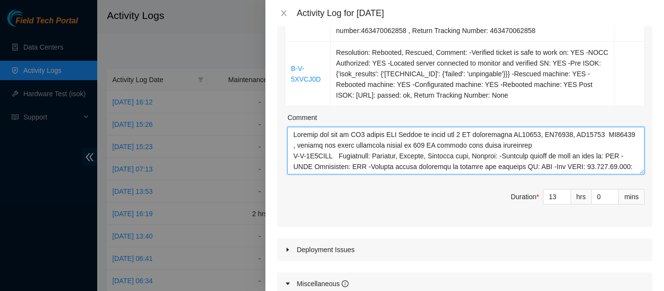
drag, startPoint x: 319, startPoint y: 133, endPoint x: 289, endPoint y: 134, distance: 30.2
click at [289, 134] on textarea "Comment" at bounding box center [465, 151] width 357 height 48
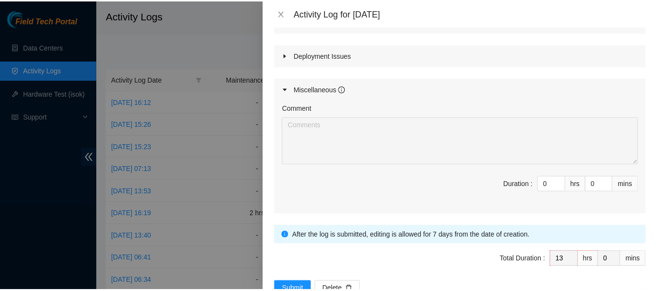
scroll to position [943, 0]
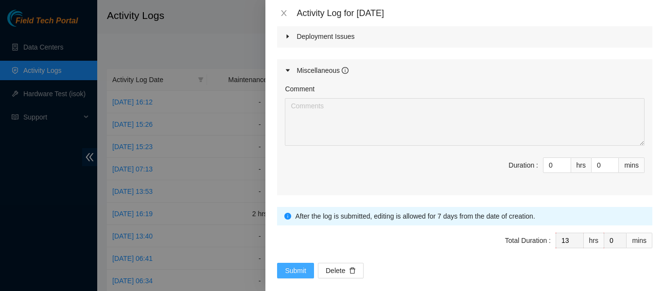
click at [301, 265] on span "Submit" at bounding box center [295, 270] width 21 height 11
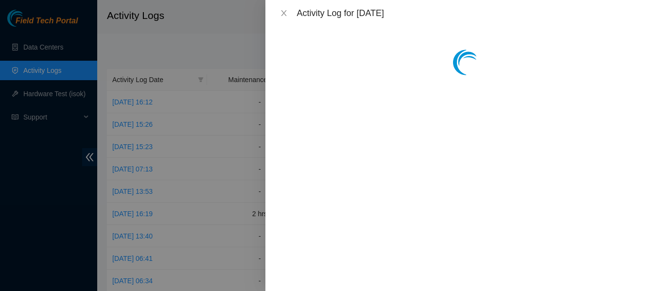
scroll to position [0, 0]
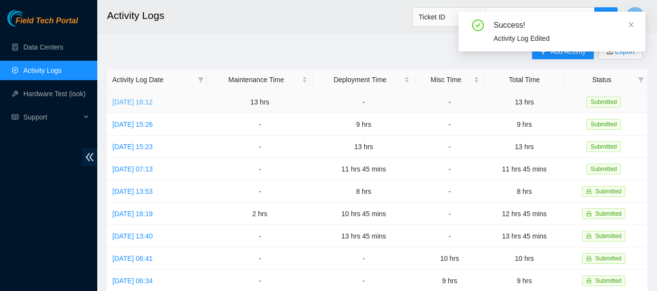
click at [146, 102] on link "[DATE] 16:12" at bounding box center [132, 102] width 40 height 8
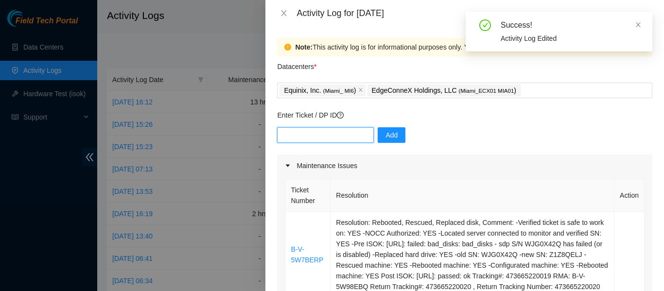
paste input "DP84788"
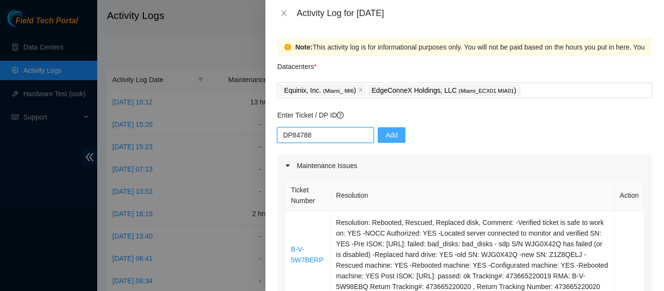
type input "DP84788"
click at [386, 134] on span "Add" at bounding box center [392, 135] width 12 height 11
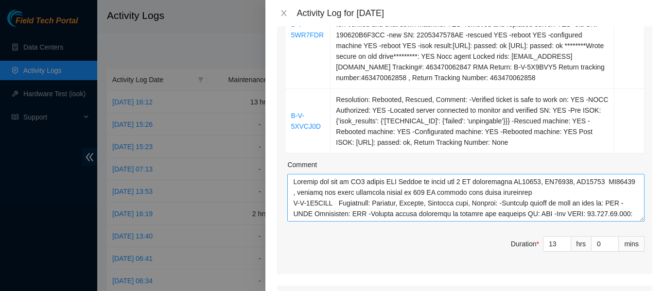
scroll to position [681, 0]
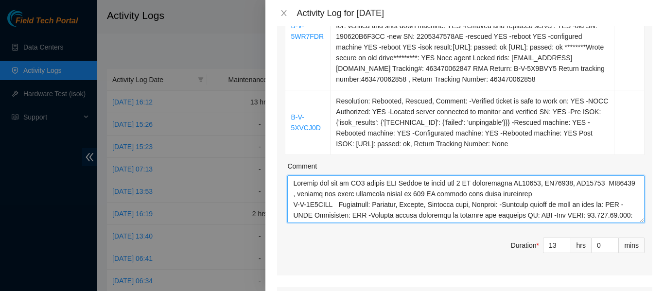
drag, startPoint x: 292, startPoint y: 173, endPoint x: 554, endPoint y: 183, distance: 261.8
click at [554, 183] on textarea "Comment" at bounding box center [465, 200] width 357 height 48
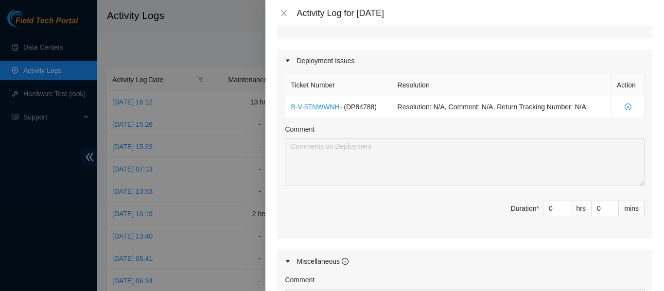
scroll to position [972, 0]
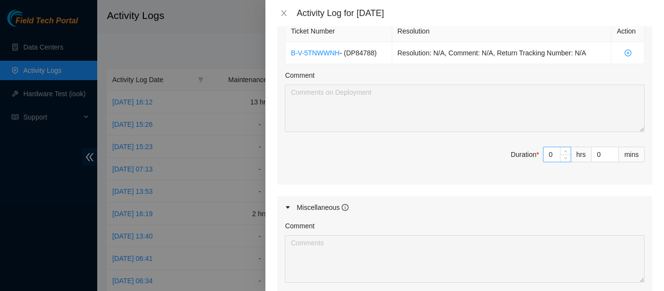
type textarea "B-V-5W7BERP Resolution: Rebooted, Rescued, Replaced disk, Comment: -Verified ti…"
drag, startPoint x: 548, startPoint y: 145, endPoint x: 540, endPoint y: 144, distance: 7.8
click at [544, 147] on input "0" at bounding box center [557, 154] width 27 height 15
type input "4"
type input "17"
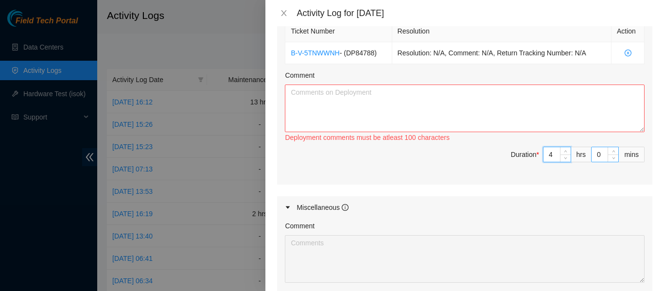
type input "4"
drag, startPoint x: 596, startPoint y: 141, endPoint x: 586, endPoint y: 141, distance: 9.7
click at [592, 147] on input "0" at bounding box center [605, 154] width 27 height 15
type input "4"
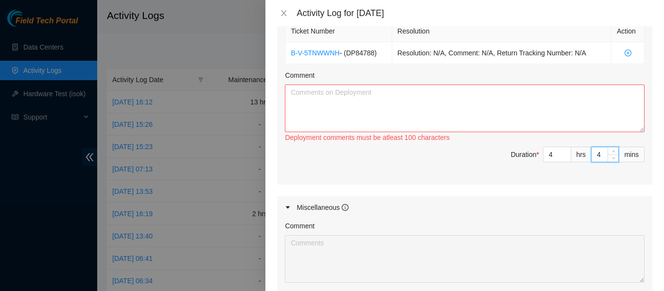
type input "45"
paste textarea "Started the day at MI6 worked [PERSON_NAME] to check all 4 DP connections DP778…"
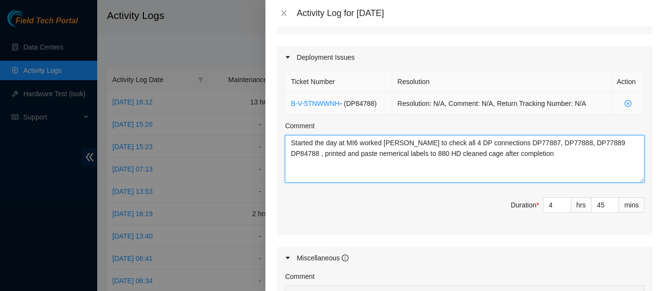
scroll to position [875, 0]
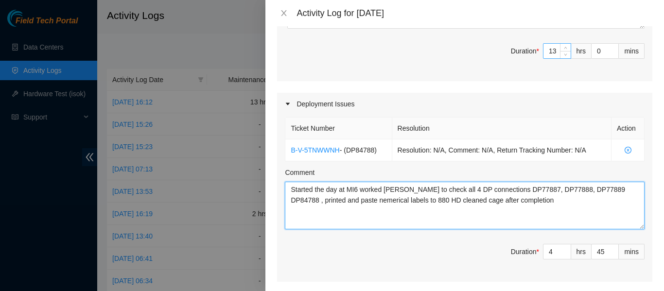
type textarea "Started the day at MI6 worked [PERSON_NAME] to check all 4 DP connections DP778…"
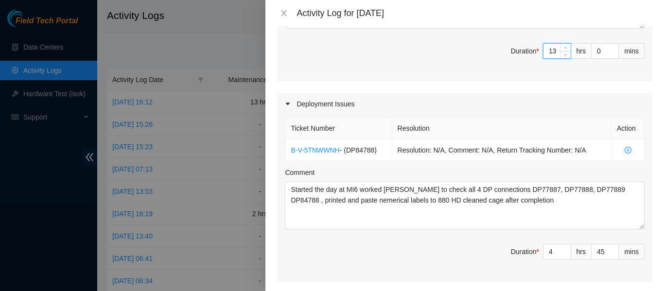
drag, startPoint x: 548, startPoint y: 39, endPoint x: 534, endPoint y: 38, distance: 14.6
click at [533, 43] on span "Duration * 13 hrs 0 mins" at bounding box center [465, 56] width 360 height 27
type input "4"
type input "8"
type input "4"
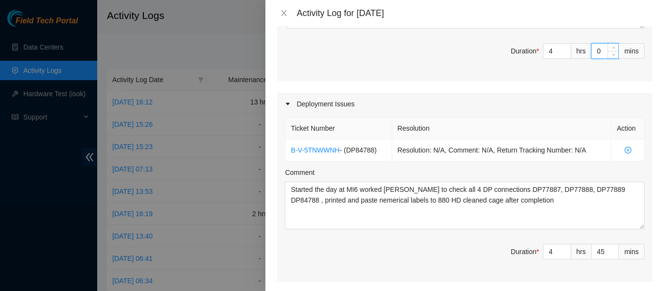
drag, startPoint x: 595, startPoint y: 37, endPoint x: 573, endPoint y: 38, distance: 21.9
click at [573, 43] on span "Duration * 4 hrs 0 mins" at bounding box center [465, 56] width 360 height 27
type input "7"
type input "52"
type input "59"
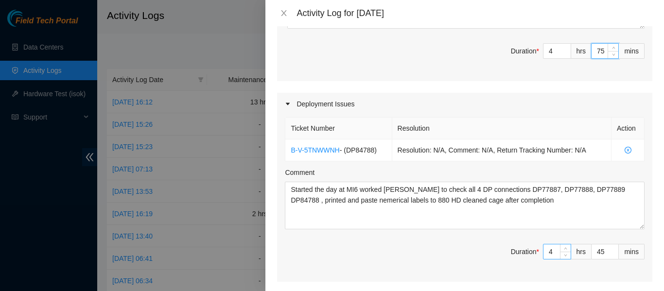
type input "9"
type input "44"
drag, startPoint x: 548, startPoint y: 245, endPoint x: 538, endPoint y: 244, distance: 10.3
click at [544, 245] on input "4" at bounding box center [557, 252] width 27 height 15
type input "8"
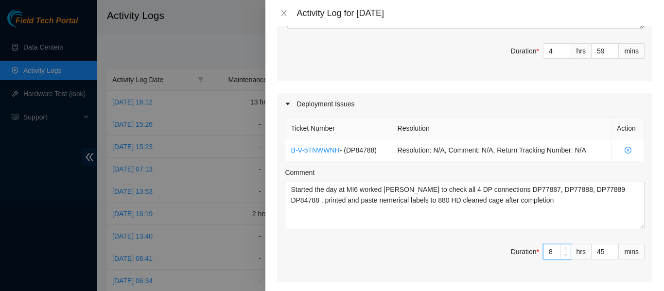
type input "13"
type input "8"
type input "44"
type input "43"
drag, startPoint x: 594, startPoint y: 241, endPoint x: 580, endPoint y: 242, distance: 14.1
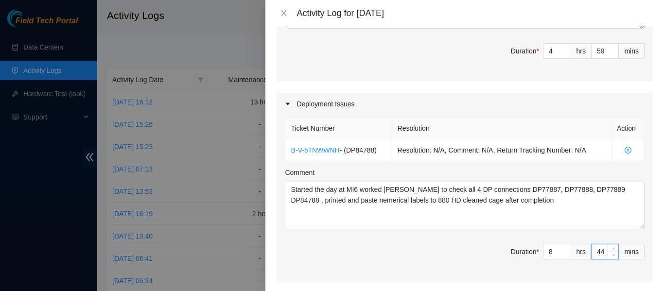
click at [580, 244] on span "Duration * 8 hrs 44 mins" at bounding box center [465, 257] width 360 height 27
drag, startPoint x: 599, startPoint y: 241, endPoint x: 579, endPoint y: 242, distance: 20.0
click at [579, 244] on span "Duration * 8 hrs 44 mins" at bounding box center [465, 257] width 360 height 27
type input "2"
type input "1"
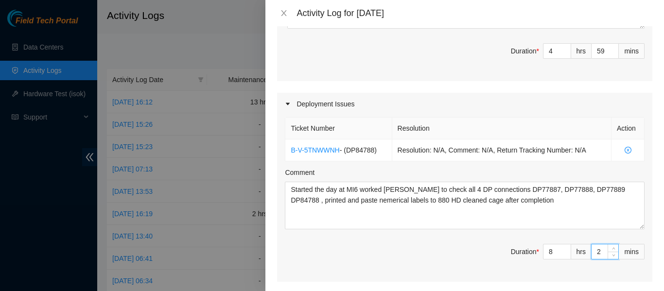
type input "25"
type input "24"
type input "25"
click at [494, 93] on div "Deployment Issues" at bounding box center [464, 104] width 375 height 22
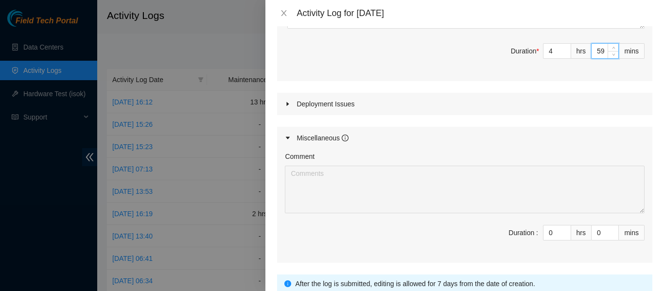
drag, startPoint x: 597, startPoint y: 37, endPoint x: 584, endPoint y: 37, distance: 12.6
click at [591, 43] on div "59" at bounding box center [605, 51] width 28 height 16
type input "4"
type input "12"
type input "29"
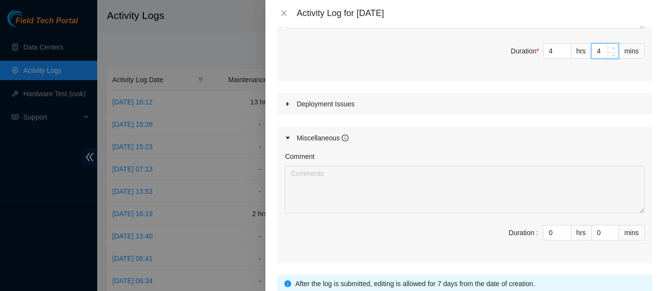
type input "45"
type input "13"
type input "10"
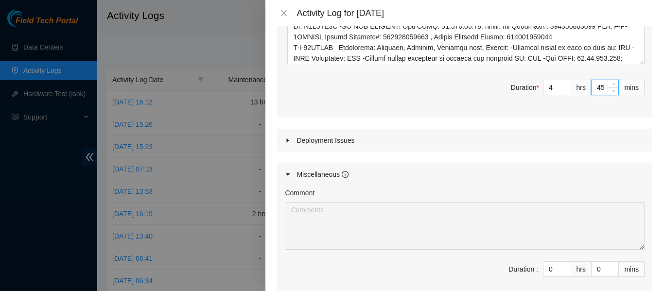
scroll to position [778, 0]
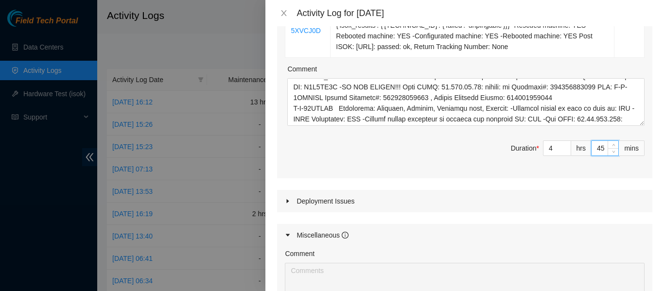
type input "45"
click at [367, 191] on div "Deployment Issues" at bounding box center [464, 201] width 375 height 22
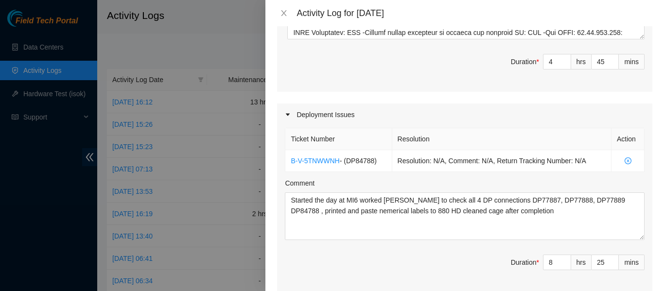
scroll to position [972, 0]
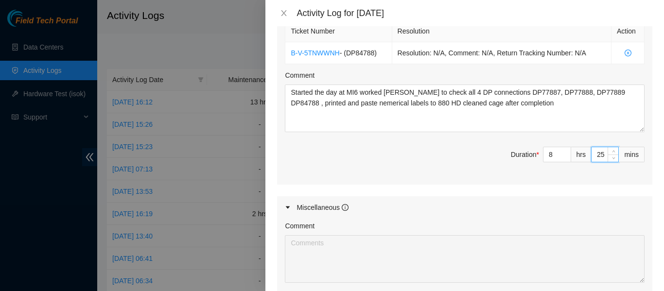
drag, startPoint x: 597, startPoint y: 143, endPoint x: 577, endPoint y: 143, distance: 19.4
click at [577, 147] on span "Duration * 8 hrs 25 mins" at bounding box center [465, 160] width 360 height 27
type input "1"
type input "12"
type input "46"
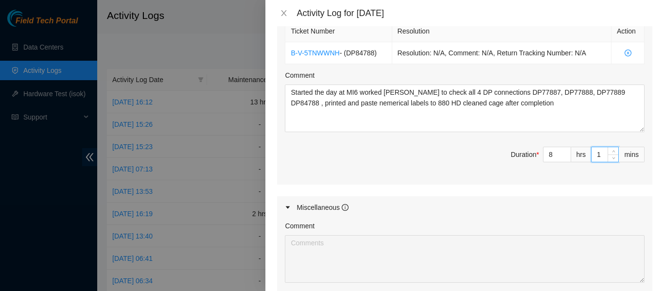
type input "15"
type input "13"
type input "0"
type input "15"
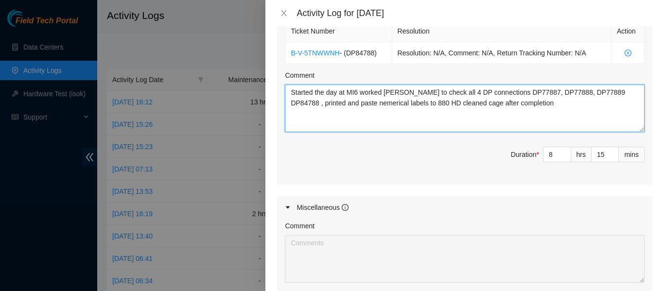
click at [630, 85] on textarea "Started the day at MI6 worked [PERSON_NAME] to check all 4 DP connections DP778…" at bounding box center [465, 109] width 360 height 48
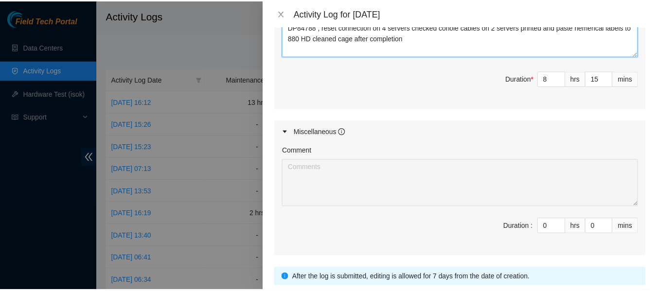
scroll to position [1110, 0]
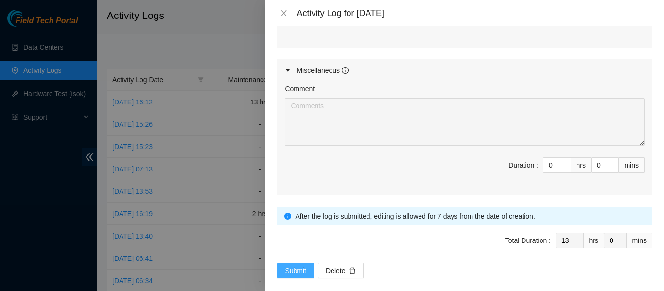
type textarea "Started the day at MI6 worked [PERSON_NAME] to check all 4 DP connections DP778…"
click at [298, 265] on span "Submit" at bounding box center [295, 270] width 21 height 11
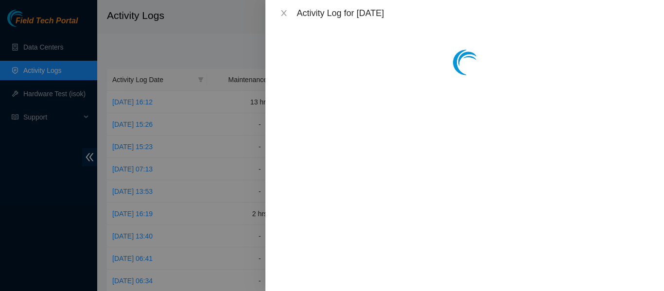
scroll to position [0, 0]
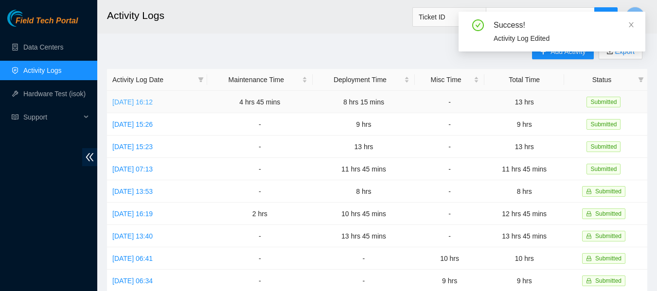
click at [153, 101] on link "[DATE] 16:12" at bounding box center [132, 102] width 40 height 8
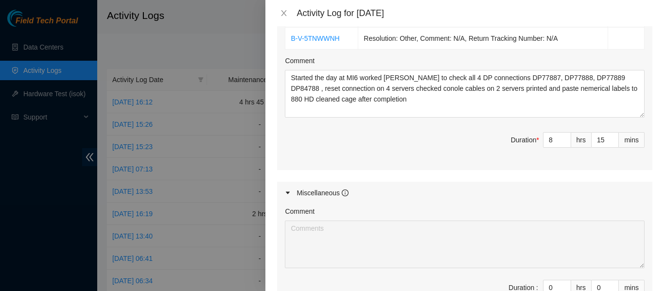
scroll to position [1110, 0]
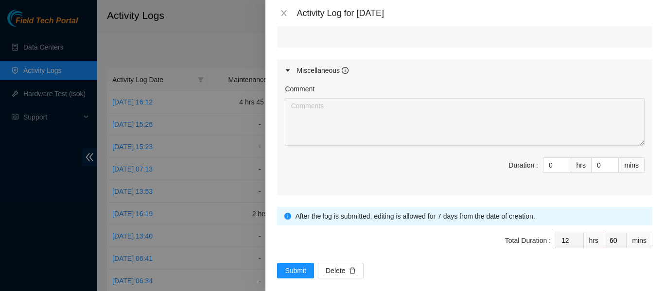
click at [285, 68] on icon "caret-right" at bounding box center [288, 71] width 6 height 6
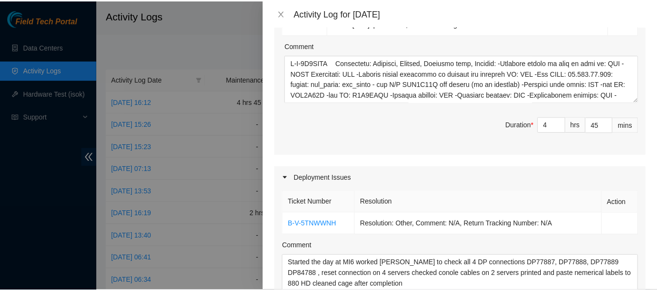
scroll to position [996, 0]
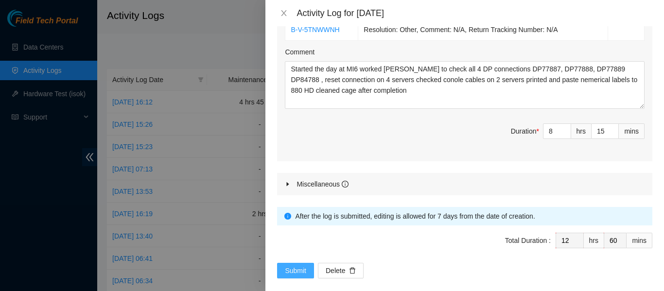
click at [295, 265] on span "Submit" at bounding box center [295, 270] width 21 height 11
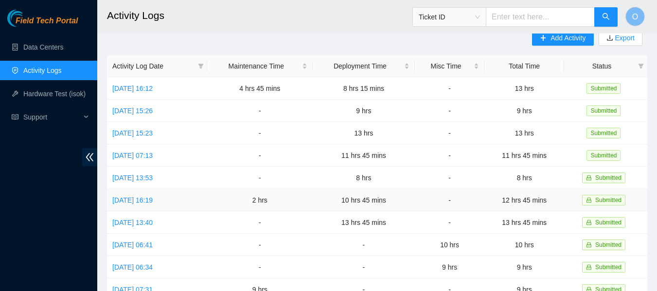
scroll to position [0, 0]
